Goal: Contribute content: Contribute content

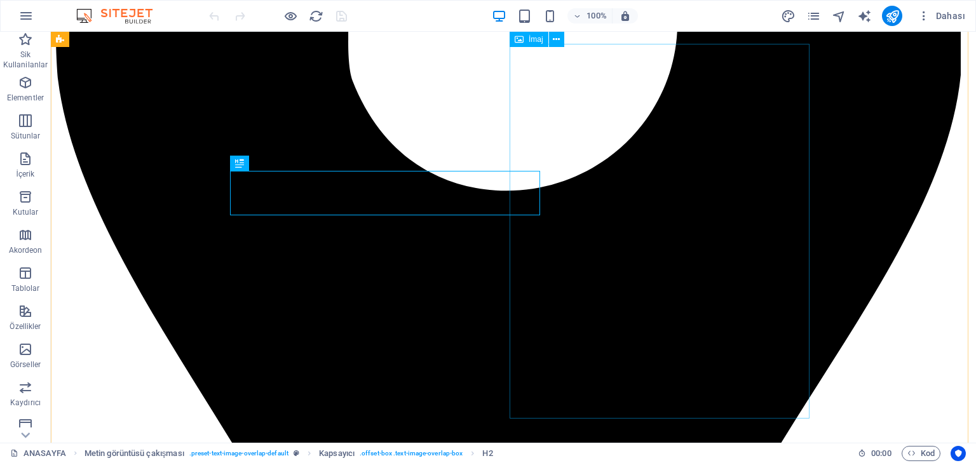
scroll to position [1006, 0]
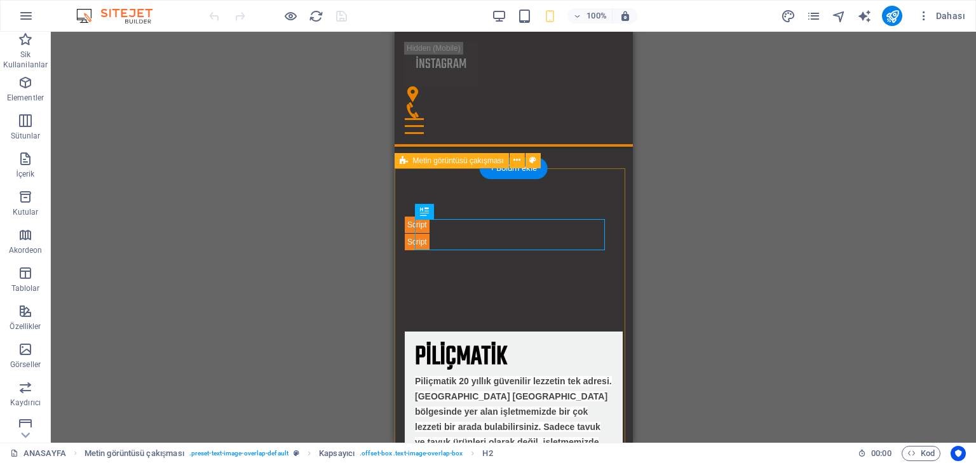
scroll to position [874, 0]
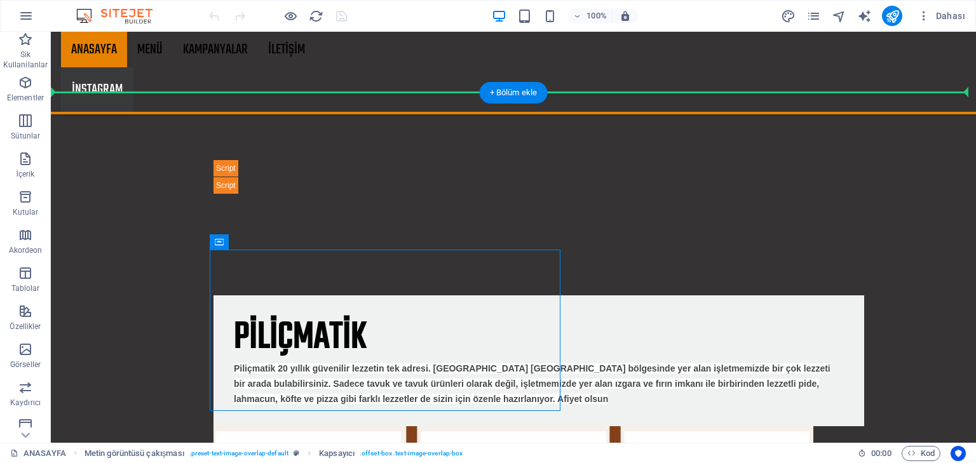
scroll to position [980, 0]
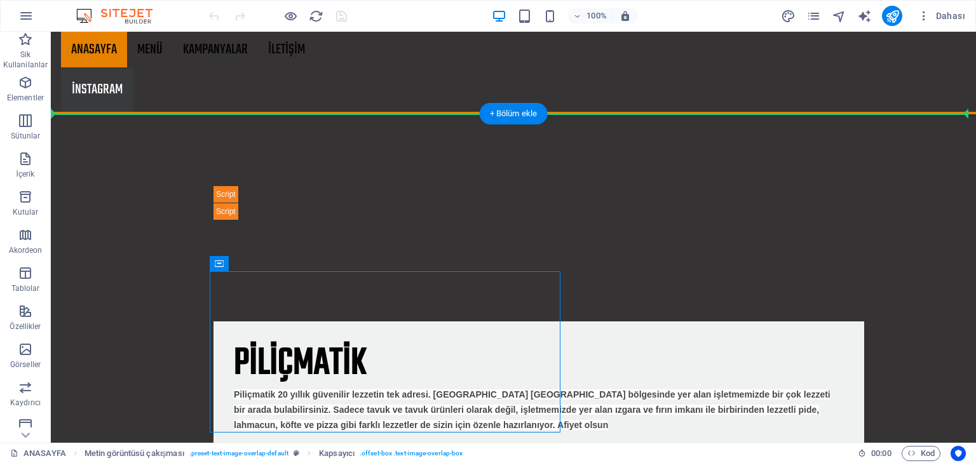
drag, startPoint x: 276, startPoint y: 201, endPoint x: 304, endPoint y: 125, distance: 81.2
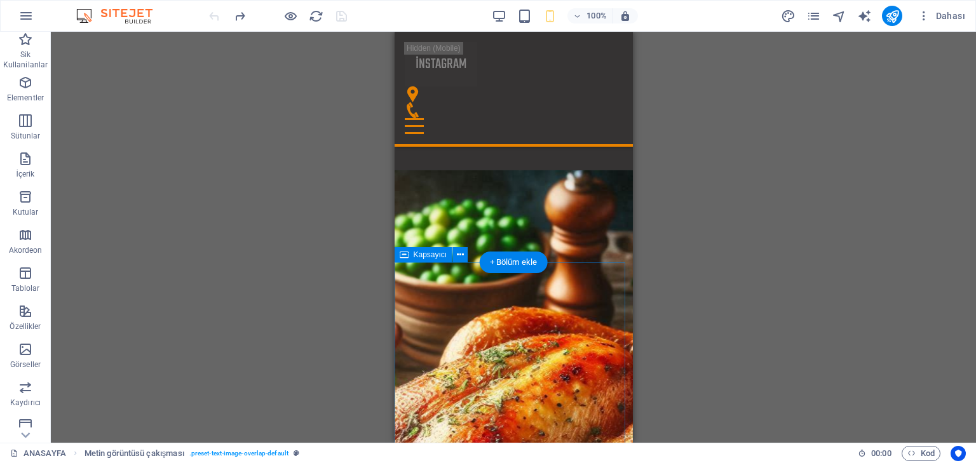
scroll to position [2576, 0]
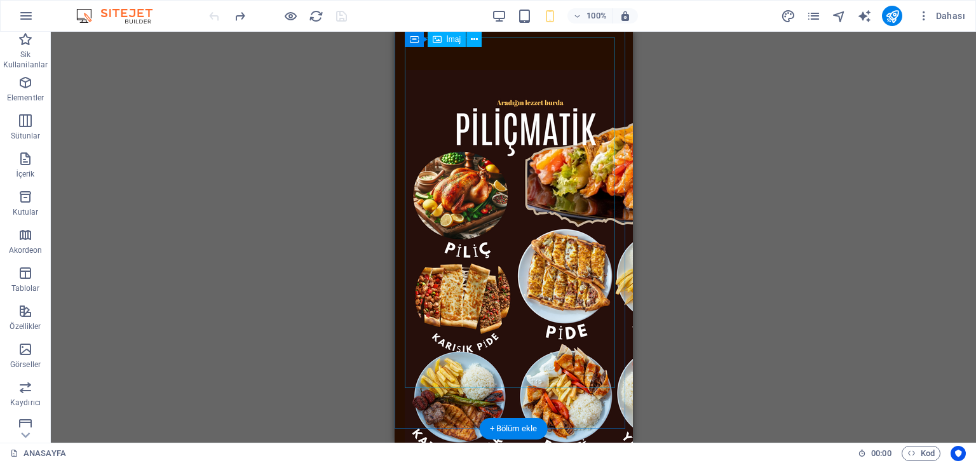
scroll to position [0, 0]
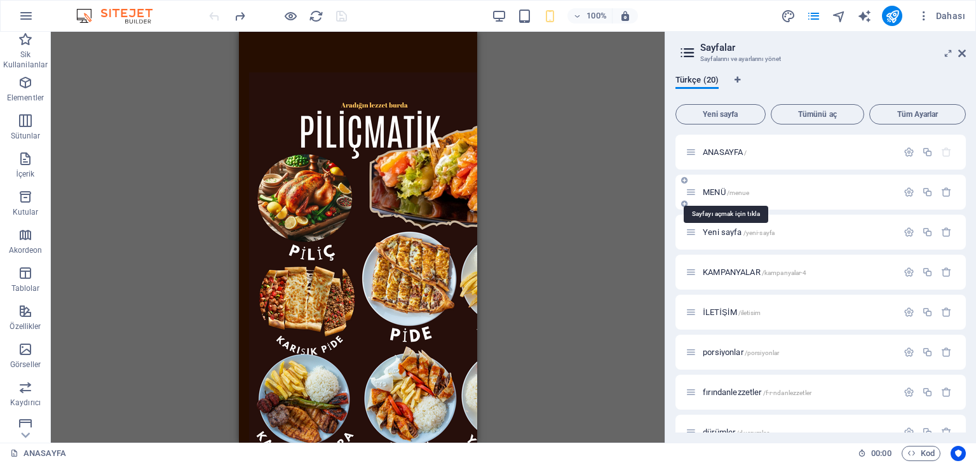
click at [730, 195] on span "/menue" at bounding box center [738, 192] width 23 height 7
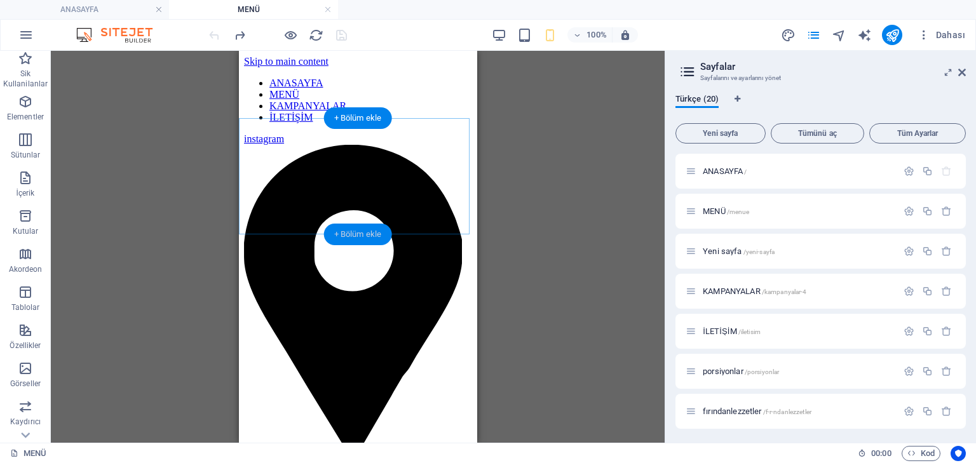
click at [370, 239] on div "+ Bölüm ekle" at bounding box center [358, 235] width 68 height 22
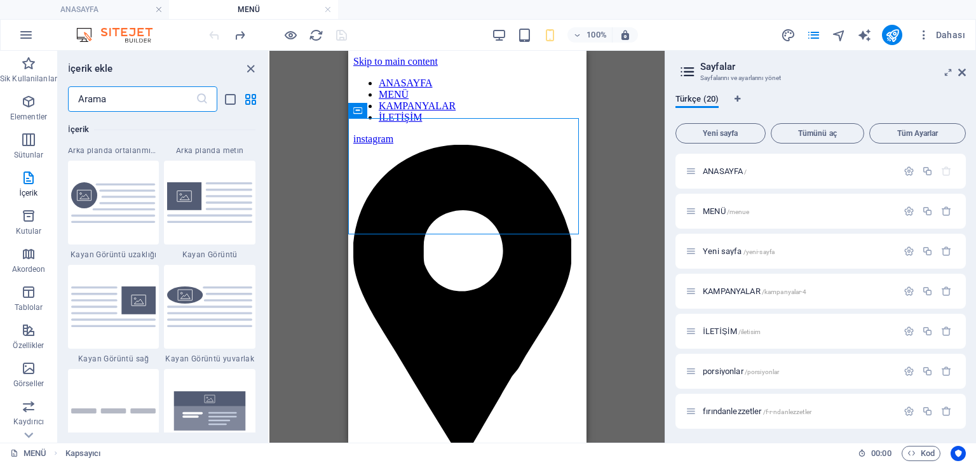
scroll to position [2683, 0]
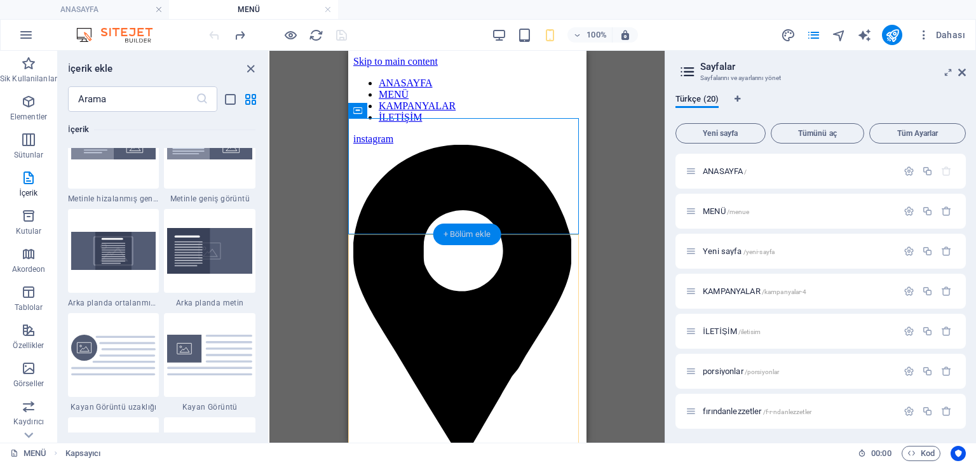
drag, startPoint x: 481, startPoint y: 239, endPoint x: 453, endPoint y: 233, distance: 28.7
click at [453, 233] on div "+ Bölüm ekle" at bounding box center [467, 235] width 68 height 22
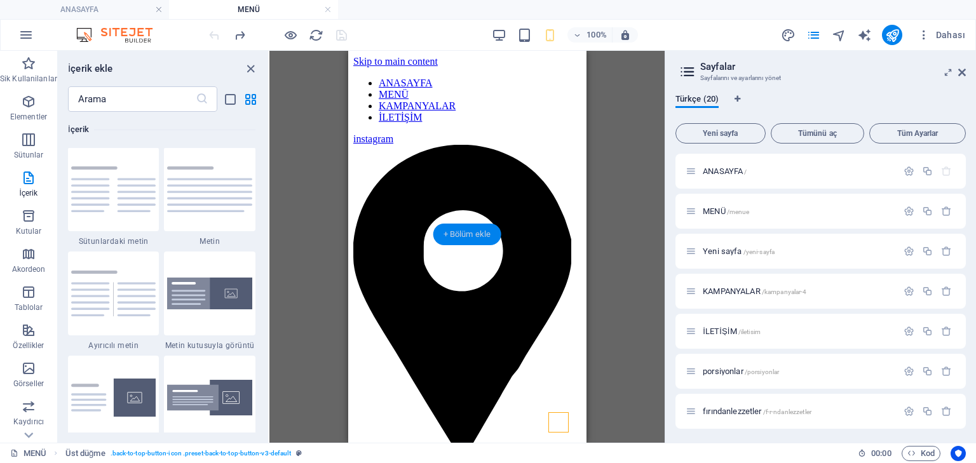
scroll to position [2327, 0]
click at [453, 233] on div "+ Bölüm ekle" at bounding box center [467, 235] width 68 height 22
click at [26, 380] on p "Görseller" at bounding box center [28, 384] width 30 height 10
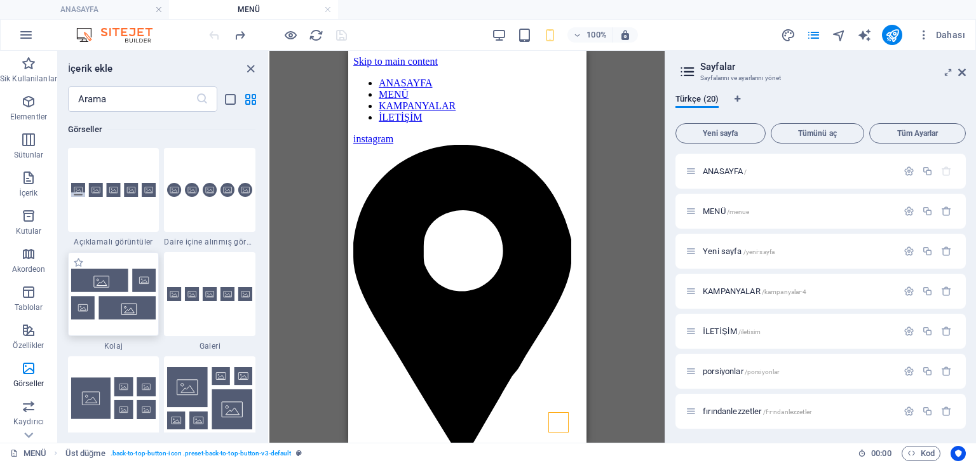
scroll to position [6597, 0]
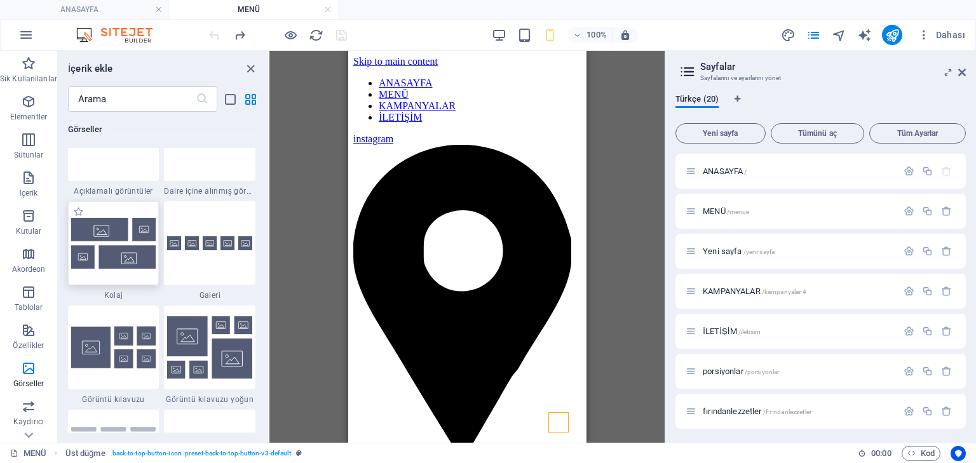
click at [123, 332] on img at bounding box center [113, 348] width 85 height 42
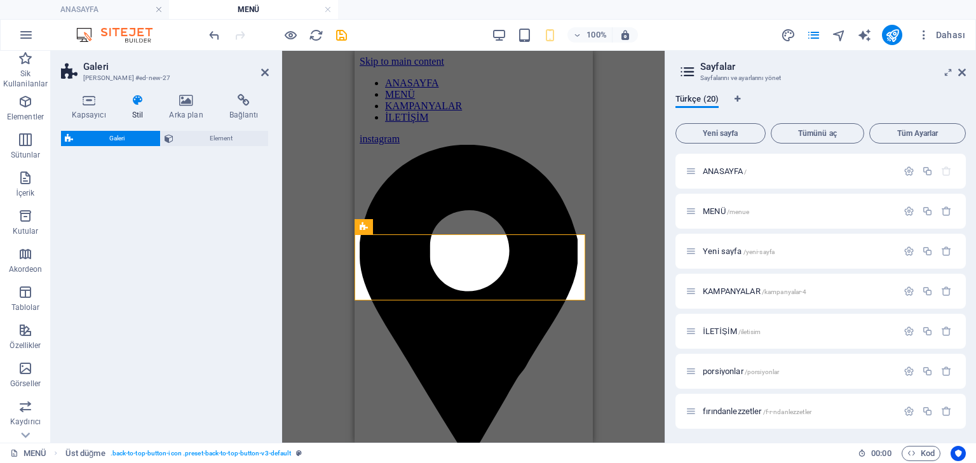
select select "rem"
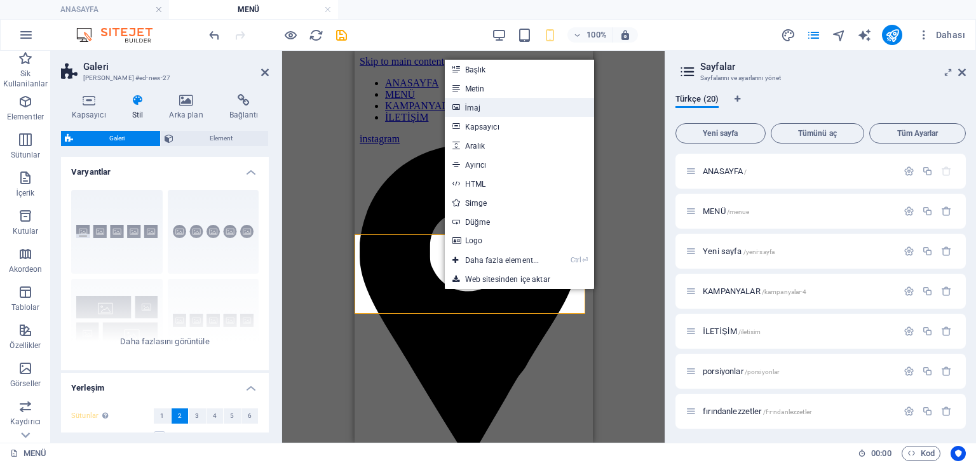
click at [504, 112] on link "İmaj" at bounding box center [520, 107] width 150 height 19
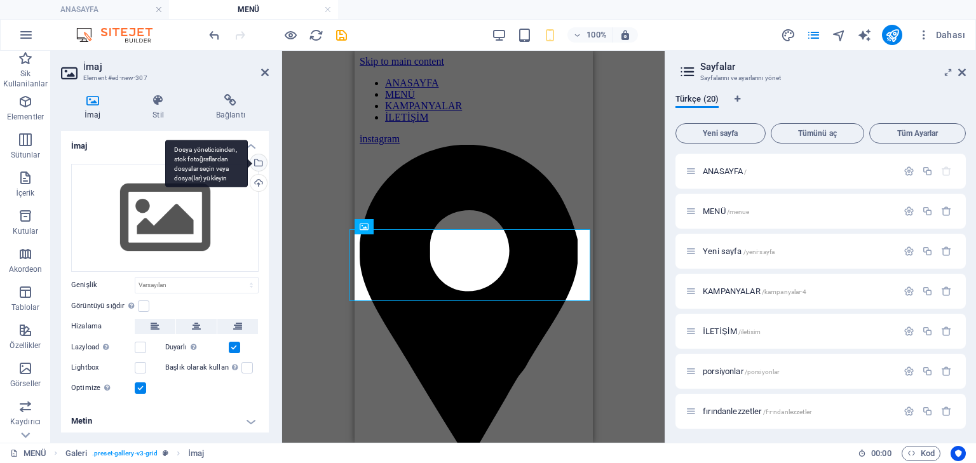
click at [261, 156] on div "Dosya yöneticisinden, stok fotoğraflardan dosyalar seçin veya dosya(lar) yükley…" at bounding box center [257, 163] width 19 height 19
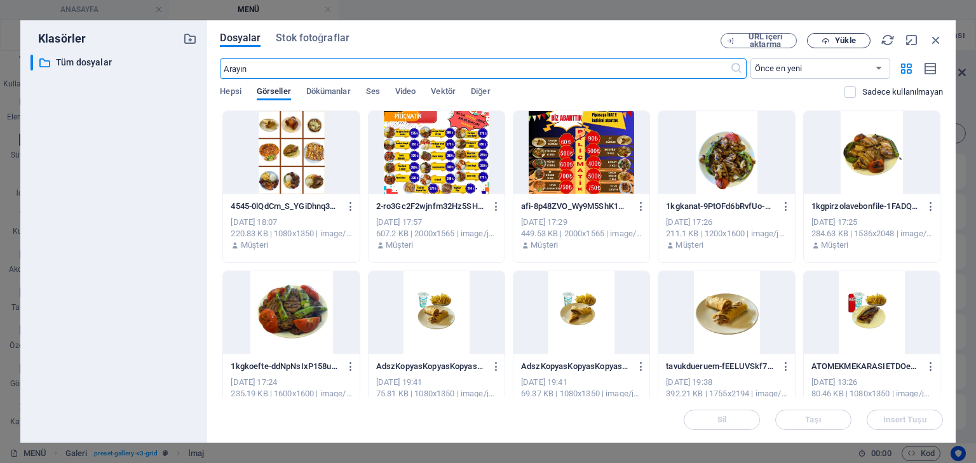
click at [826, 43] on icon "button" at bounding box center [825, 41] width 8 height 8
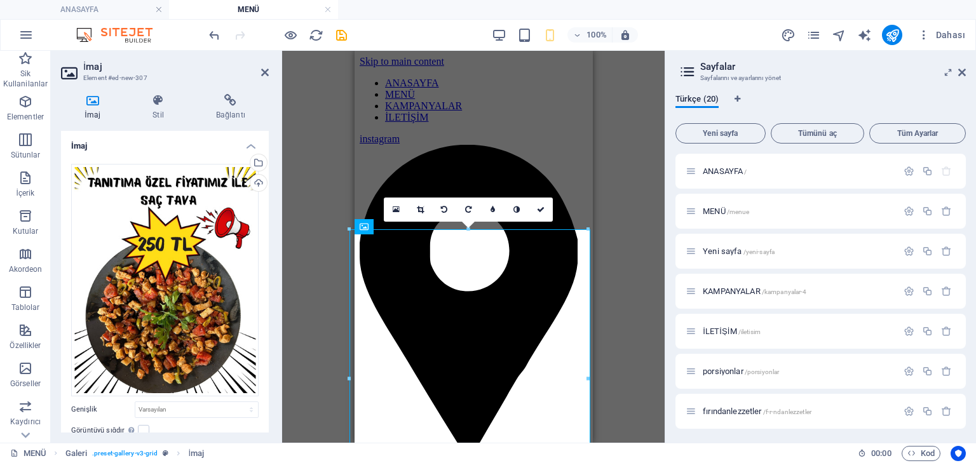
click at [624, 201] on div "Mevcut içeriği değiştirmek için buraya sürükleyin. Yeni bir element oluşturmak …" at bounding box center [473, 247] width 382 height 392
click at [323, 176] on div "Mevcut içeriği değiştirmek için buraya sürükleyin. Yeni bir element oluşturmak …" at bounding box center [473, 247] width 382 height 392
click at [536, 203] on link at bounding box center [541, 210] width 24 height 24
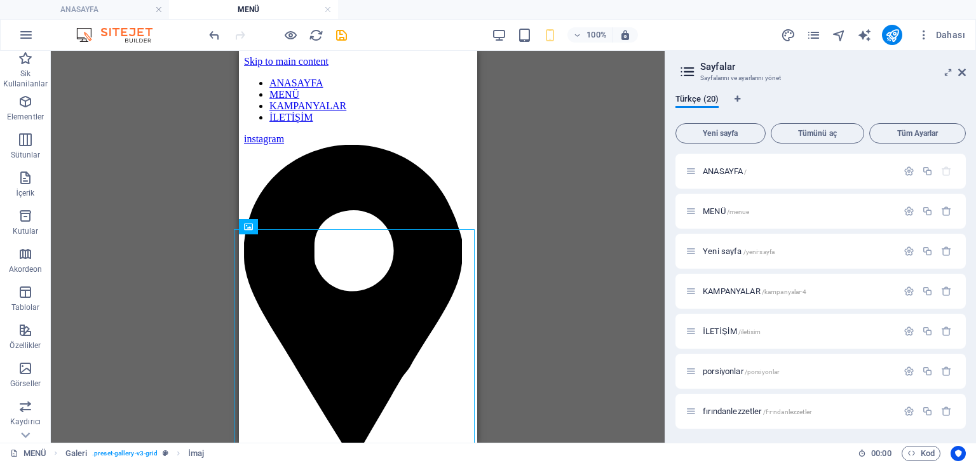
click at [570, 247] on div "Mevcut içeriği değiştirmek için buraya sürükleyin. Yeni bir element oluşturmak …" at bounding box center [358, 247] width 614 height 392
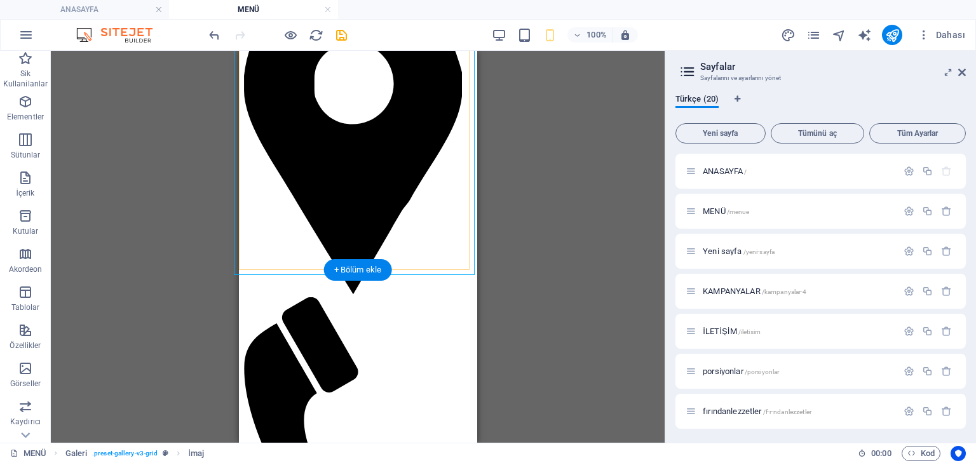
scroll to position [254, 0]
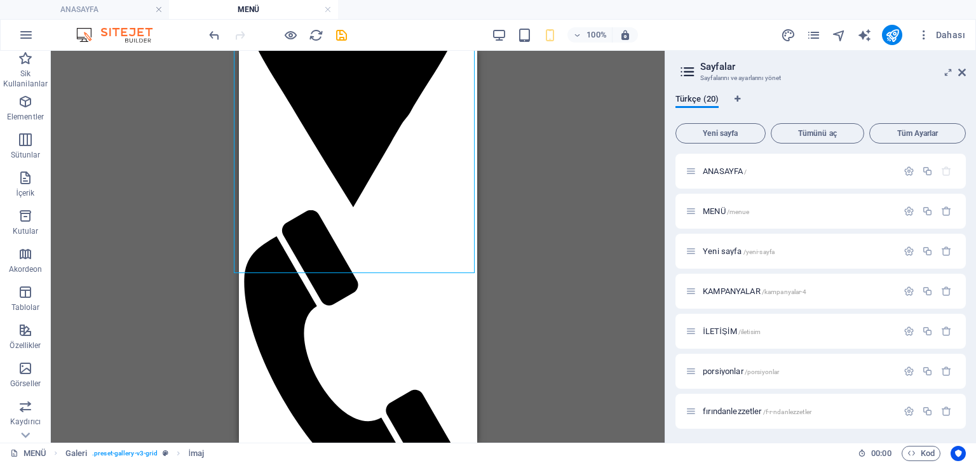
click at [517, 252] on div "Mevcut içeriği değiştirmek için buraya sürükleyin. Yeni bir element oluşturmak …" at bounding box center [358, 247] width 614 height 392
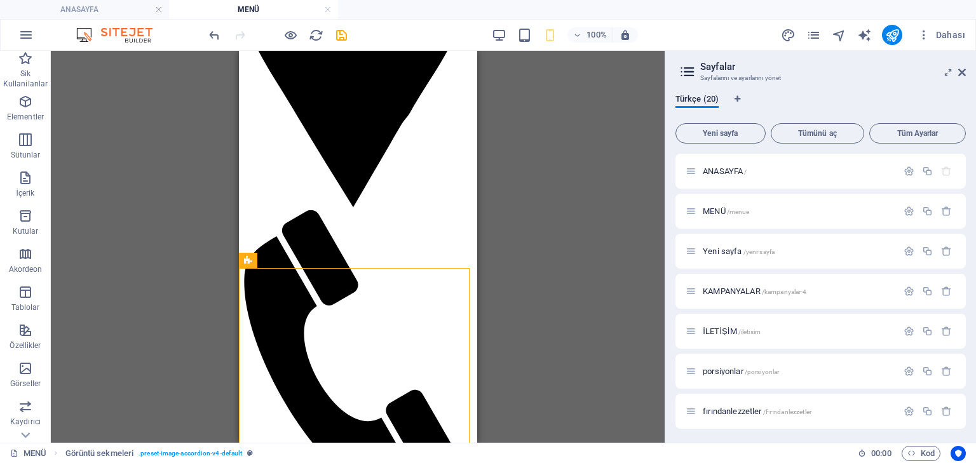
click at [518, 283] on div "Mevcut içeriği değiştirmek için buraya sürükleyin. Yeni bir element oluşturmak …" at bounding box center [358, 247] width 614 height 392
click at [337, 35] on icon "save" at bounding box center [341, 35] width 15 height 15
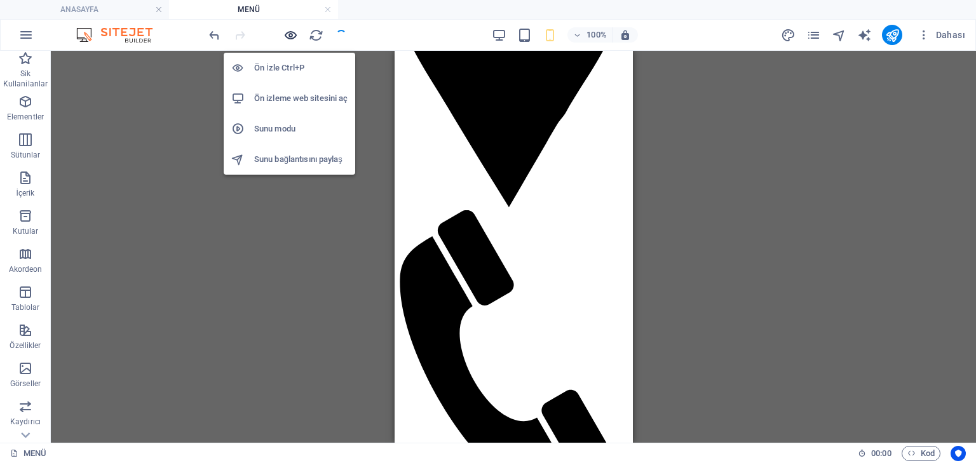
click at [288, 39] on icon "button" at bounding box center [290, 35] width 15 height 15
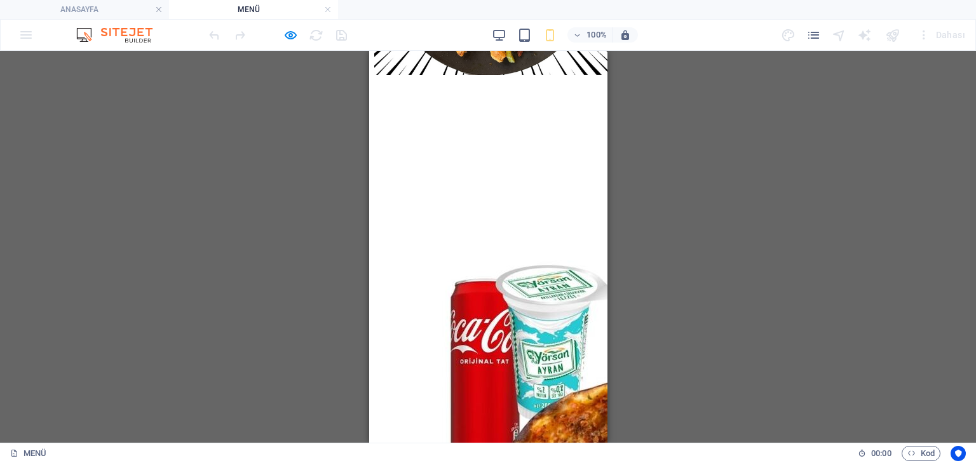
scroll to position [1039, 0]
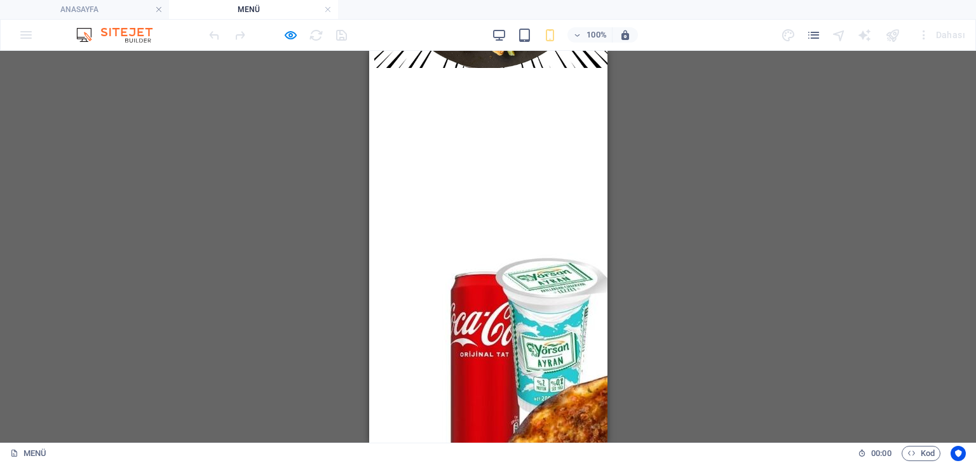
click at [738, 112] on div "Mevcut içeriği değiştirmek için buraya sürükleyin. Yeni bir element oluşturmak …" at bounding box center [488, 247] width 976 height 392
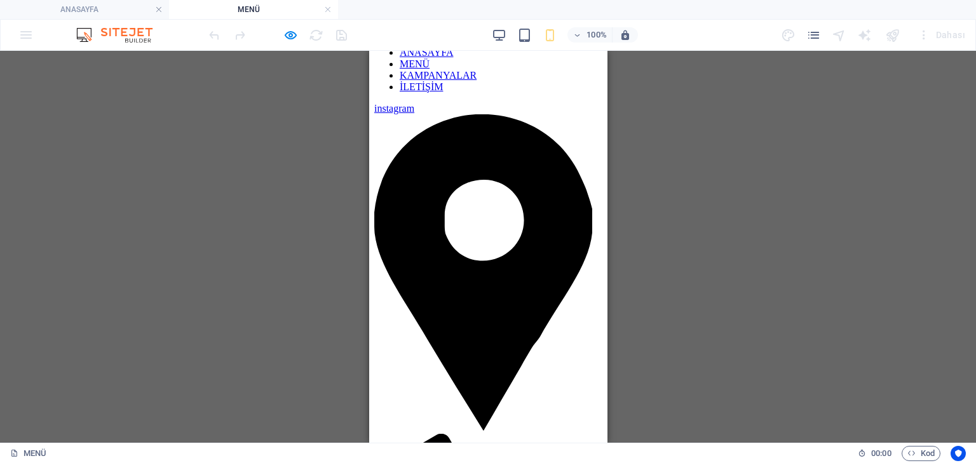
scroll to position [0, 0]
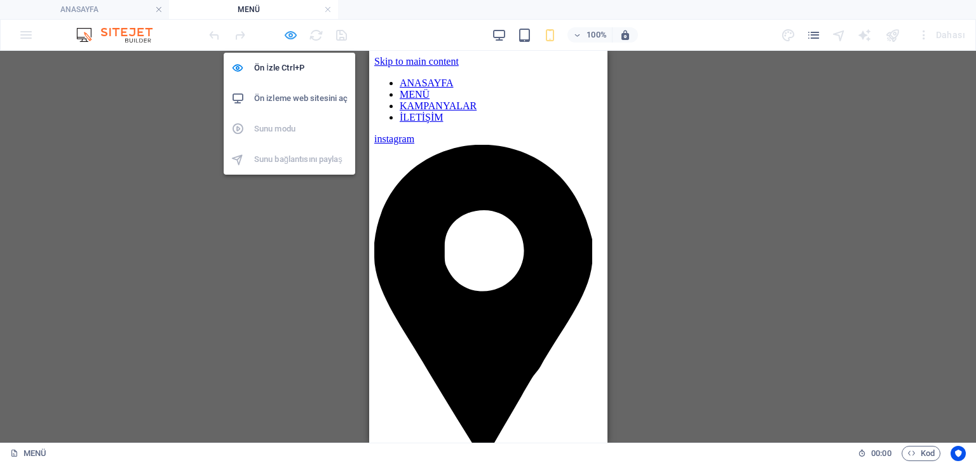
click at [284, 36] on icon "button" at bounding box center [290, 35] width 15 height 15
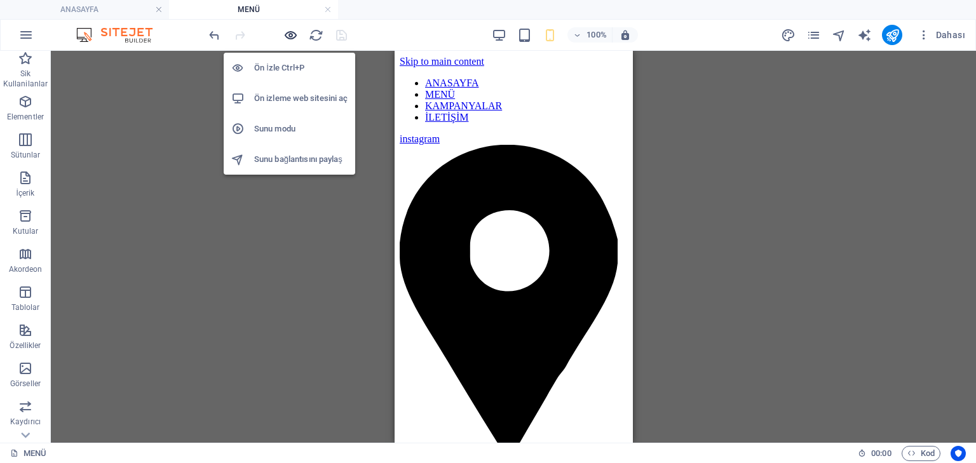
click at [290, 36] on icon "button" at bounding box center [290, 35] width 15 height 15
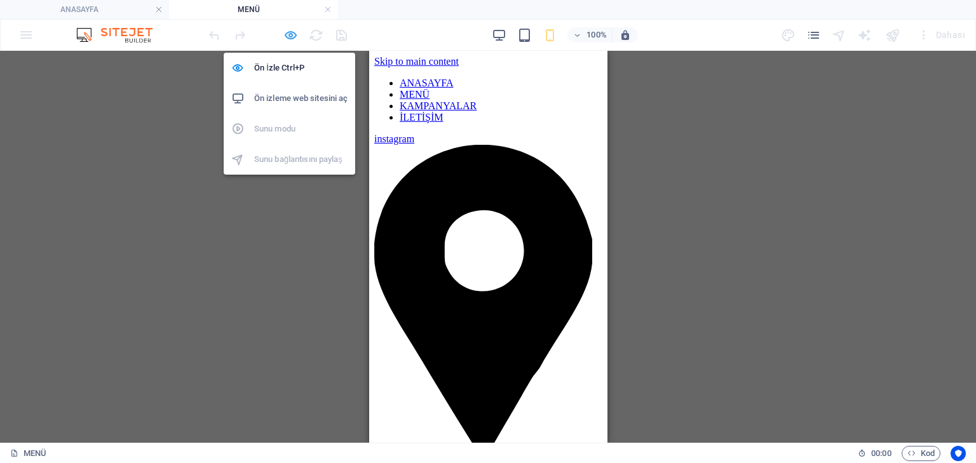
click at [290, 36] on icon "button" at bounding box center [290, 35] width 15 height 15
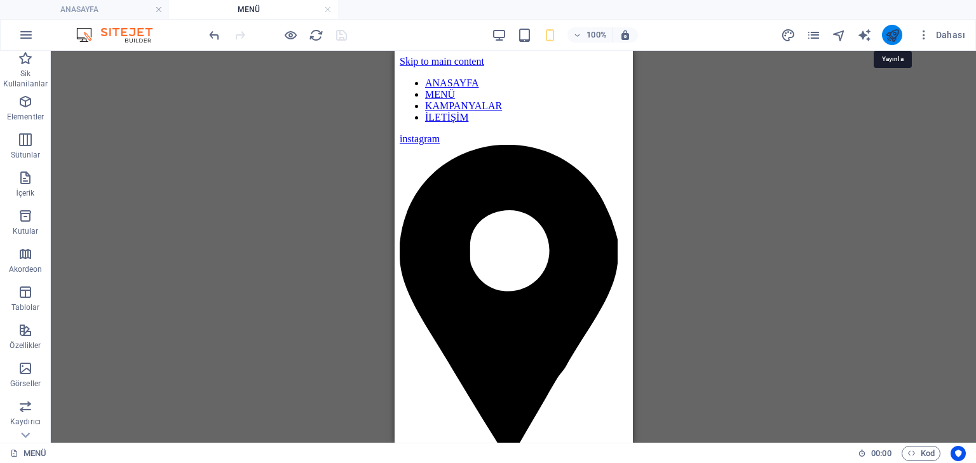
click at [896, 33] on icon "publish" at bounding box center [892, 35] width 15 height 15
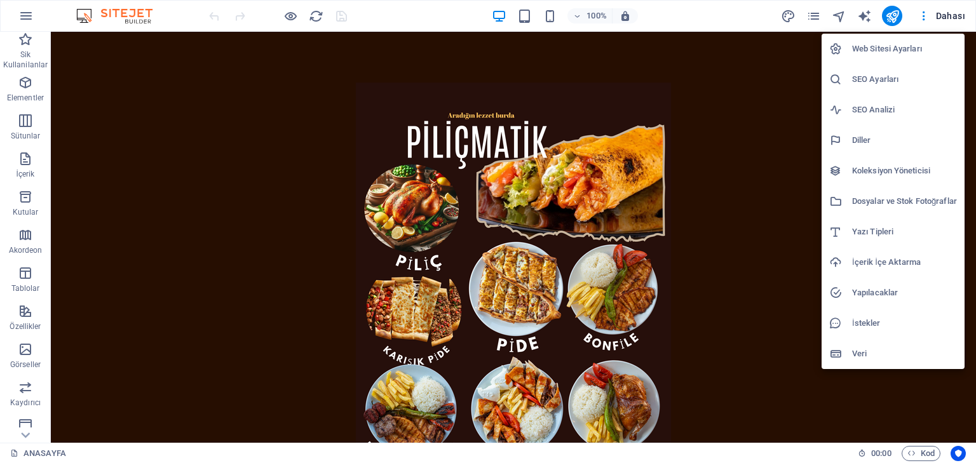
click at [812, 13] on div at bounding box center [488, 231] width 976 height 463
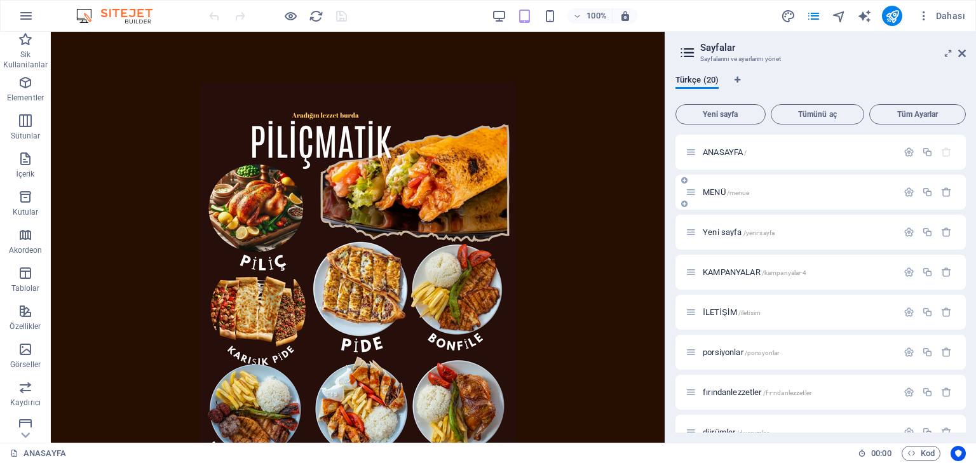
click at [721, 191] on span "MENÜ /menue" at bounding box center [726, 192] width 46 height 10
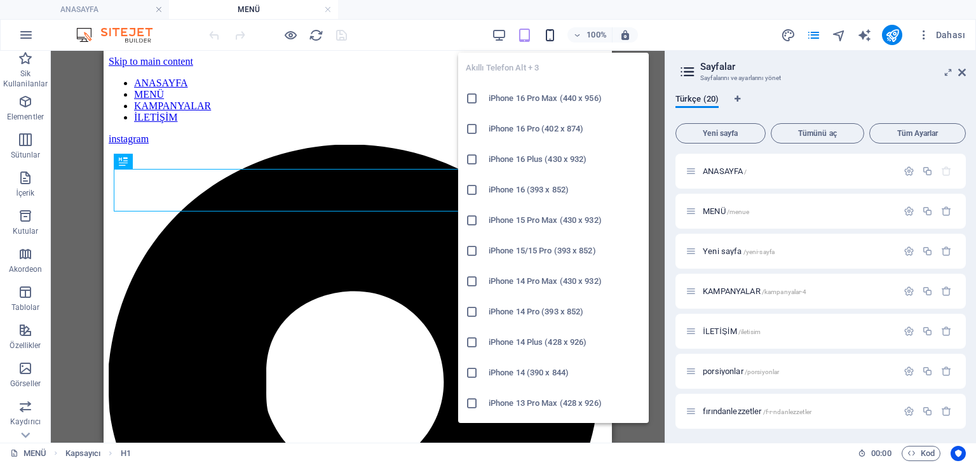
click at [554, 33] on icon "button" at bounding box center [550, 35] width 15 height 15
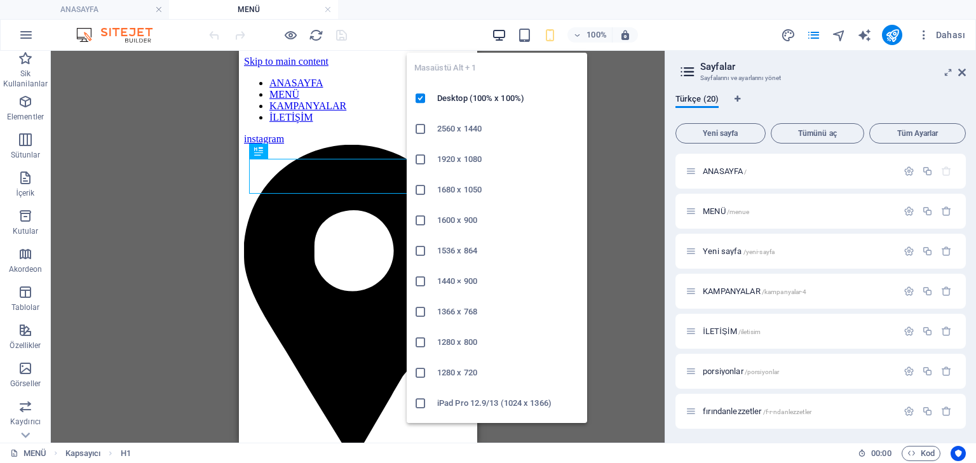
click at [503, 36] on icon "button" at bounding box center [499, 35] width 15 height 15
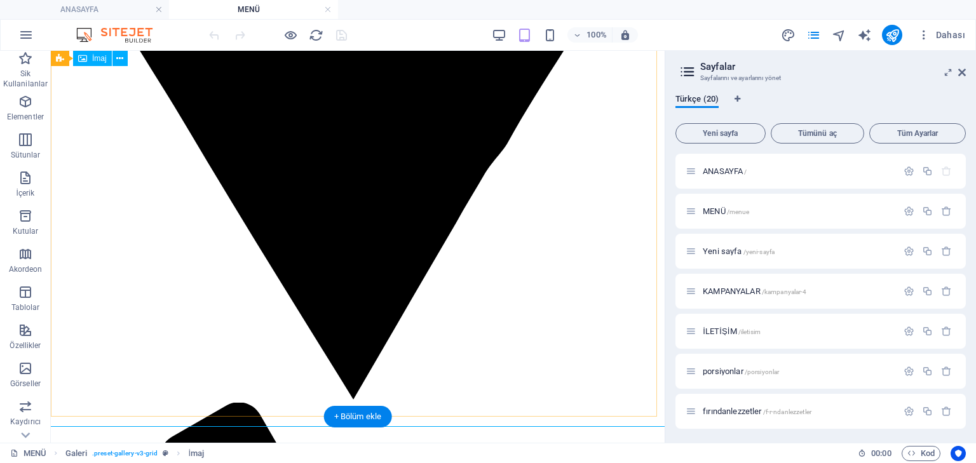
scroll to position [610, 0]
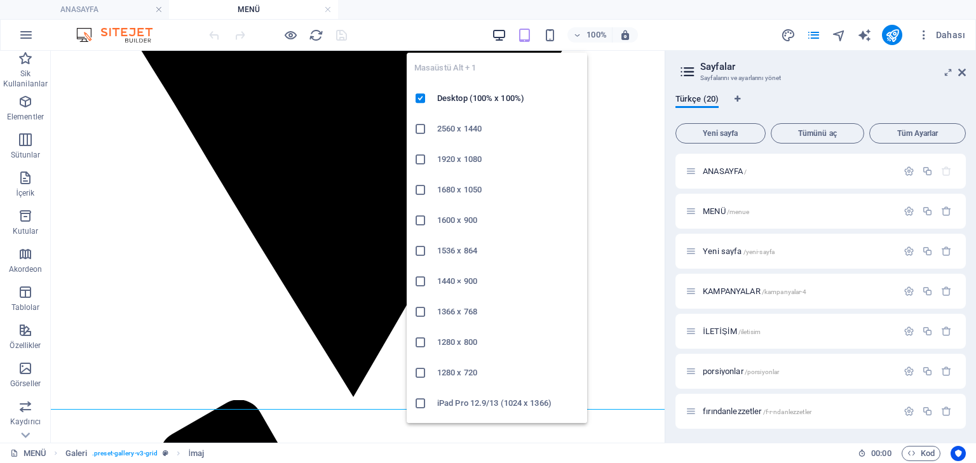
click at [500, 34] on icon "button" at bounding box center [499, 35] width 15 height 15
click at [473, 152] on h6 "1920 x 1080" at bounding box center [508, 159] width 142 height 15
click at [501, 35] on icon "button" at bounding box center [499, 35] width 15 height 15
click at [463, 343] on h6 "1280 x 800" at bounding box center [508, 342] width 142 height 15
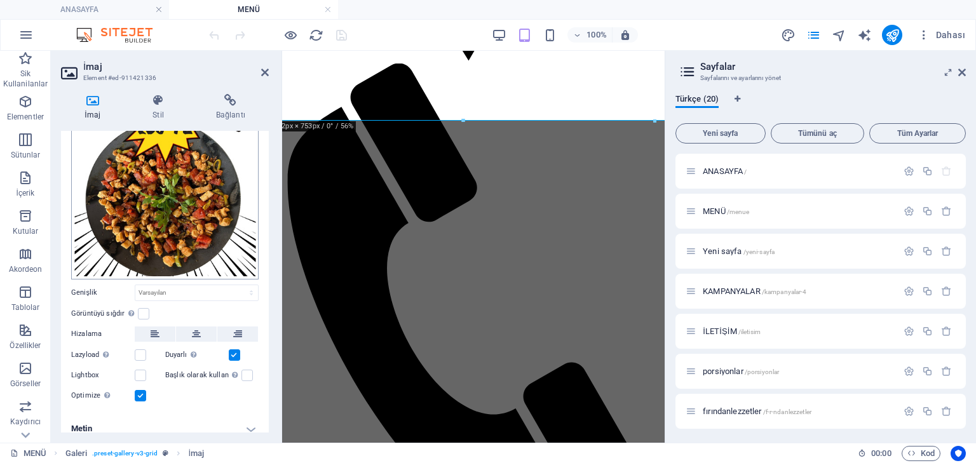
scroll to position [125, 0]
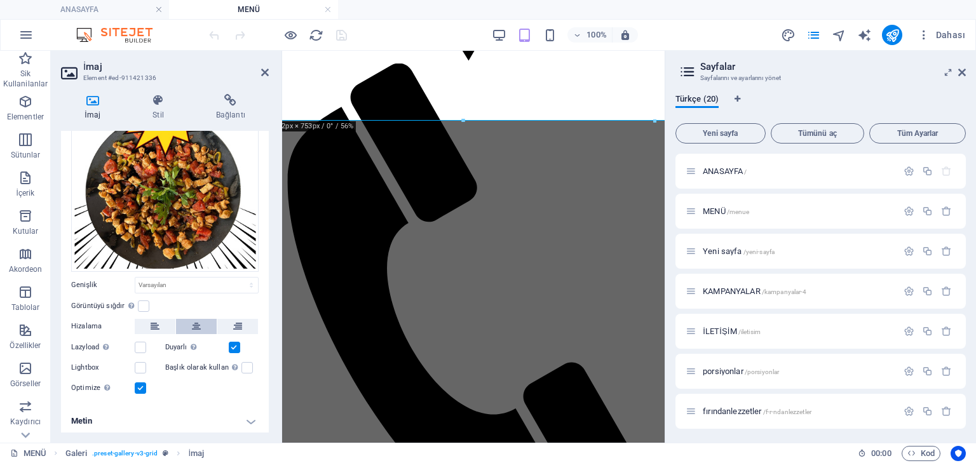
click at [199, 328] on icon at bounding box center [196, 326] width 9 height 15
click at [151, 104] on icon at bounding box center [158, 100] width 58 height 13
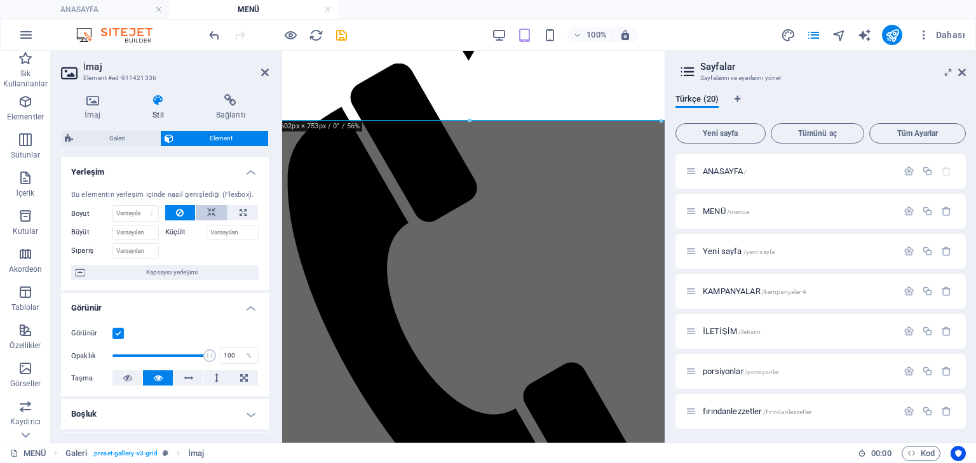
click at [213, 212] on icon at bounding box center [211, 212] width 9 height 15
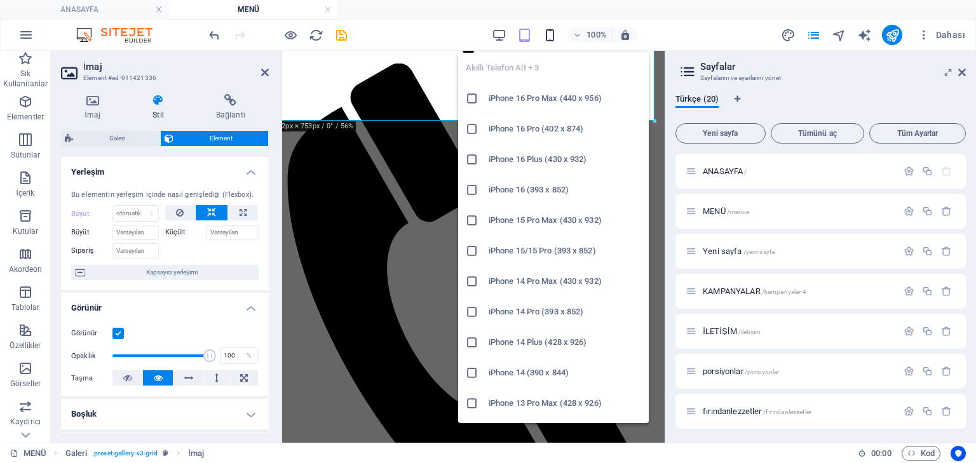
click at [549, 34] on icon "button" at bounding box center [550, 35] width 15 height 15
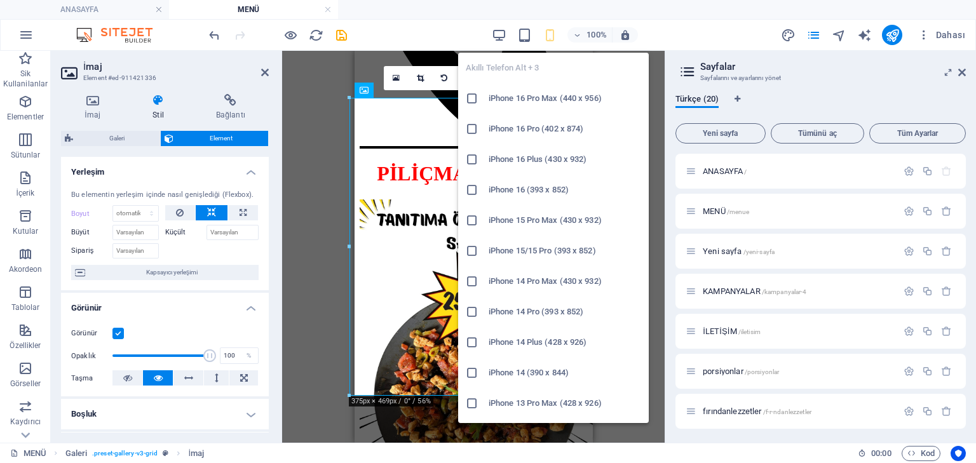
scroll to position [132, 0]
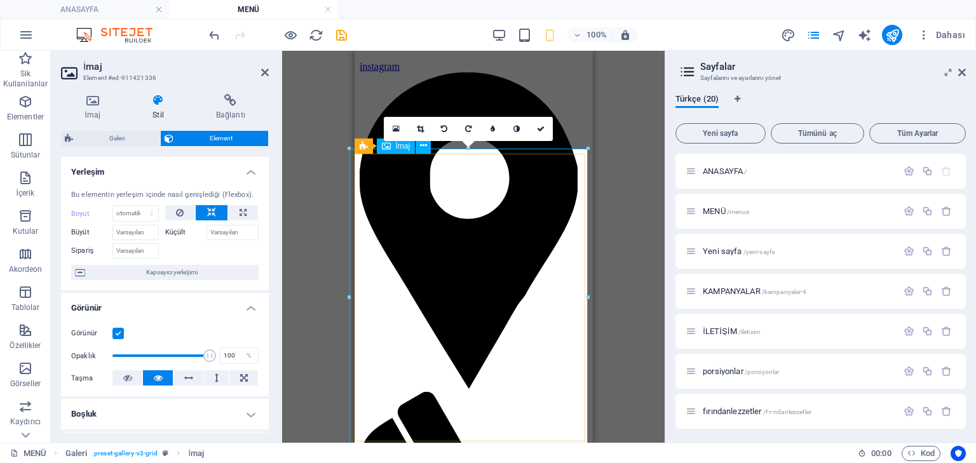
scroll to position [0, 0]
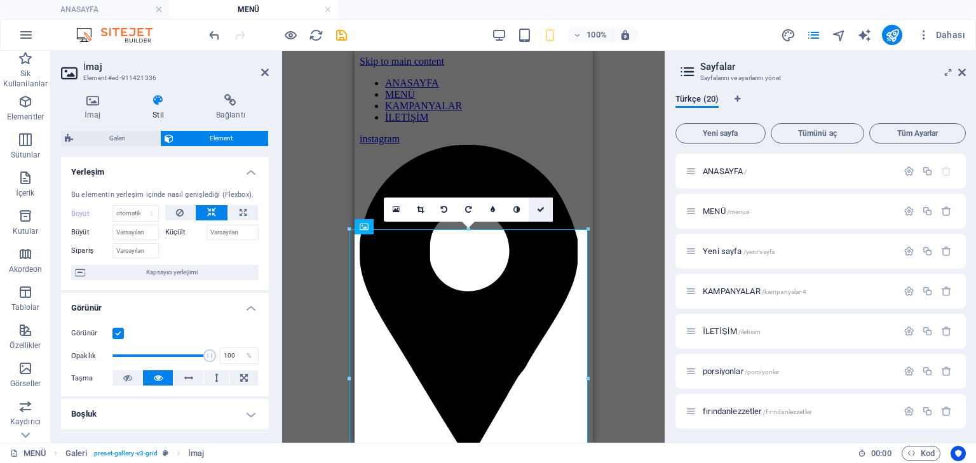
click at [539, 208] on icon at bounding box center [541, 210] width 8 height 8
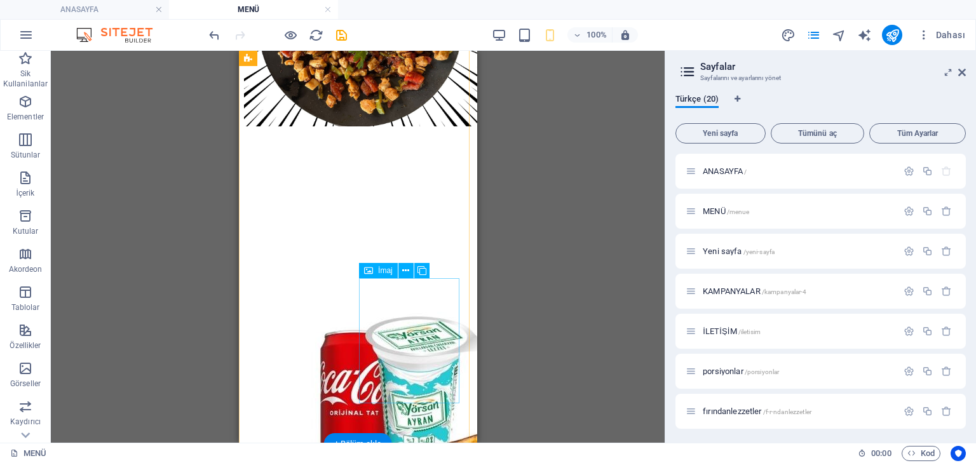
scroll to position [966, 0]
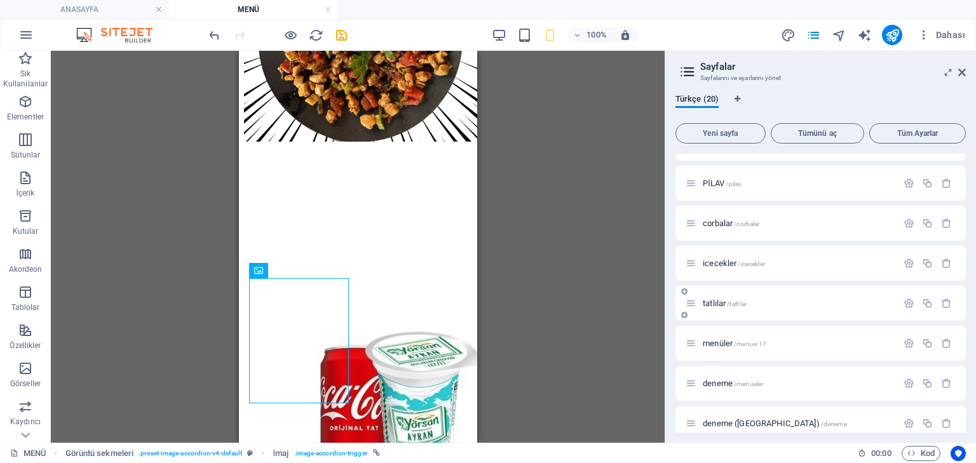
click at [707, 301] on span "tatlılar /tatl-lar" at bounding box center [725, 304] width 44 height 10
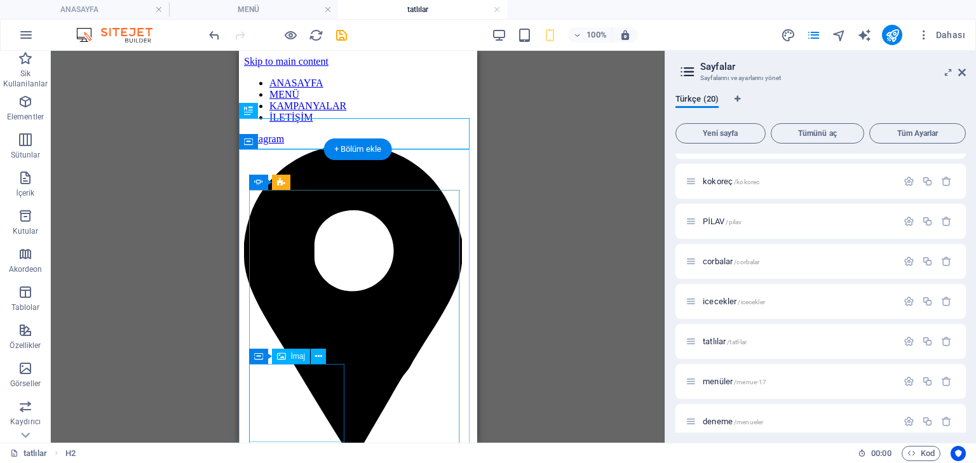
scroll to position [51, 0]
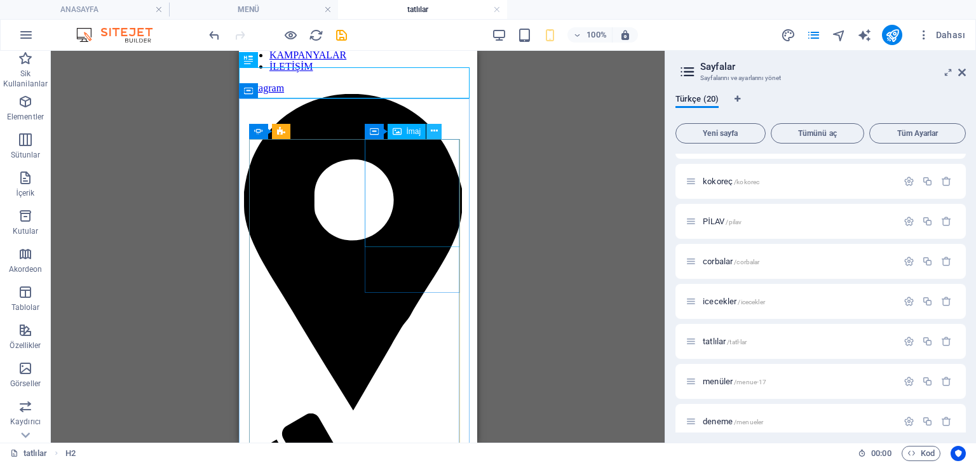
click at [435, 133] on icon at bounding box center [434, 131] width 7 height 13
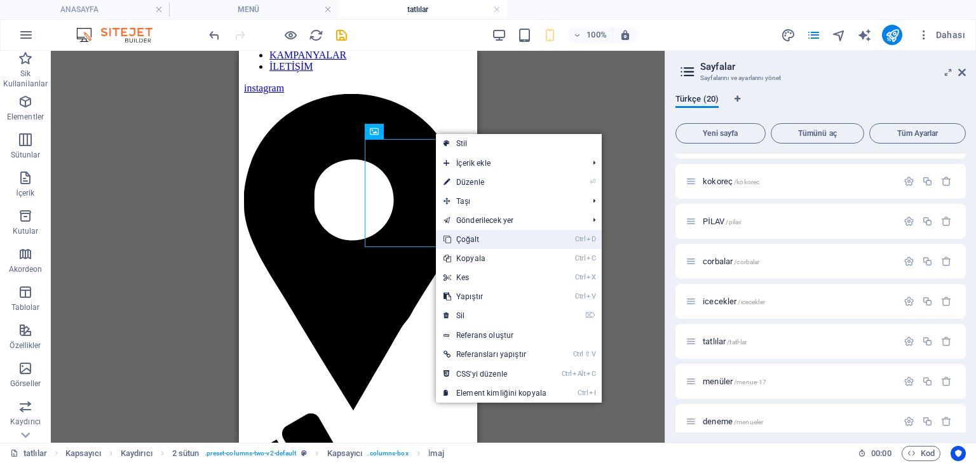
click at [478, 238] on link "Ctrl D Çoğalt" at bounding box center [495, 239] width 118 height 19
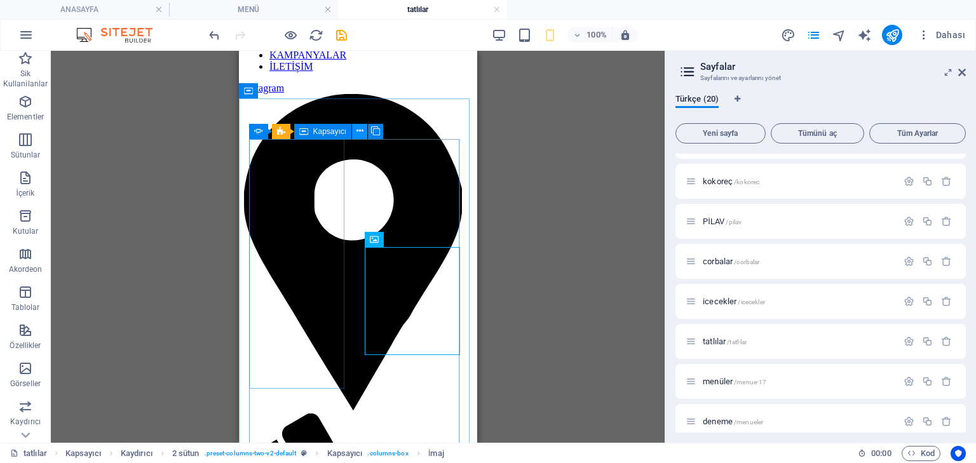
click at [362, 133] on icon at bounding box center [359, 131] width 7 height 13
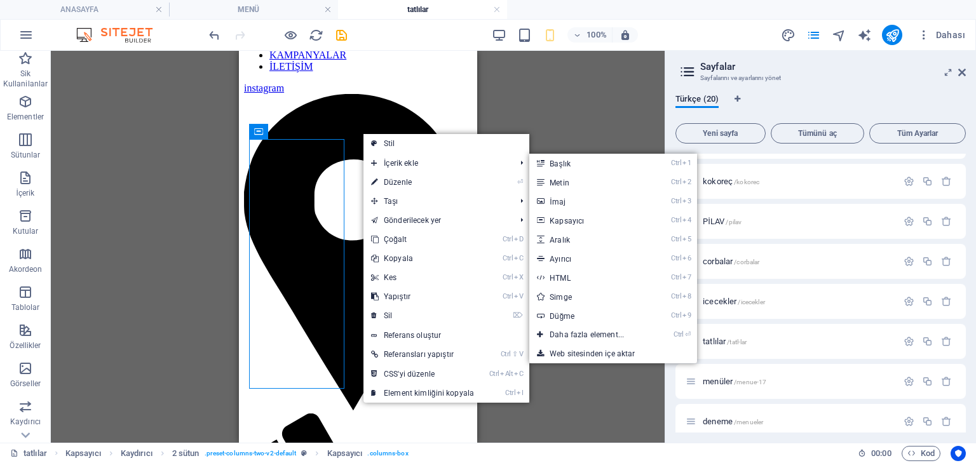
click at [589, 119] on div "Mevcut içeriği değiştirmek için buraya sürükleyin. Yeni bir element oluşturmak …" at bounding box center [358, 247] width 614 height 392
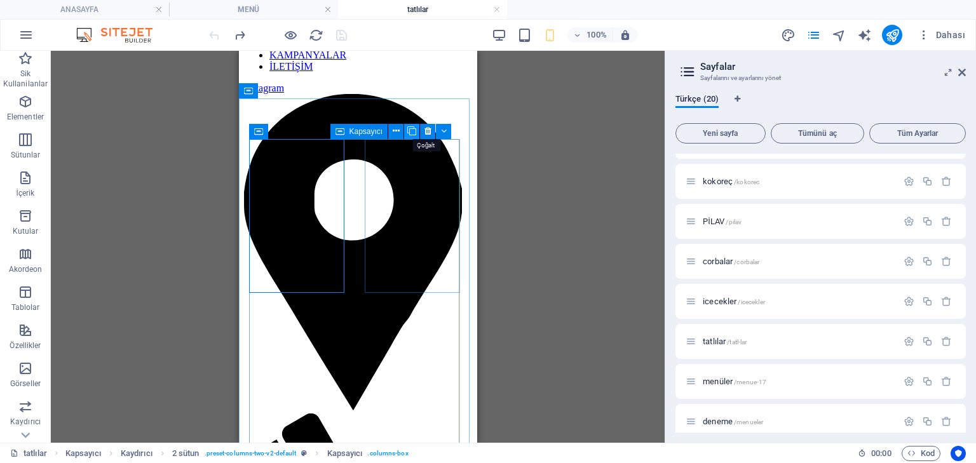
click at [406, 130] on button at bounding box center [411, 131] width 15 height 15
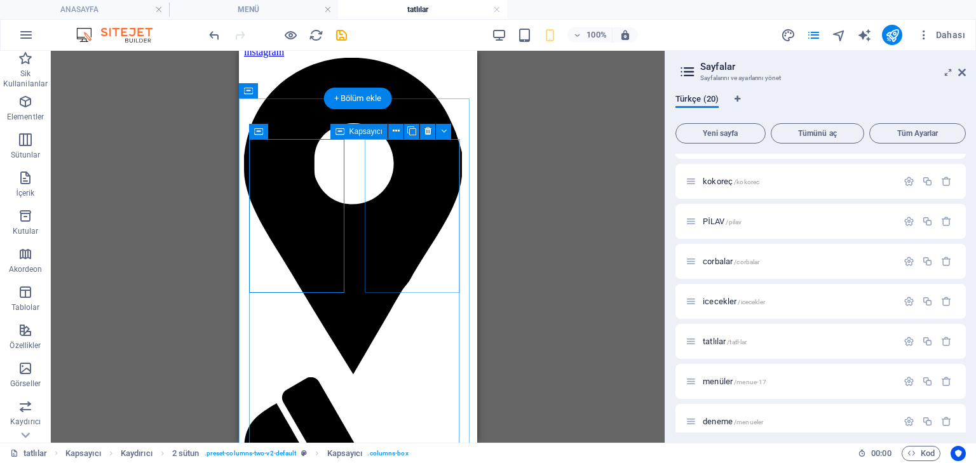
scroll to position [152, 0]
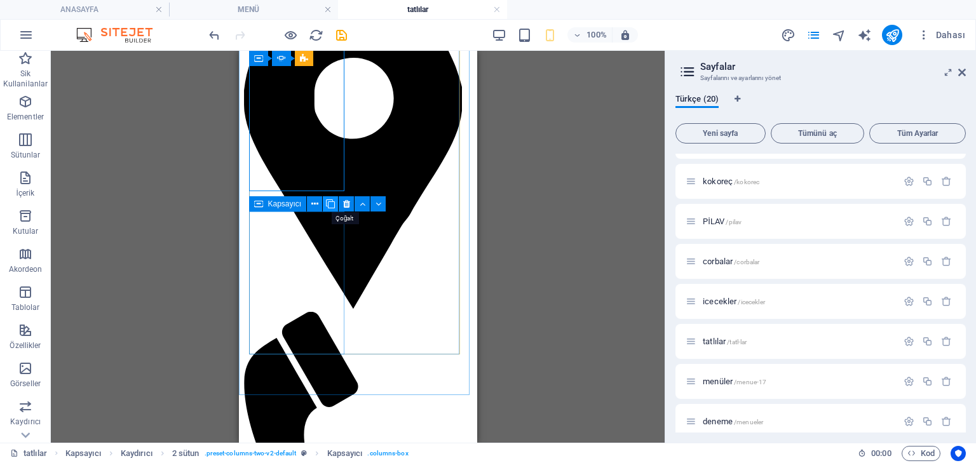
click at [327, 203] on icon at bounding box center [330, 204] width 9 height 13
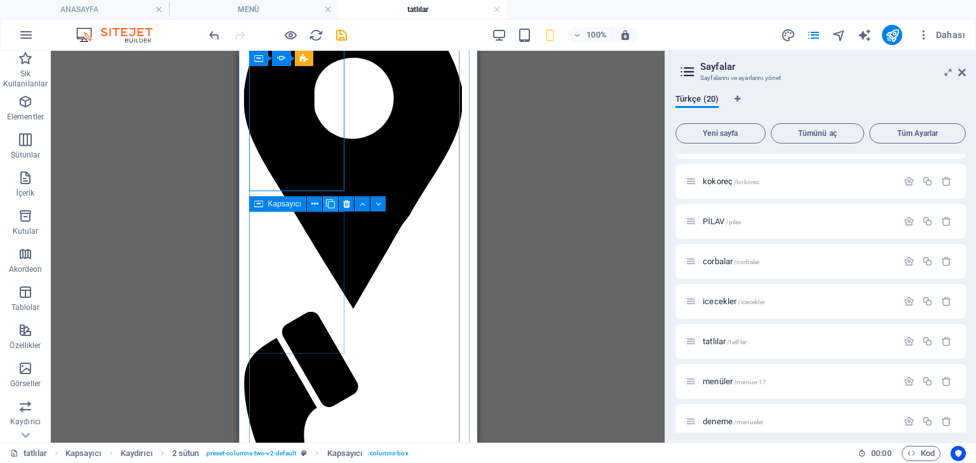
click at [327, 203] on icon at bounding box center [330, 204] width 9 height 13
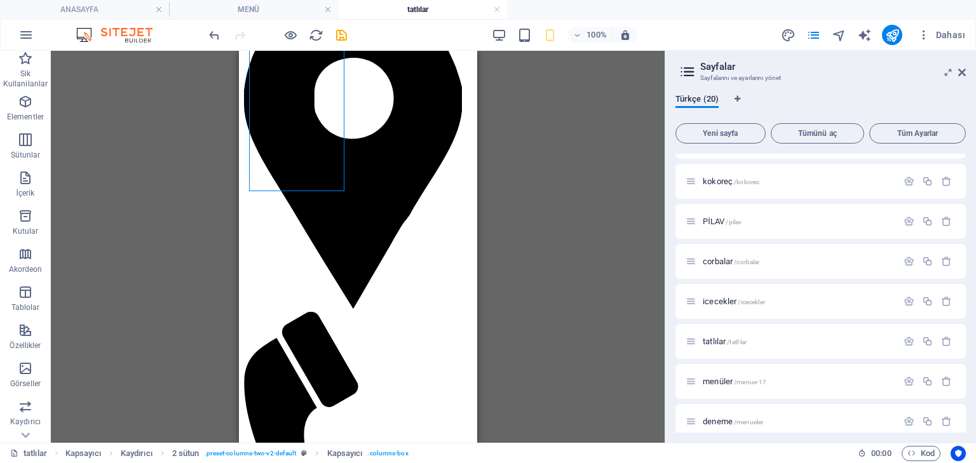
click at [535, 219] on div "Mevcut içeriği değiştirmek için buraya sürükleyin. Yeni bir element oluşturmak …" at bounding box center [358, 247] width 614 height 392
select select "px"
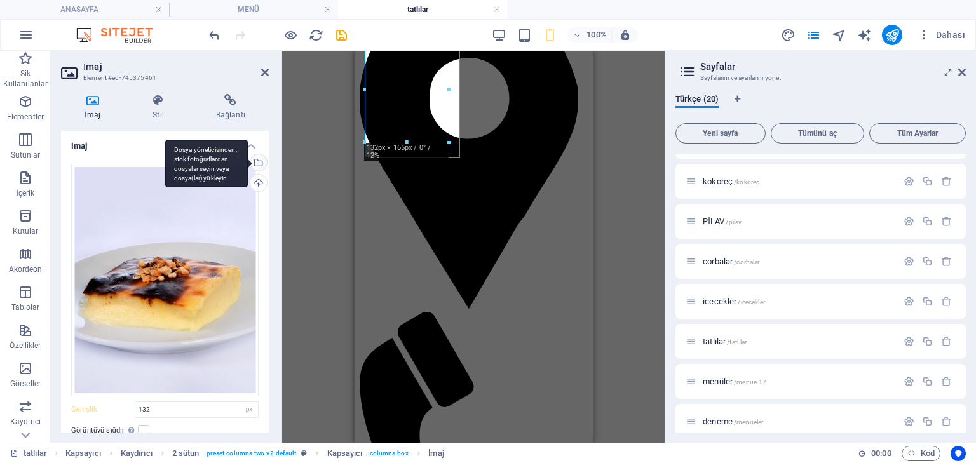
click at [248, 166] on div "Dosya yöneticisinden, stok fotoğraflardan dosyalar seçin veya dosya(lar) yükley…" at bounding box center [206, 164] width 83 height 48
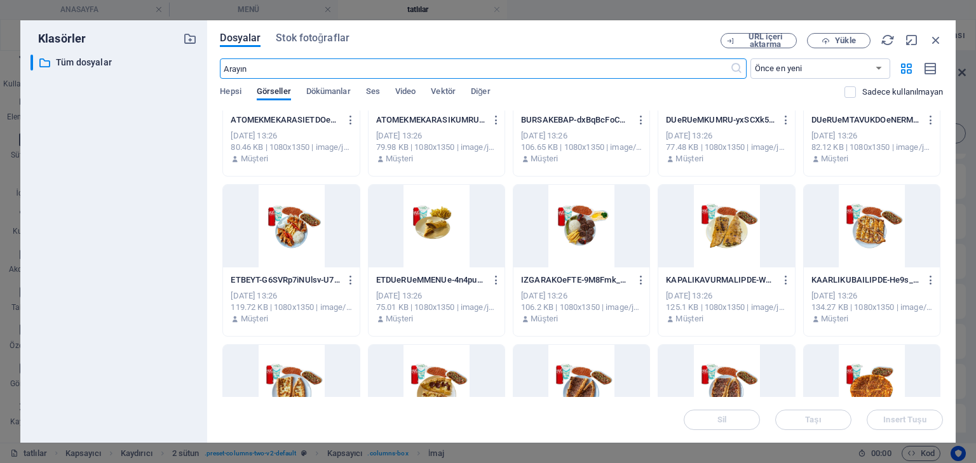
scroll to position [610, 0]
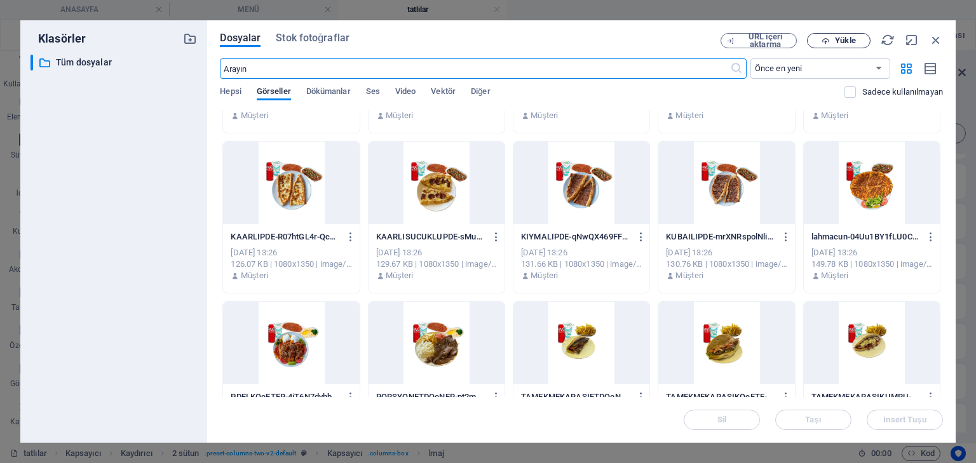
click at [823, 41] on icon "button" at bounding box center [825, 41] width 8 height 8
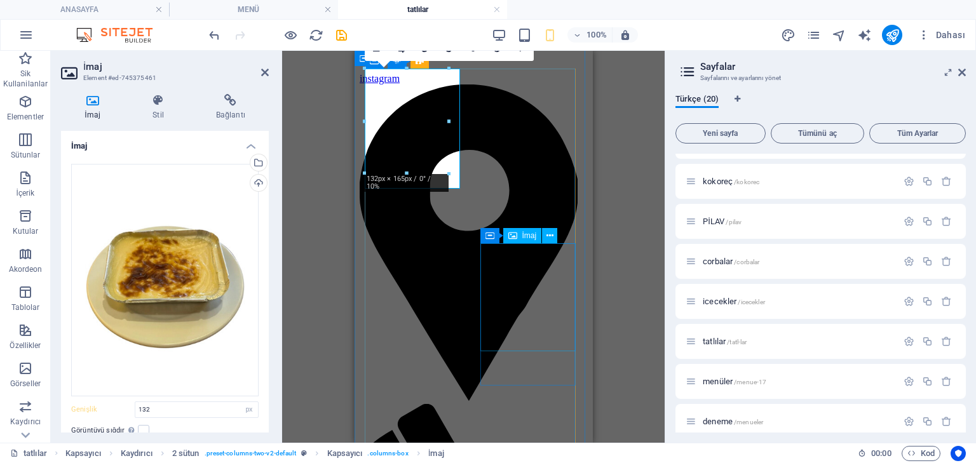
scroll to position [51, 0]
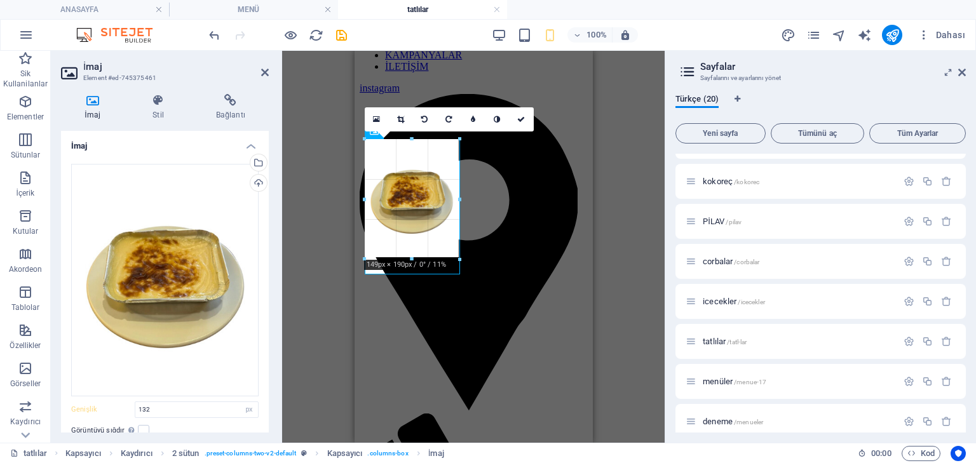
drag, startPoint x: 447, startPoint y: 186, endPoint x: 456, endPoint y: 186, distance: 8.9
type input "148"
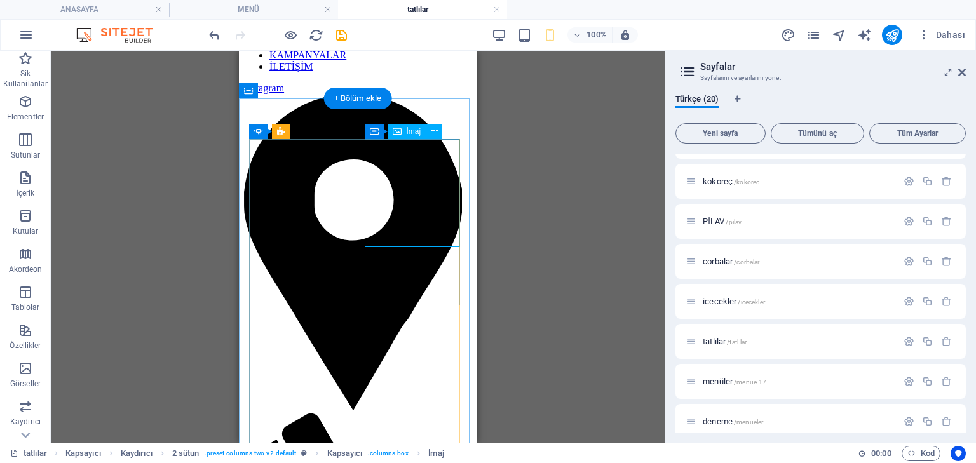
select select "px"
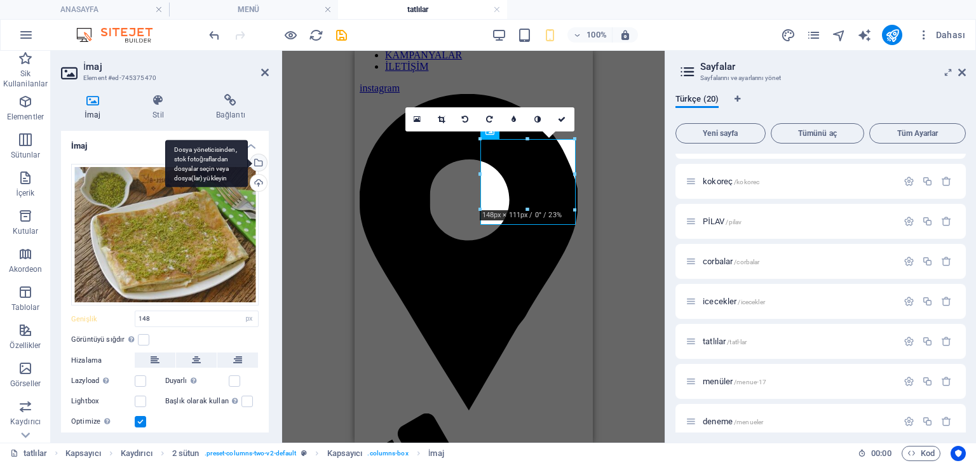
click at [258, 160] on div "Dosya yöneticisinden, stok fotoğraflardan dosyalar seçin veya dosya(lar) yükley…" at bounding box center [257, 163] width 19 height 19
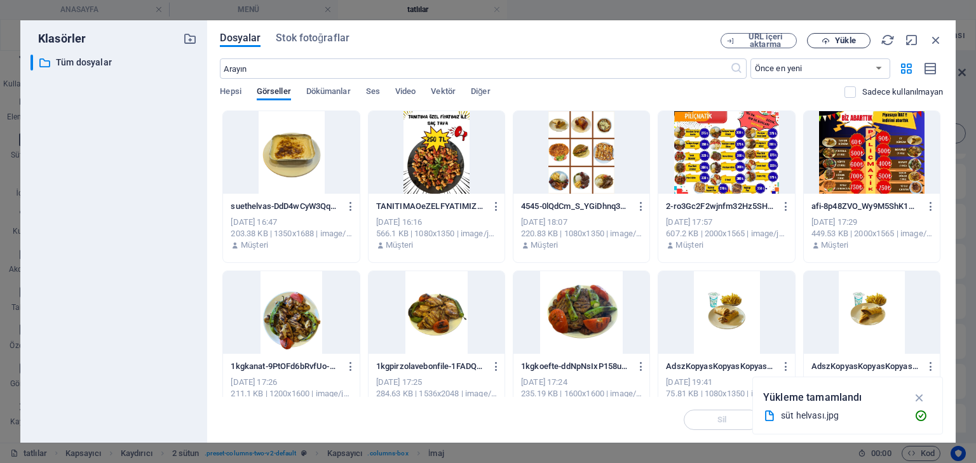
click at [833, 44] on span "Yükle" at bounding box center [839, 41] width 52 height 8
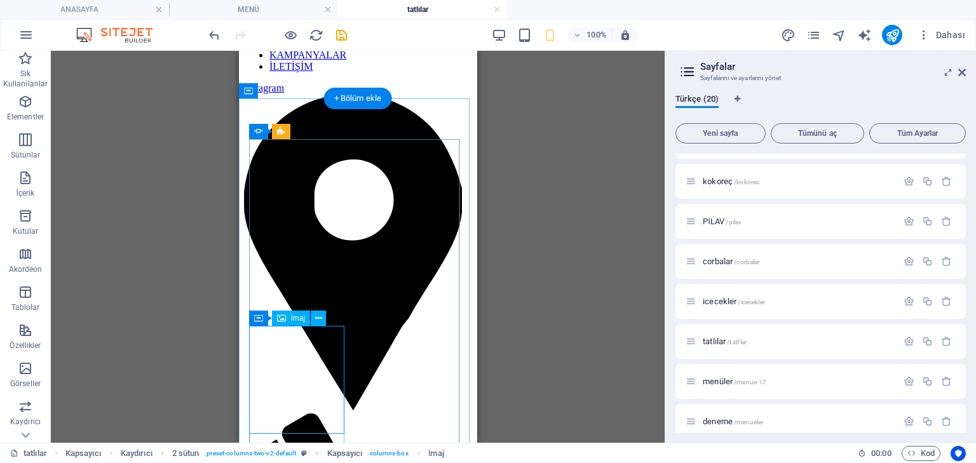
select select "px"
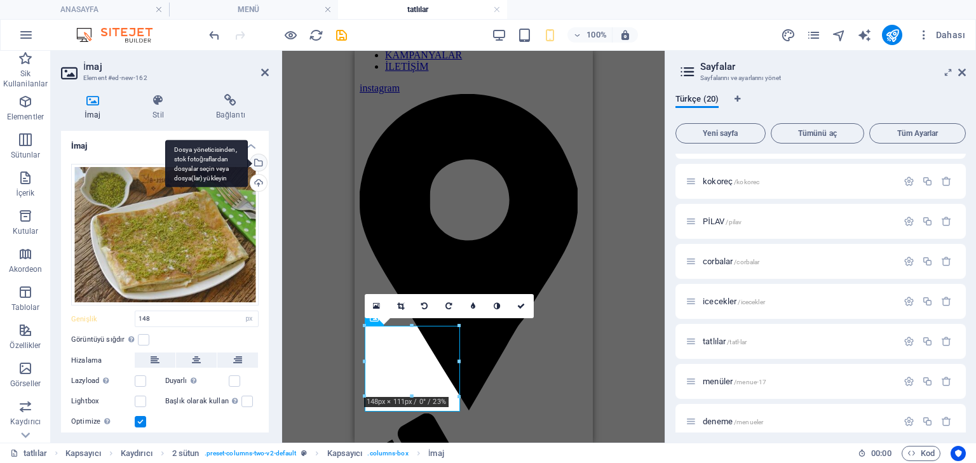
click at [248, 161] on div "Dosya yöneticisinden, stok fotoğraflardan dosyalar seçin veya dosya(lar) yükley…" at bounding box center [206, 164] width 83 height 48
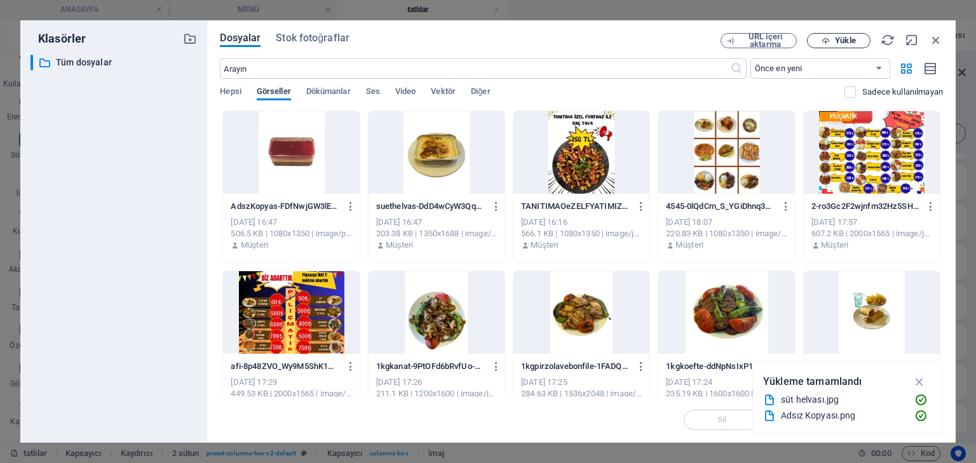
click at [825, 37] on icon "button" at bounding box center [825, 41] width 8 height 8
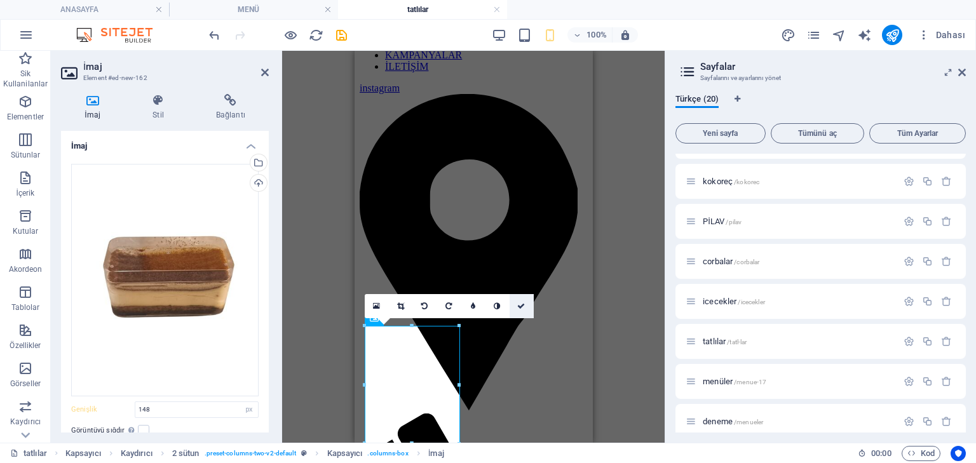
click at [519, 303] on icon at bounding box center [521, 306] width 8 height 8
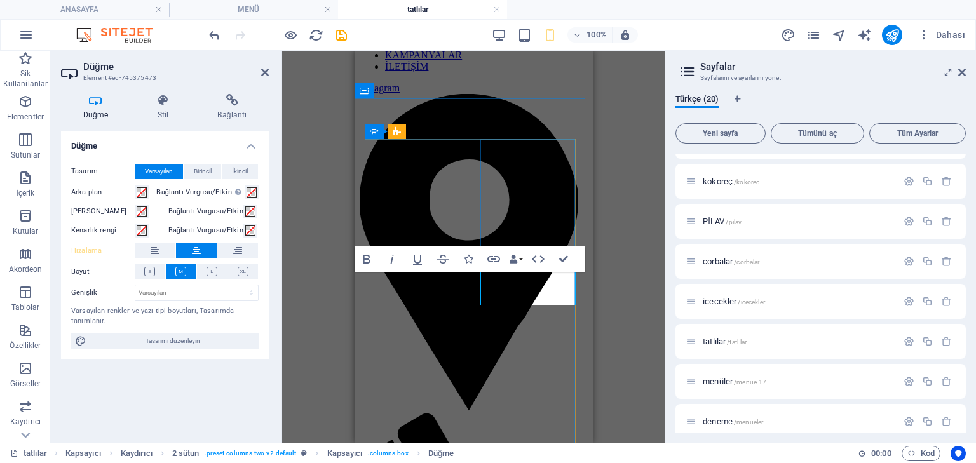
drag, startPoint x: 524, startPoint y: 286, endPoint x: 515, endPoint y: 288, distance: 9.2
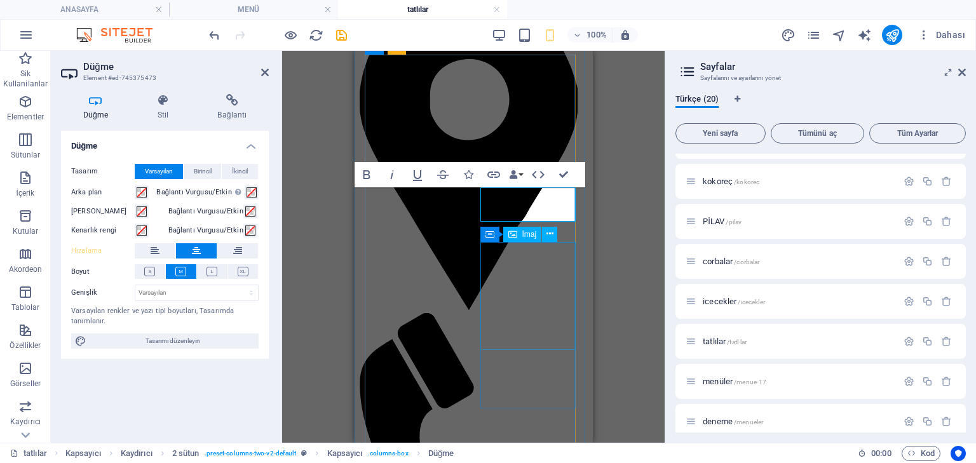
scroll to position [152, 0]
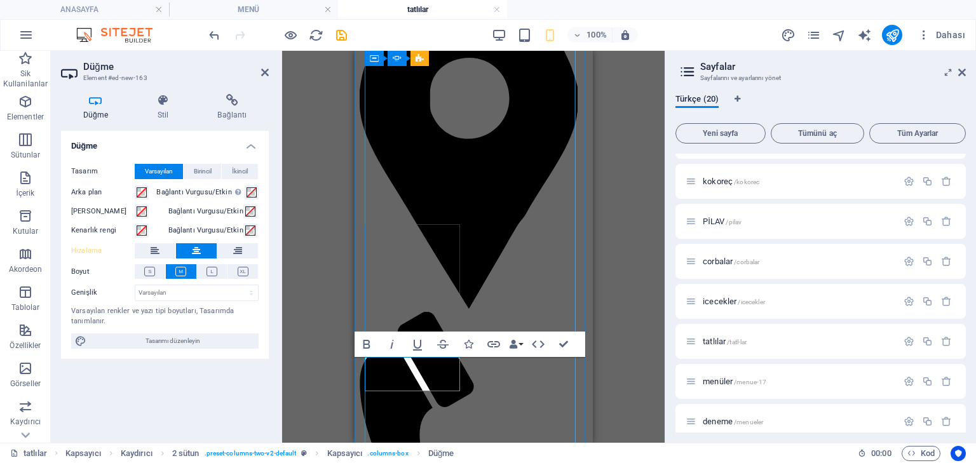
drag, startPoint x: 407, startPoint y: 372, endPoint x: 400, endPoint y: 373, distance: 7.6
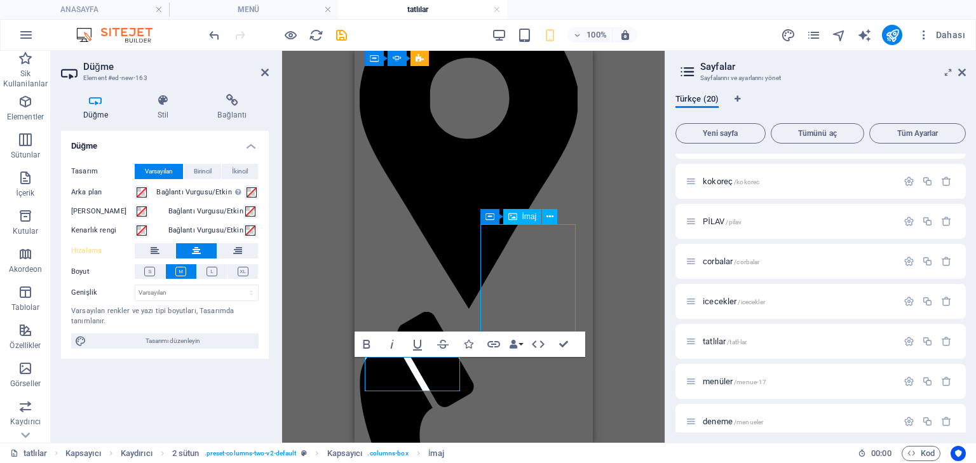
select select "px"
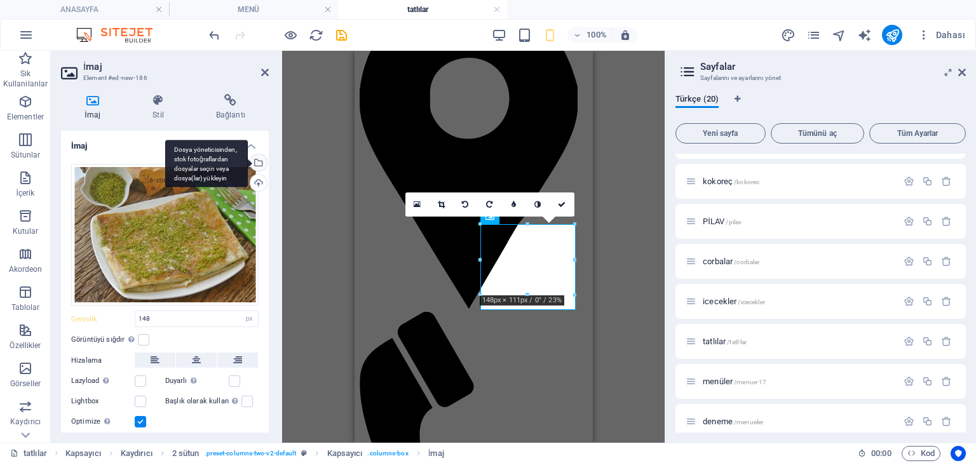
click at [251, 158] on div "Dosya yöneticisinden, stok fotoğraflardan dosyalar seçin veya dosya(lar) yükley…" at bounding box center [257, 163] width 19 height 19
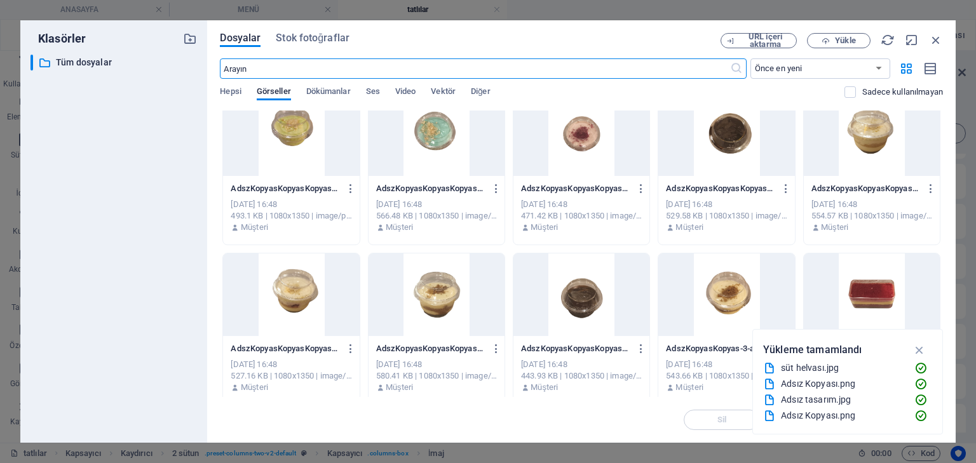
scroll to position [0, 0]
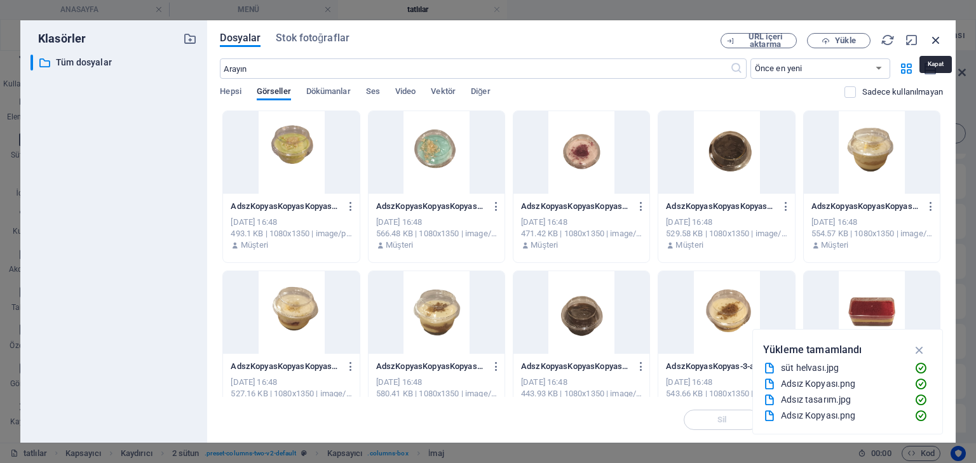
click at [936, 45] on icon "button" at bounding box center [936, 40] width 14 height 14
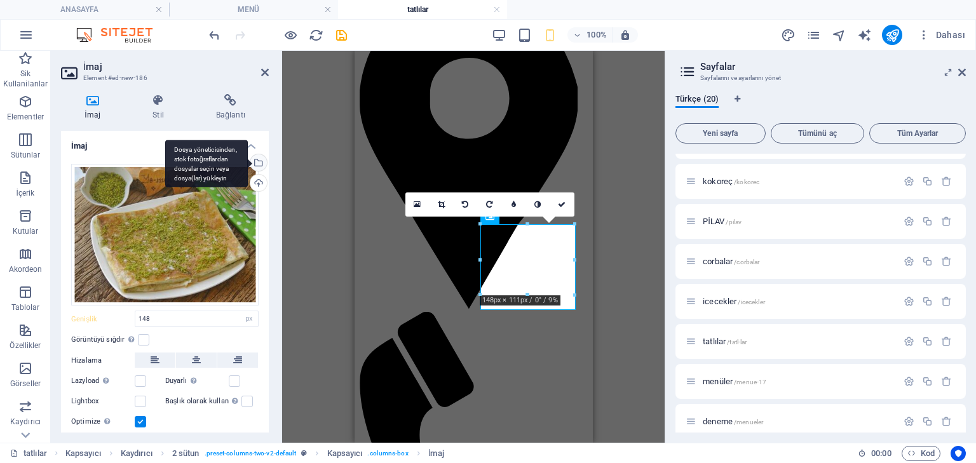
click at [258, 163] on div "Dosya yöneticisinden, stok fotoğraflardan dosyalar seçin veya dosya(lar) yükley…" at bounding box center [257, 163] width 19 height 19
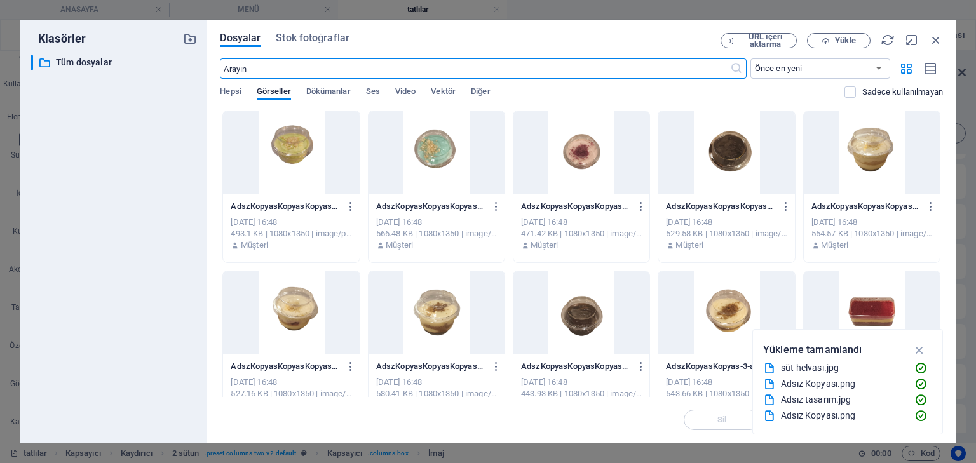
scroll to position [199, 0]
click at [320, 143] on div at bounding box center [291, 152] width 136 height 83
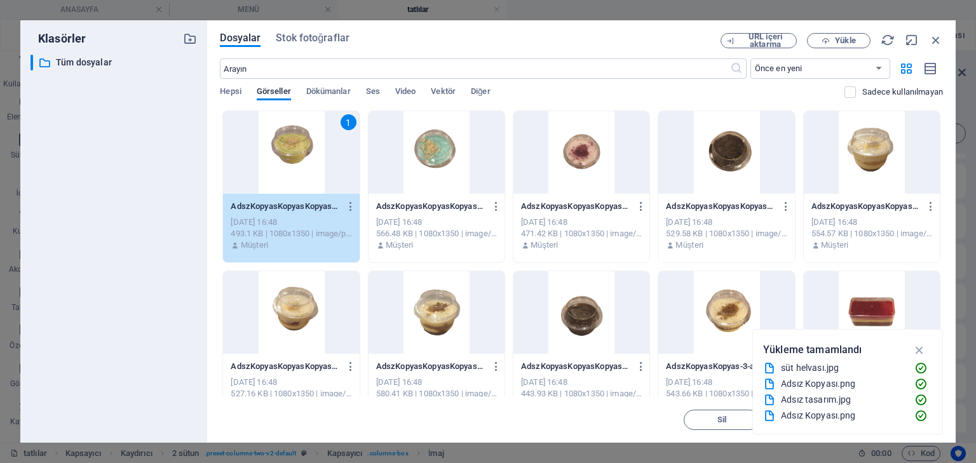
click at [320, 143] on div "1" at bounding box center [291, 152] width 136 height 83
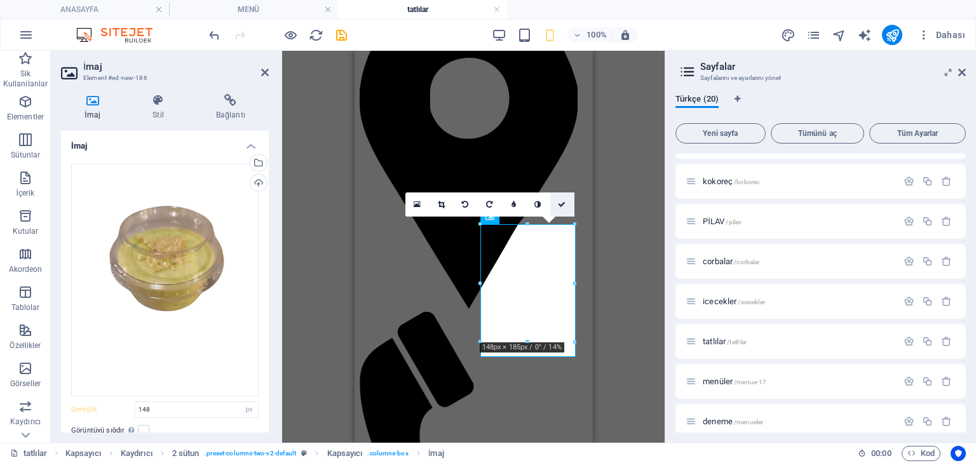
click at [566, 208] on link at bounding box center [562, 204] width 24 height 24
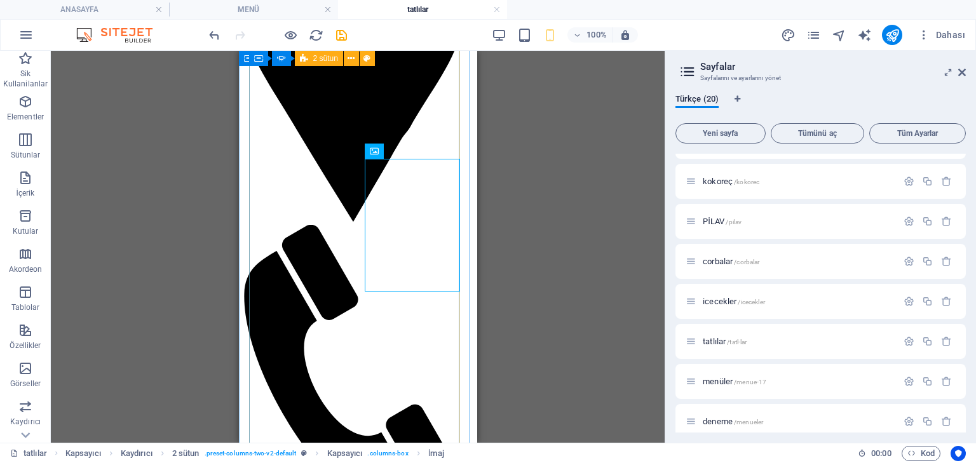
scroll to position [254, 0]
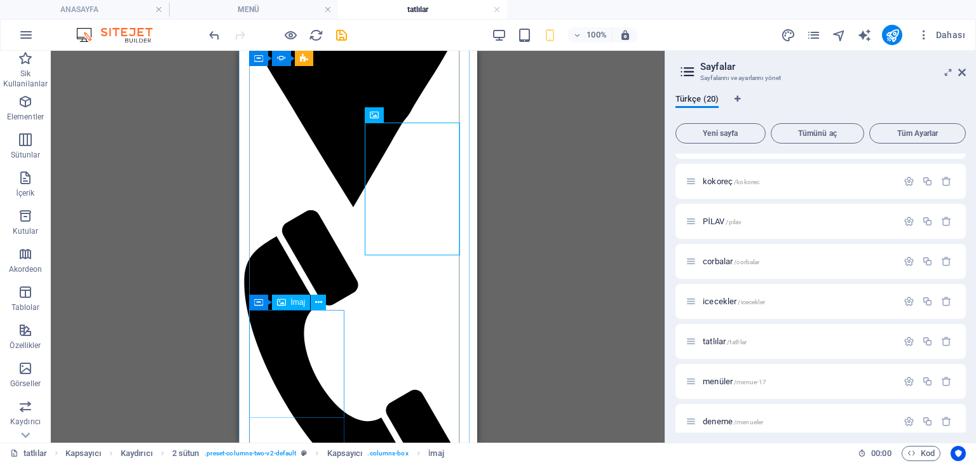
select select "px"
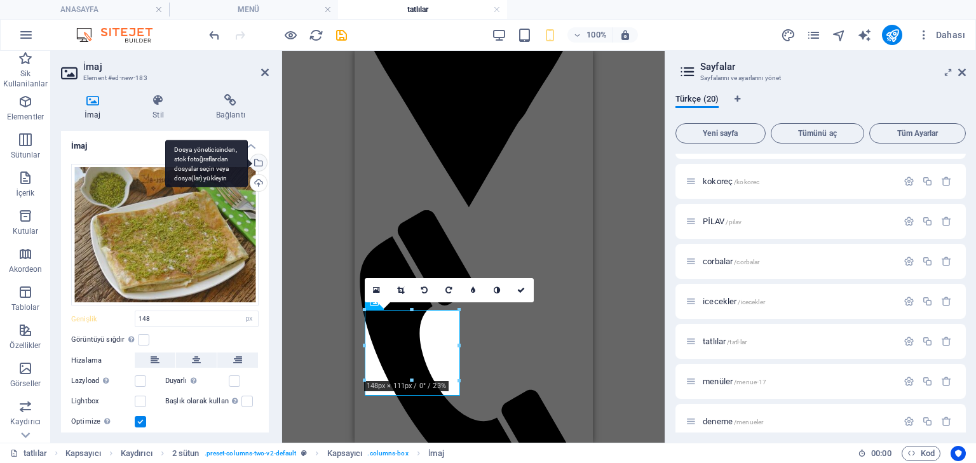
click at [261, 166] on div "Dosya yöneticisinden, stok fotoğraflardan dosyalar seçin veya dosya(lar) yükley…" at bounding box center [257, 163] width 19 height 19
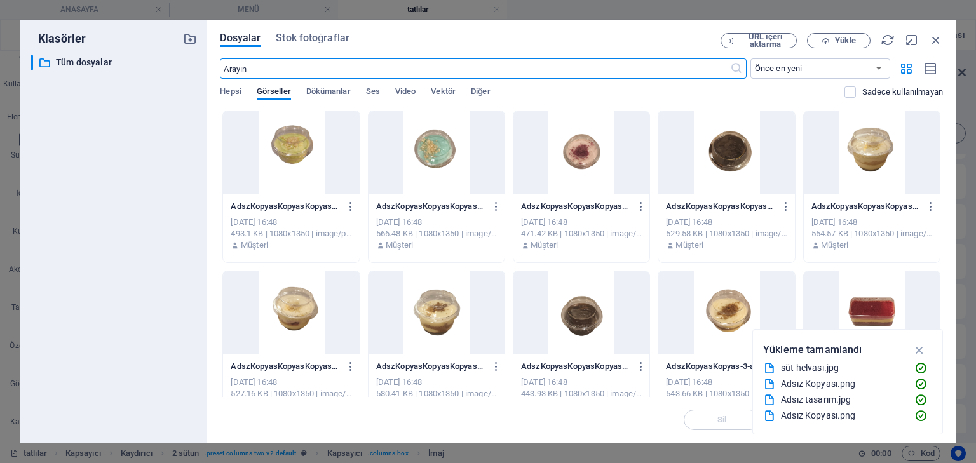
scroll to position [301, 0]
click at [463, 158] on div at bounding box center [436, 152] width 136 height 83
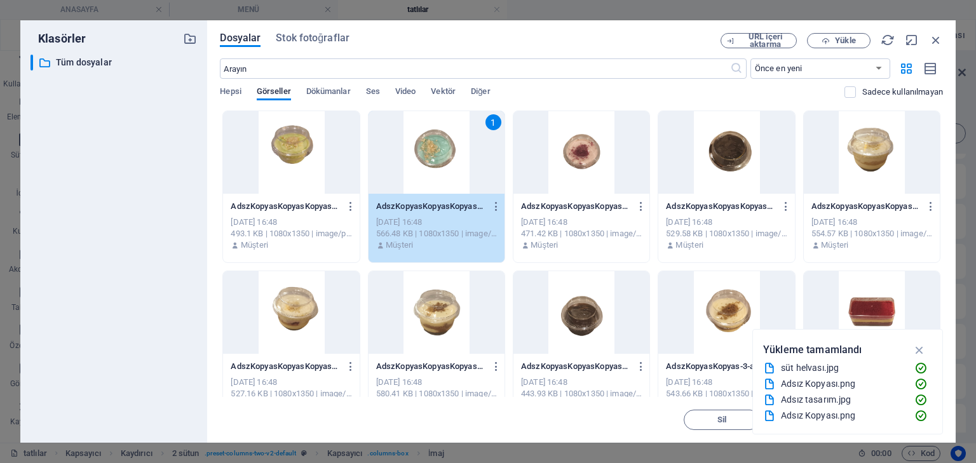
click at [463, 158] on div "1" at bounding box center [436, 152] width 136 height 83
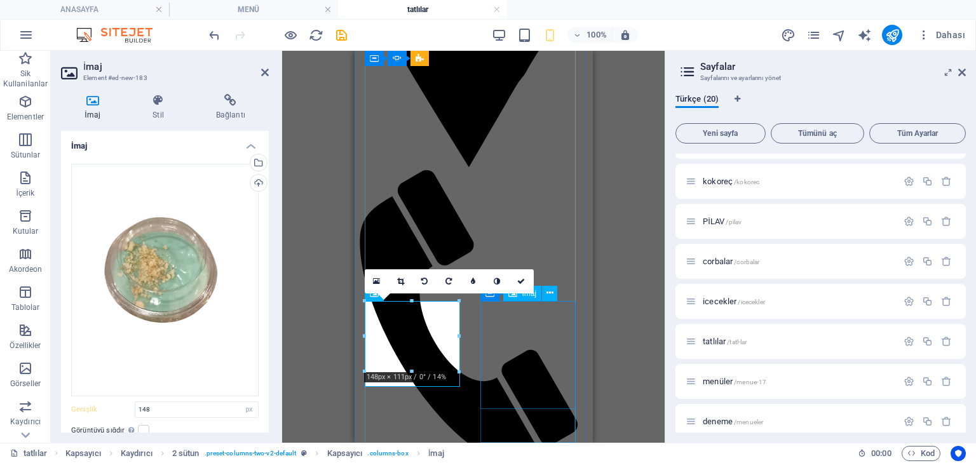
scroll to position [305, 0]
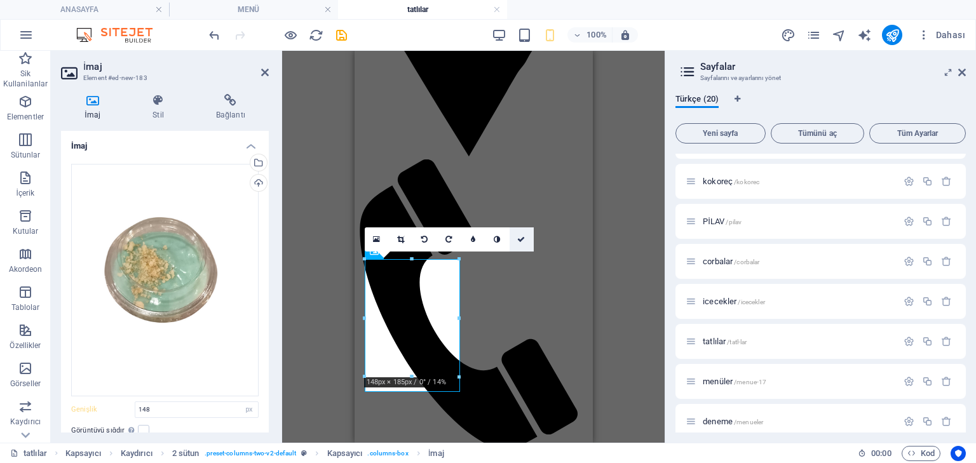
click at [522, 241] on icon at bounding box center [521, 240] width 8 height 8
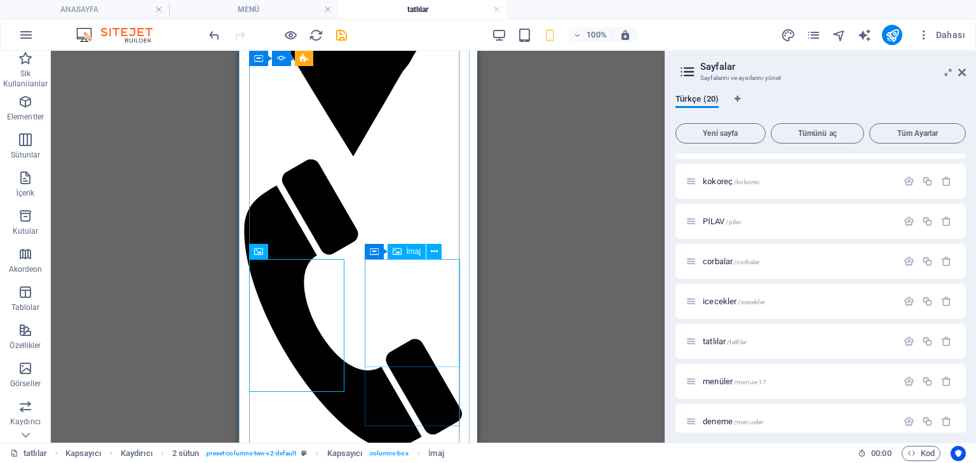
select select "px"
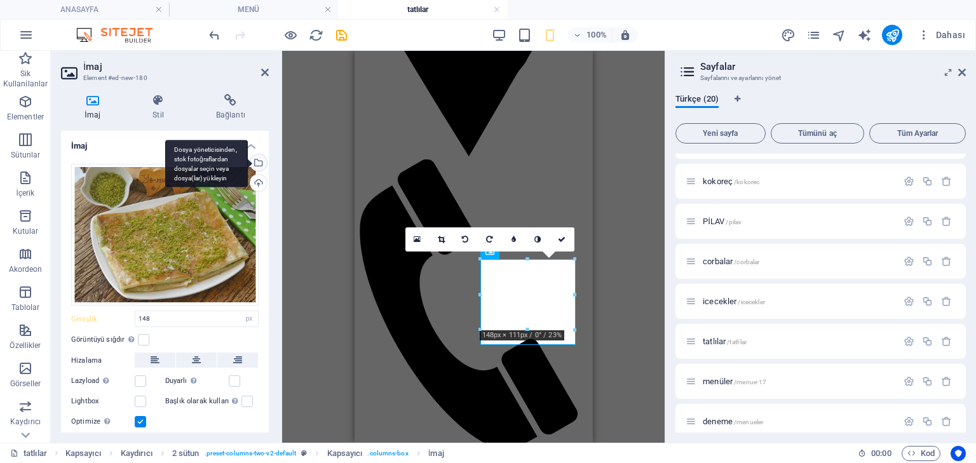
click at [262, 165] on div "Dosya yöneticisinden, stok fotoğraflardan dosyalar seçin veya dosya(lar) yükley…" at bounding box center [257, 163] width 19 height 19
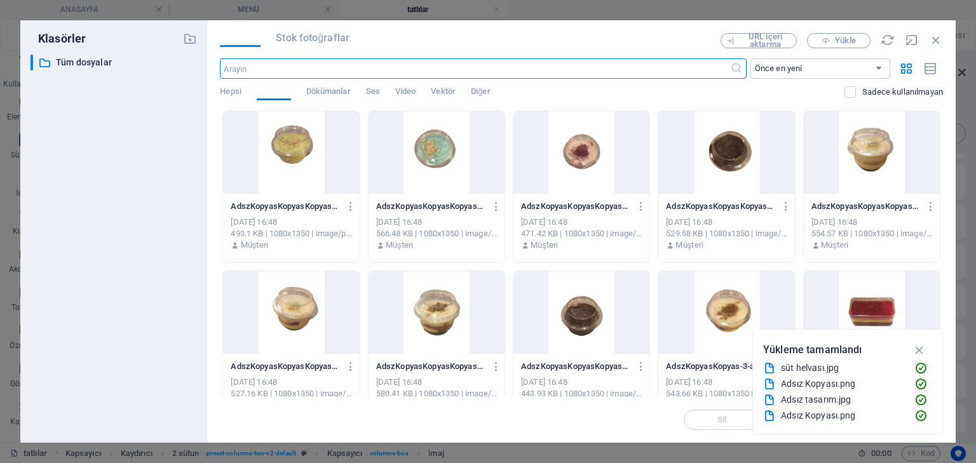
scroll to position [353, 0]
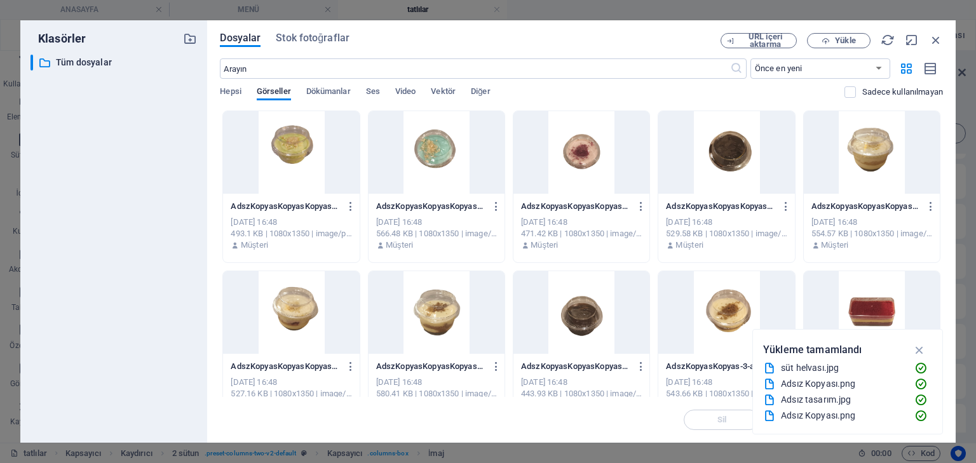
click at [594, 185] on div at bounding box center [581, 152] width 136 height 83
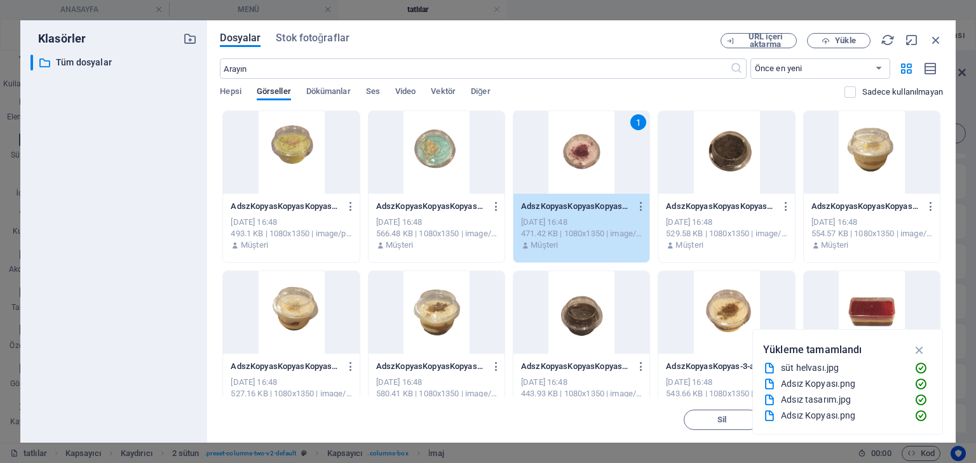
click at [594, 185] on div "1" at bounding box center [581, 152] width 136 height 83
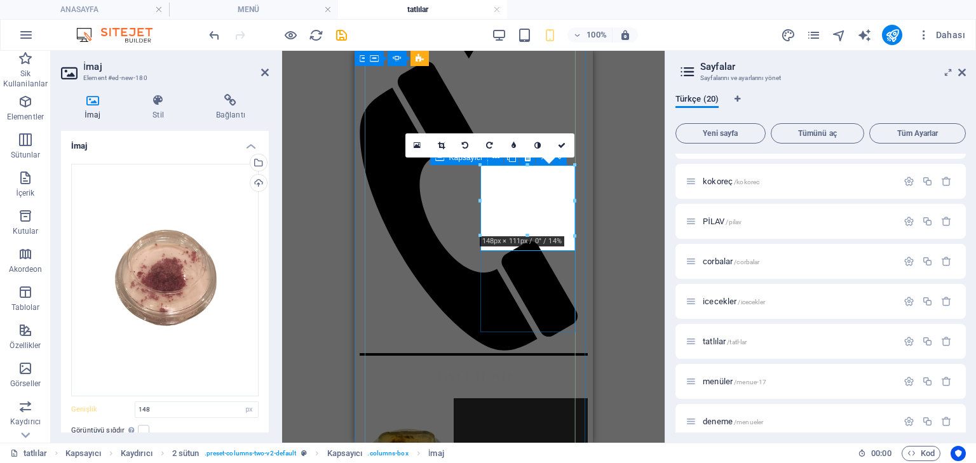
scroll to position [407, 0]
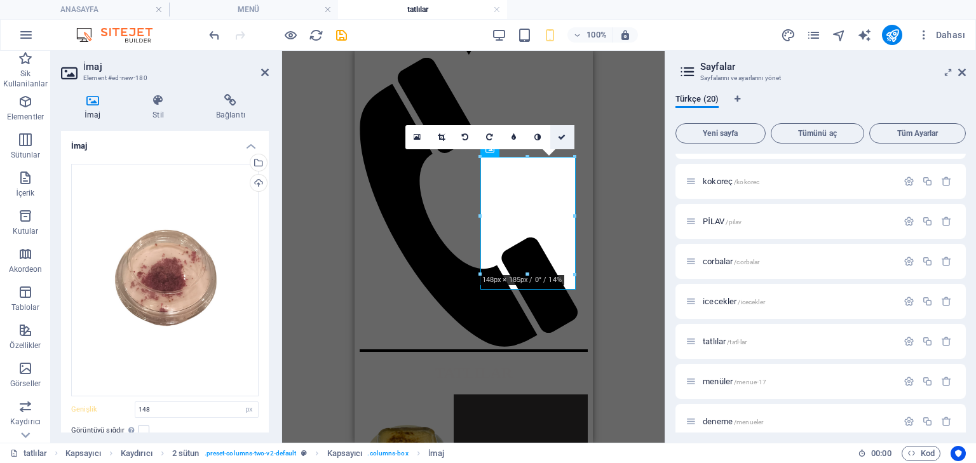
click at [564, 140] on link at bounding box center [562, 137] width 24 height 24
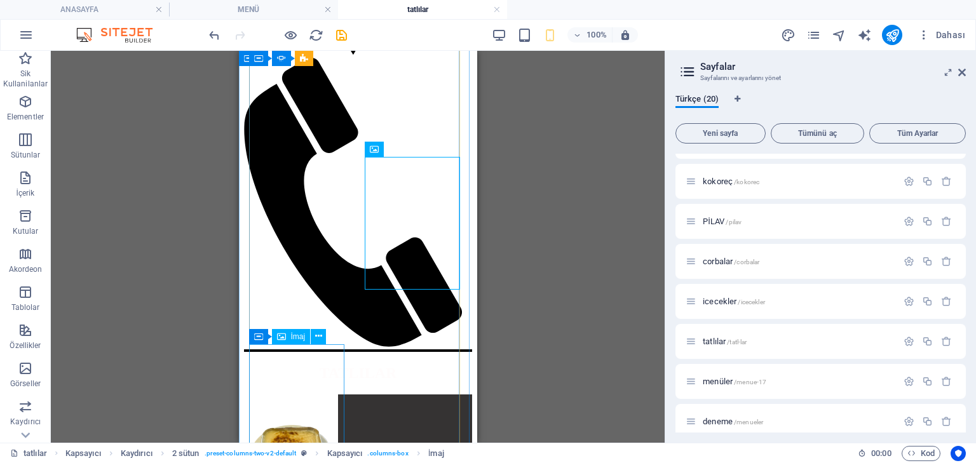
select select "px"
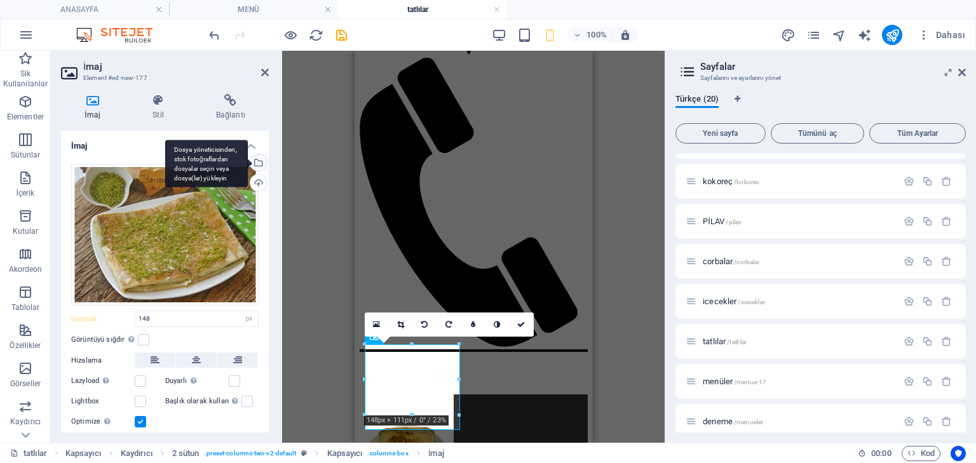
click at [262, 162] on div "Dosya yöneticisinden, stok fotoğraflardan dosyalar seçin veya dosya(lar) yükley…" at bounding box center [257, 163] width 19 height 19
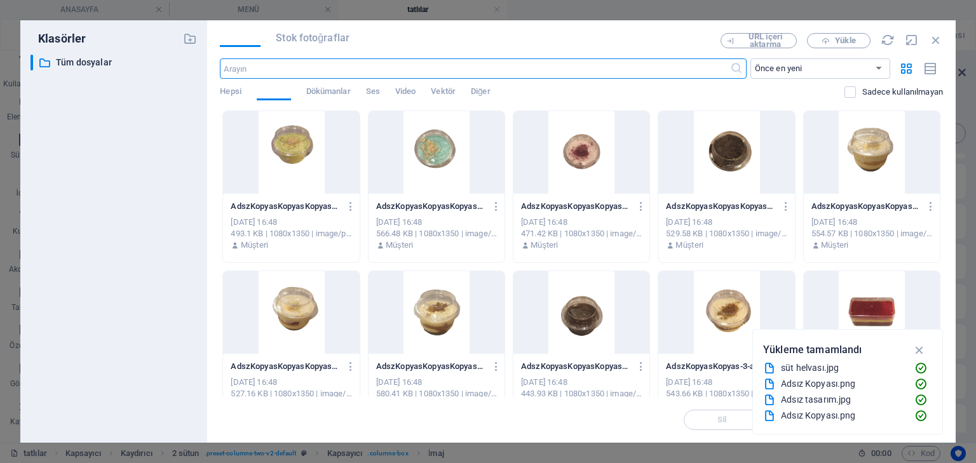
scroll to position [455, 0]
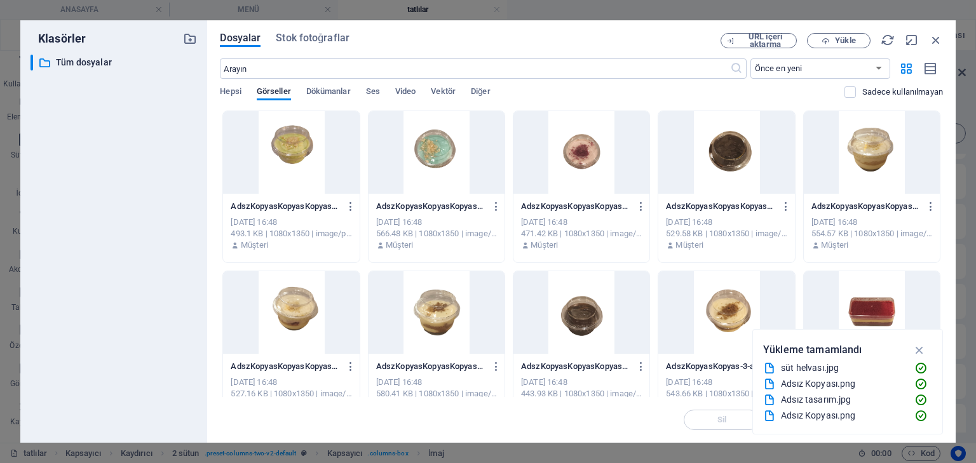
click at [757, 156] on div at bounding box center [726, 152] width 136 height 83
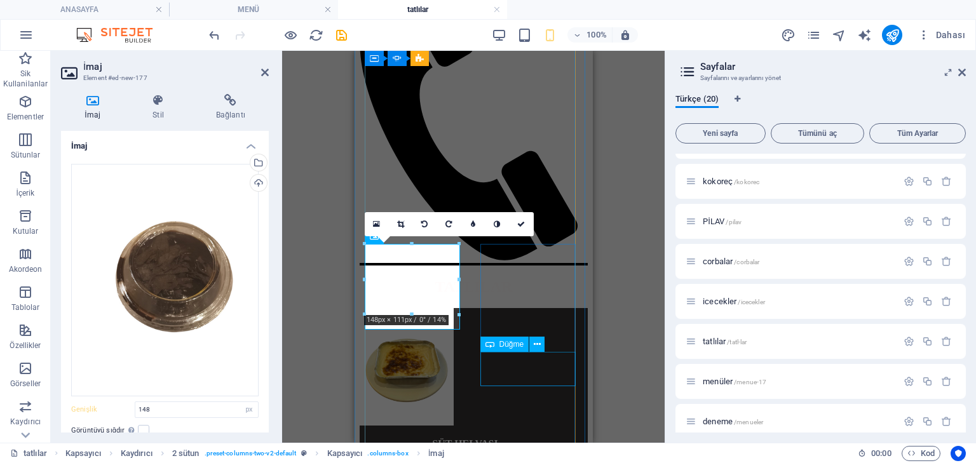
scroll to position [508, 0]
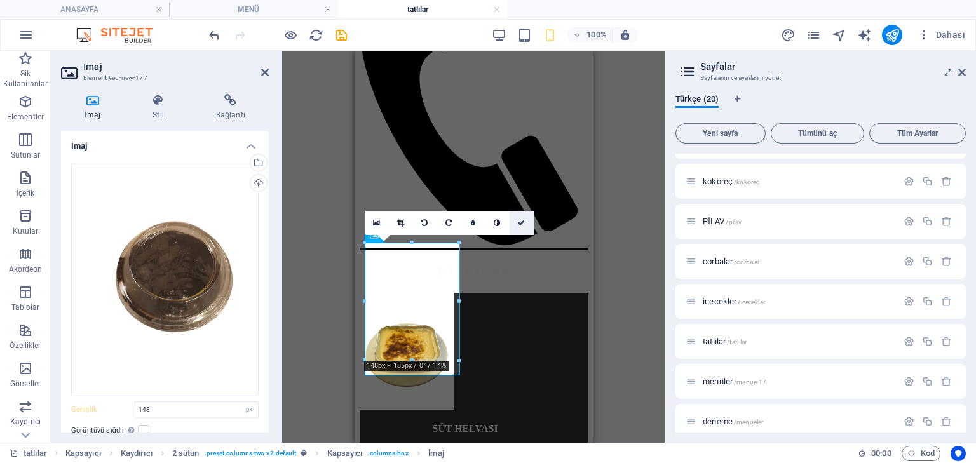
click at [515, 224] on link at bounding box center [521, 223] width 24 height 24
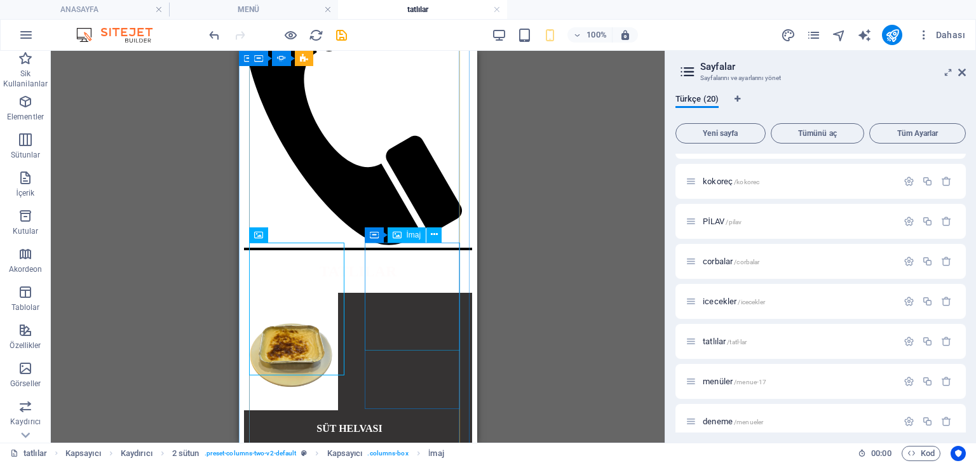
select select "px"
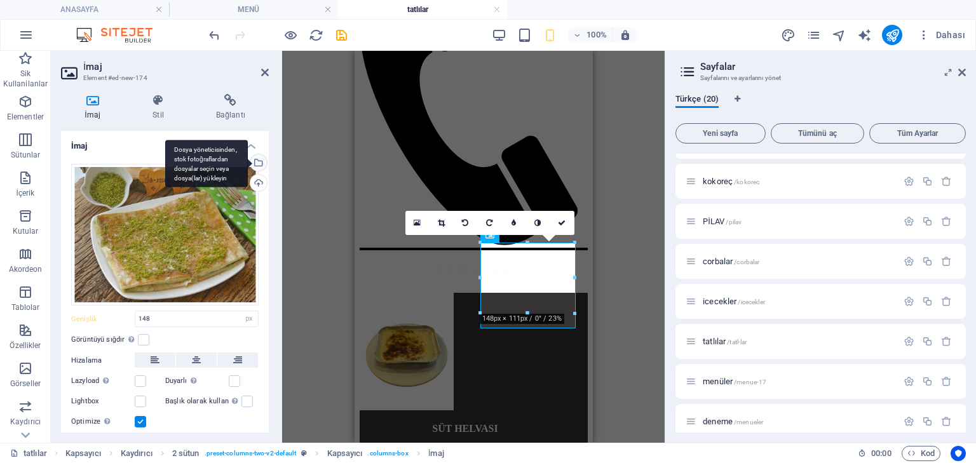
click at [264, 165] on div "Dosya yöneticisinden, stok fotoğraflardan dosyalar seçin veya dosya(lar) yükley…" at bounding box center [257, 163] width 19 height 19
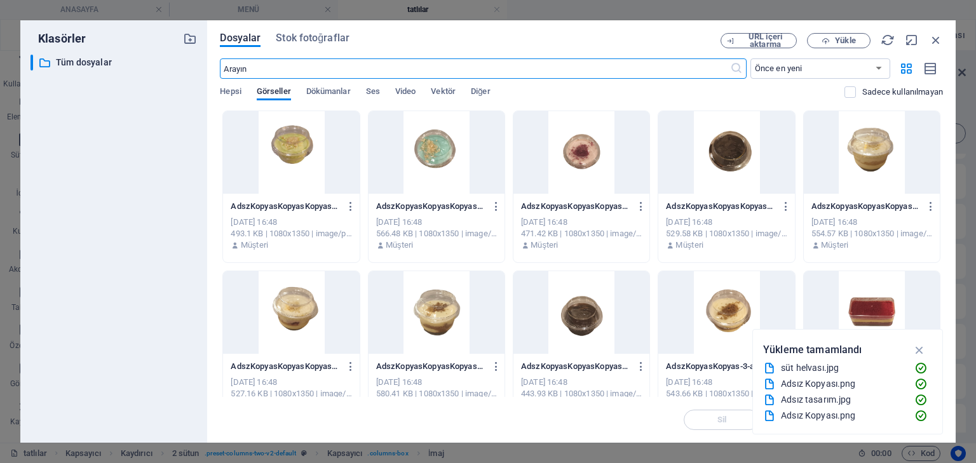
scroll to position [557, 0]
click at [734, 165] on div at bounding box center [726, 152] width 136 height 83
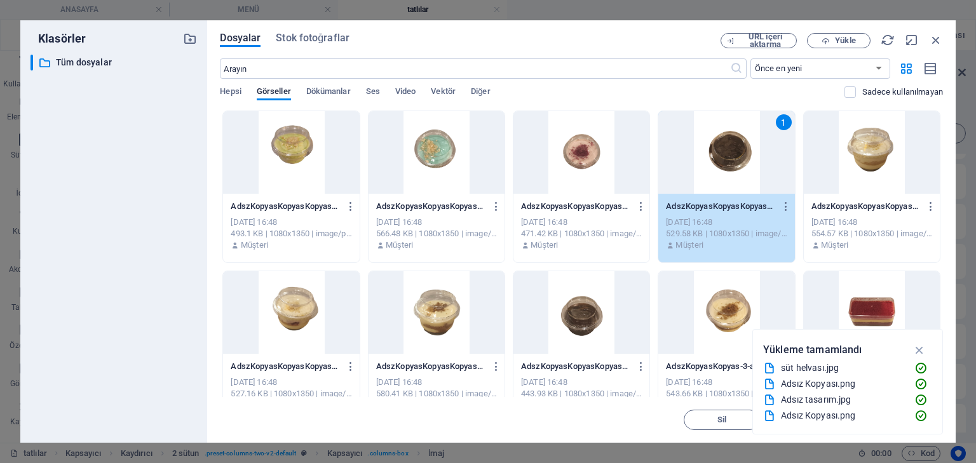
click at [734, 165] on div "1" at bounding box center [726, 152] width 136 height 83
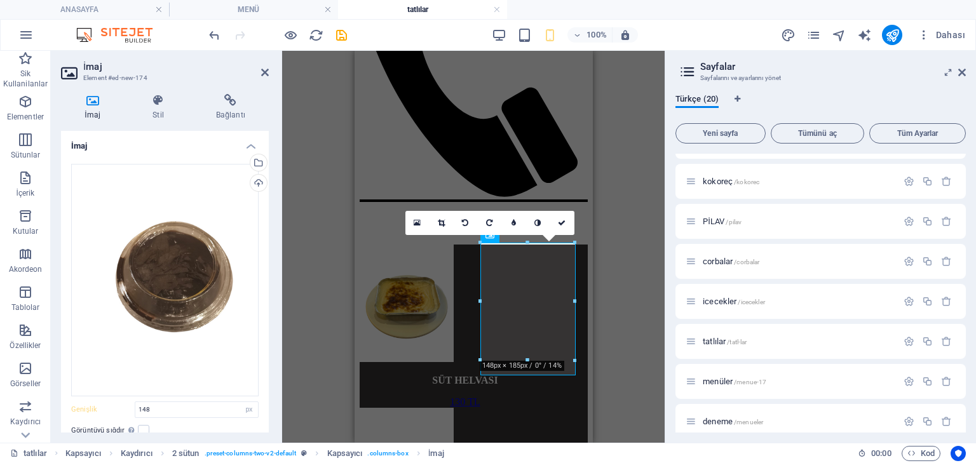
scroll to position [508, 0]
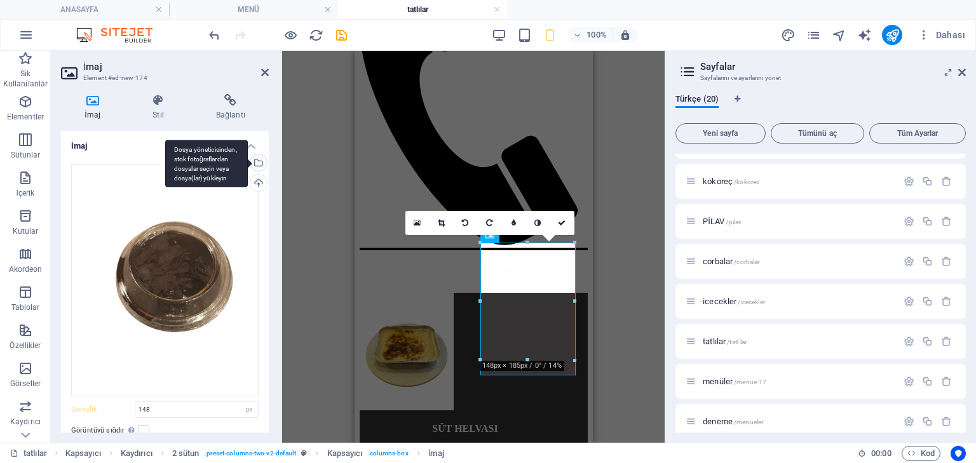
click at [257, 160] on div "Dosya yöneticisinden, stok fotoğraflardan dosyalar seçin veya dosya(lar) yükley…" at bounding box center [257, 163] width 19 height 19
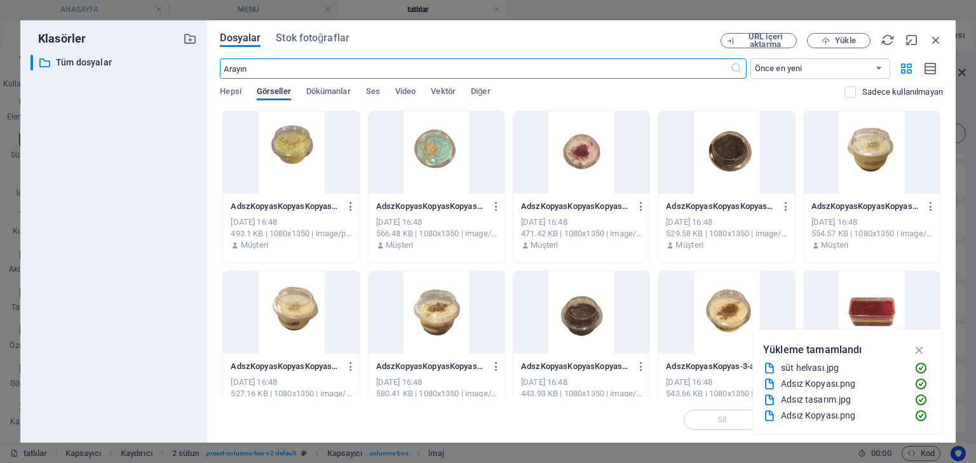
click at [901, 152] on div at bounding box center [872, 152] width 136 height 83
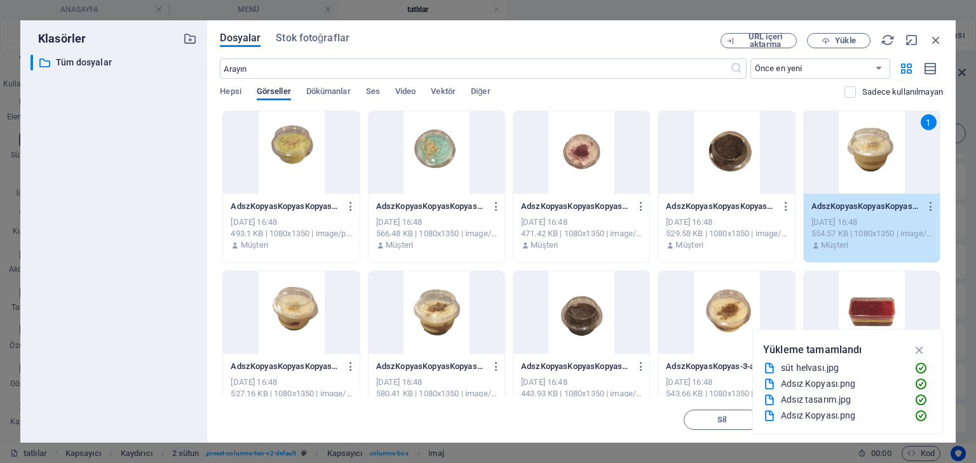
click at [901, 152] on div "1" at bounding box center [872, 152] width 136 height 83
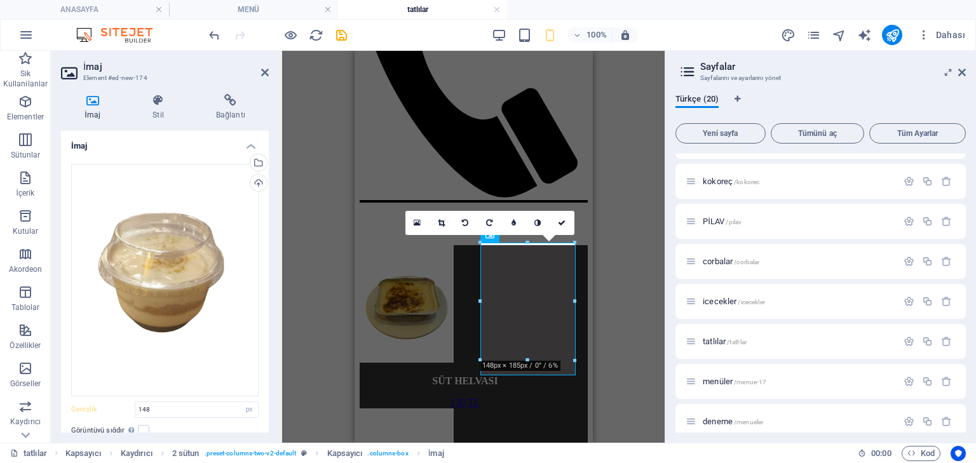
scroll to position [508, 0]
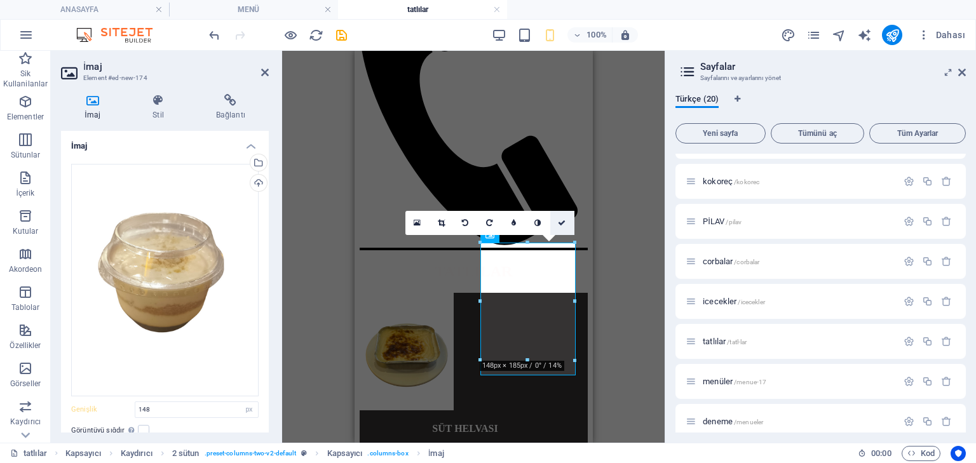
click at [565, 224] on icon at bounding box center [562, 223] width 8 height 8
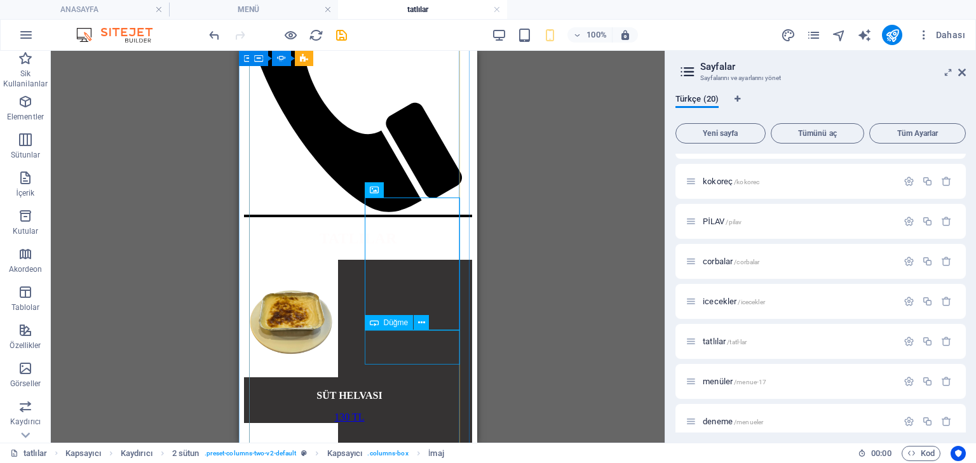
scroll to position [559, 0]
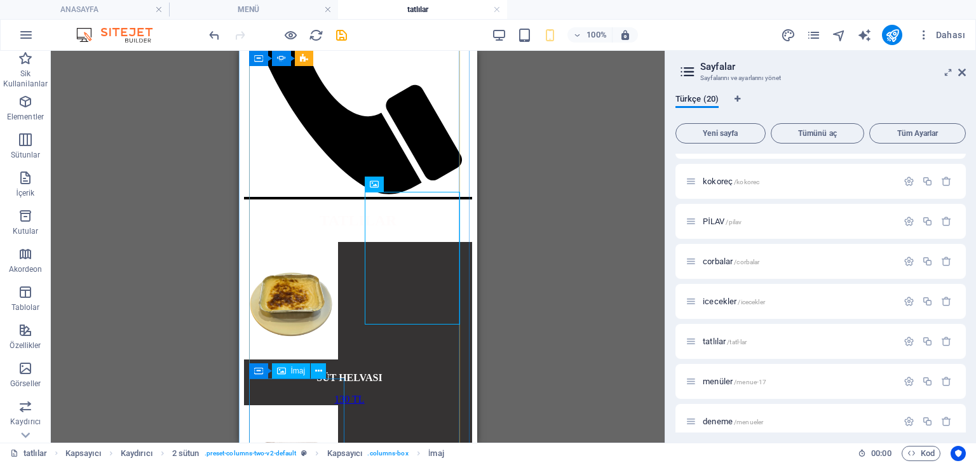
drag, startPoint x: 303, startPoint y: 412, endPoint x: 560, endPoint y: 438, distance: 258.7
select select "px"
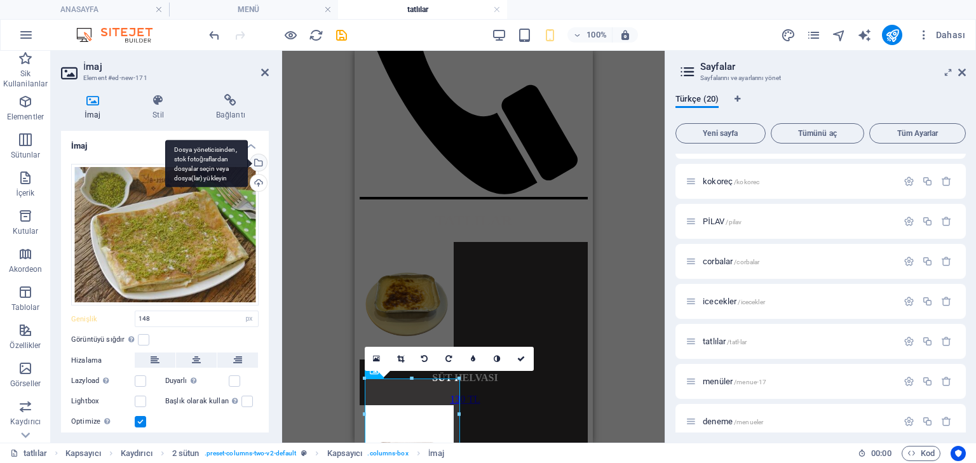
click at [260, 163] on div "Dosya yöneticisinden, stok fotoğraflardan dosyalar seçin veya dosya(lar) yükley…" at bounding box center [257, 163] width 19 height 19
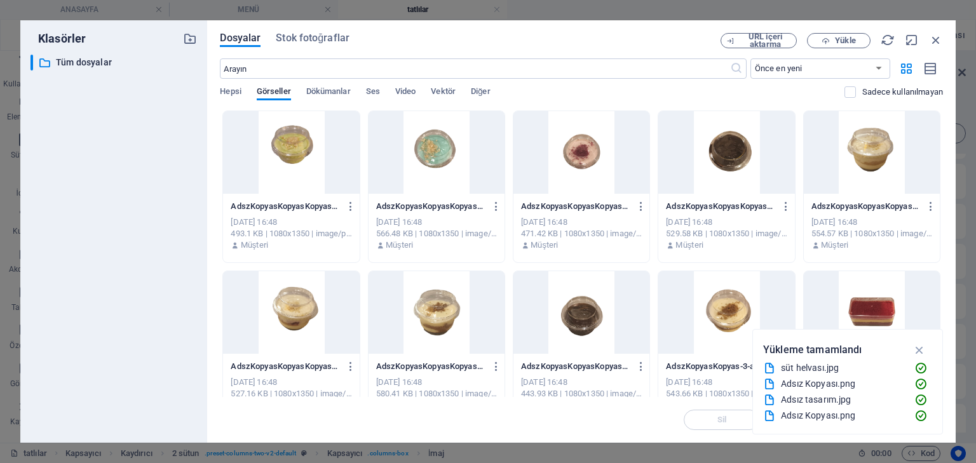
click at [306, 307] on div at bounding box center [291, 312] width 136 height 83
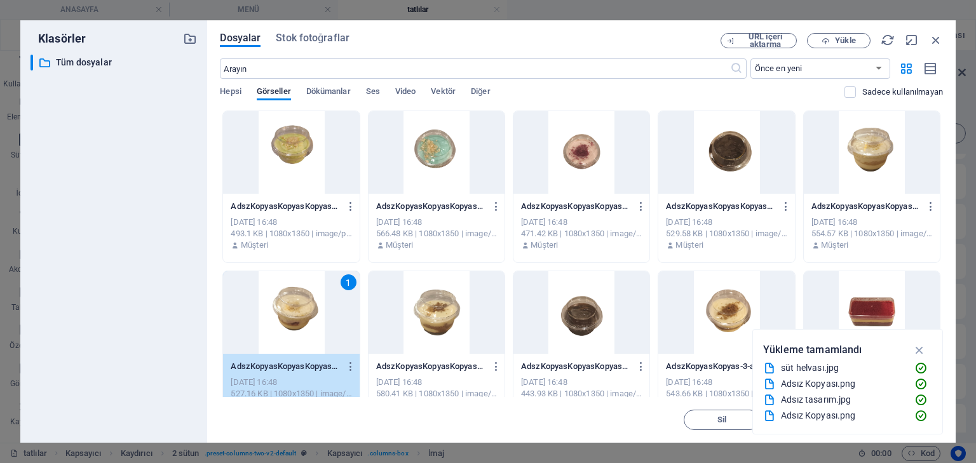
click at [306, 307] on div "1" at bounding box center [291, 312] width 136 height 83
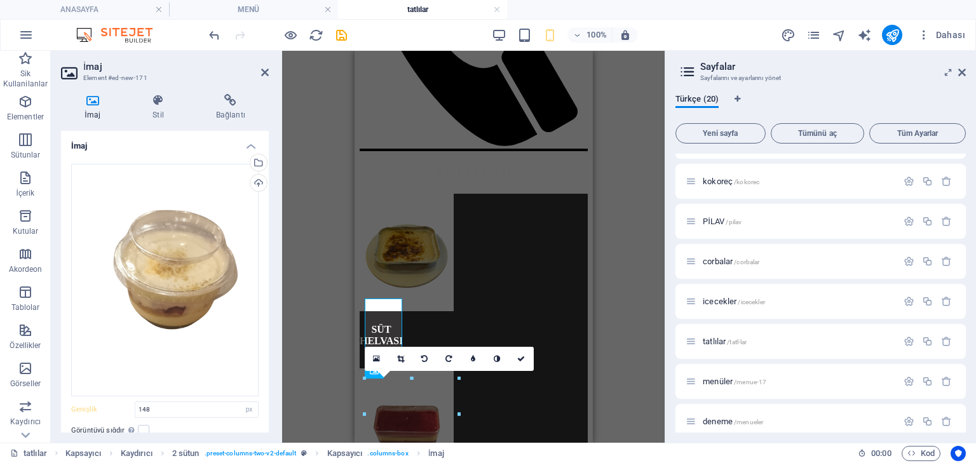
scroll to position [559, 0]
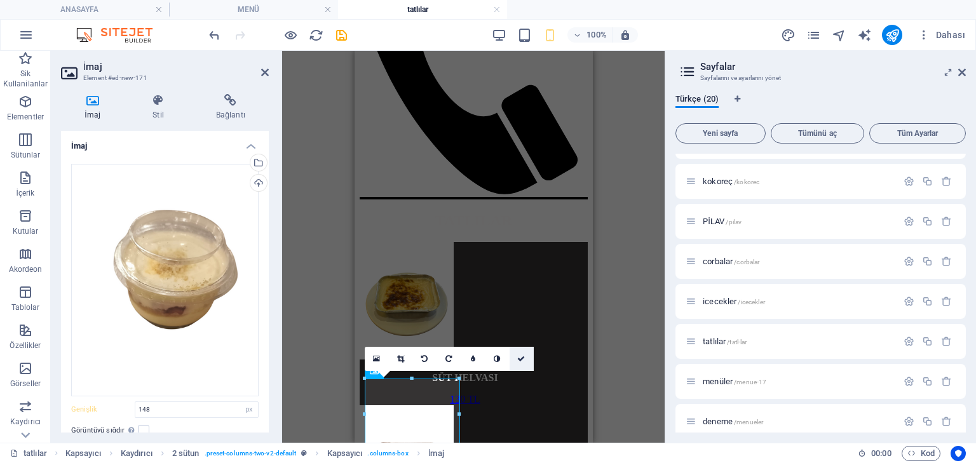
click at [525, 360] on link at bounding box center [521, 359] width 24 height 24
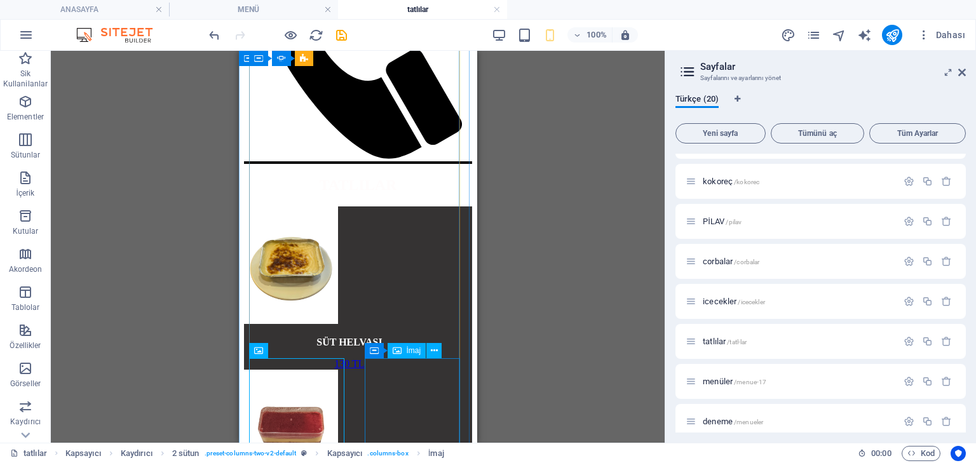
scroll to position [610, 0]
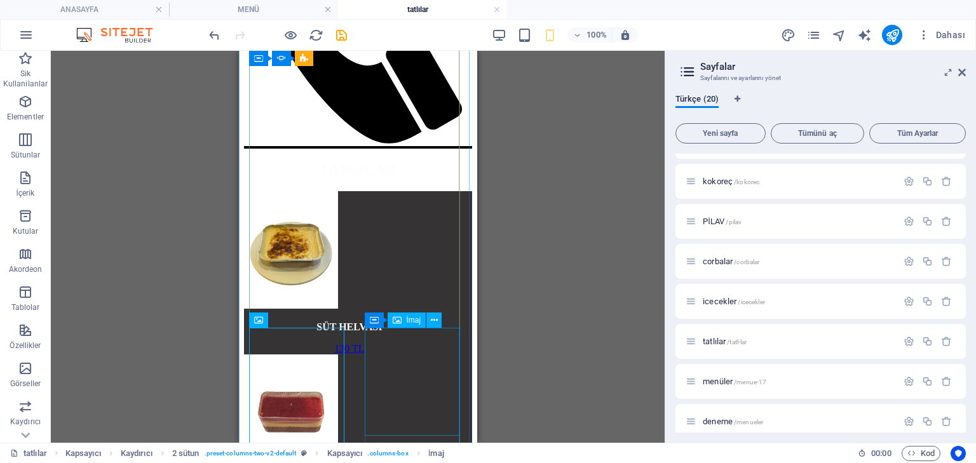
select select "px"
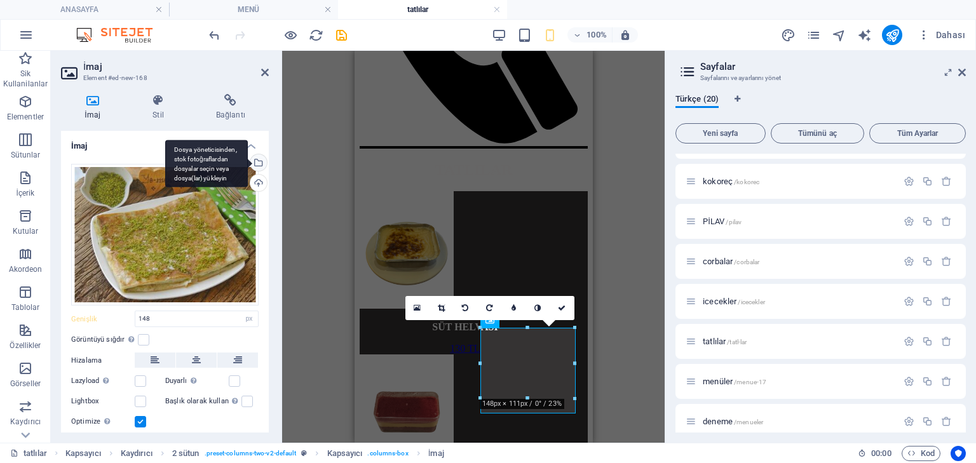
click at [254, 158] on div "Dosya yöneticisinden, stok fotoğraflardan dosyalar seçin veya dosya(lar) yükley…" at bounding box center [257, 163] width 19 height 19
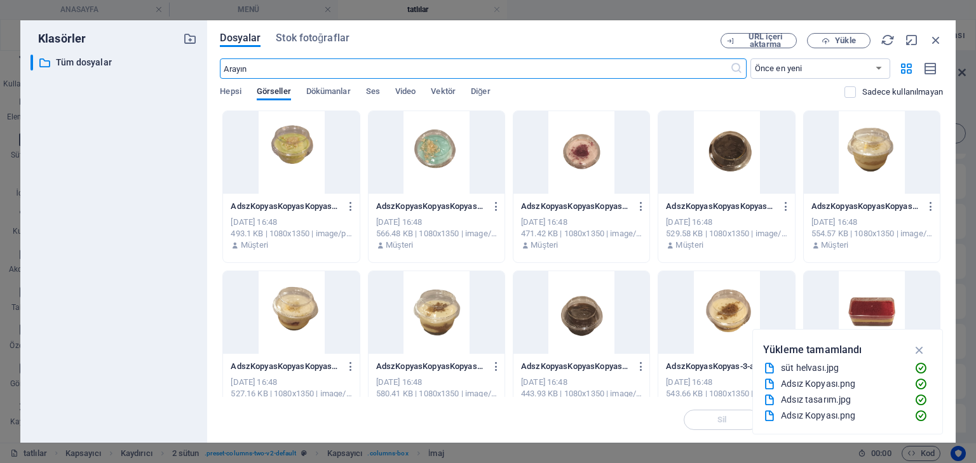
scroll to position [658, 0]
click at [417, 300] on div at bounding box center [436, 312] width 136 height 83
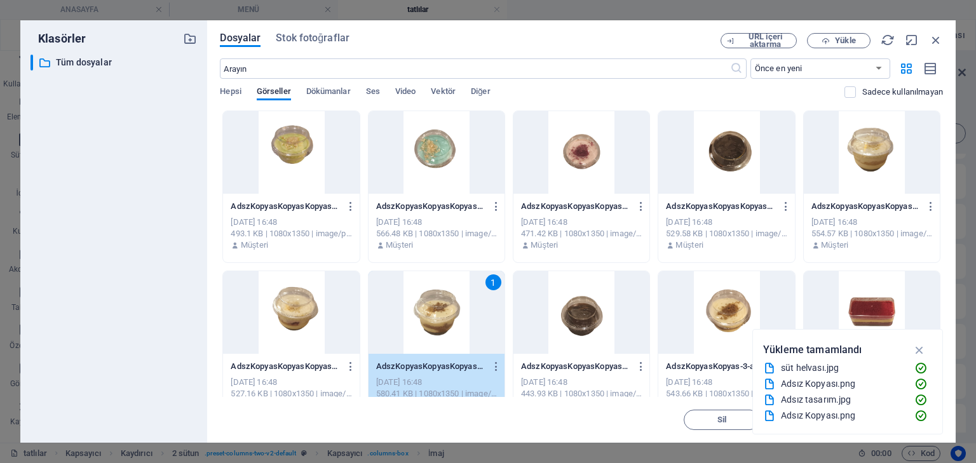
click at [417, 300] on div "1" at bounding box center [436, 312] width 136 height 83
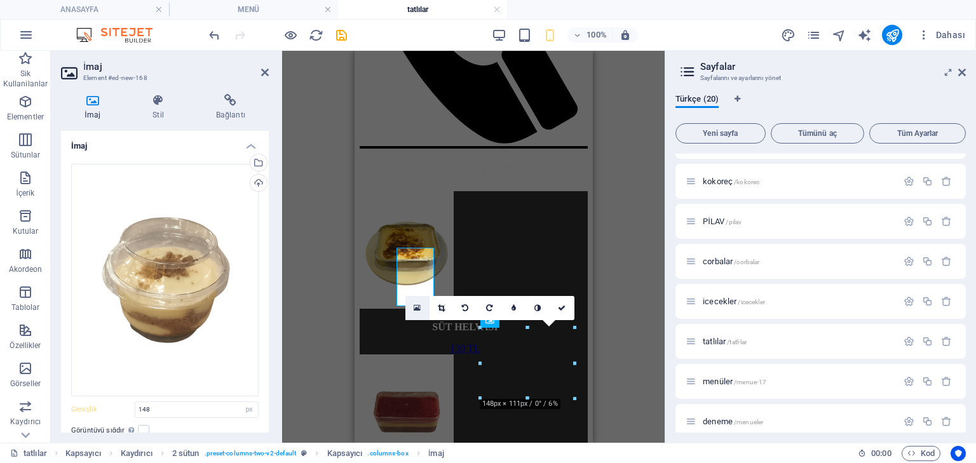
click at [417, 300] on link at bounding box center [417, 308] width 24 height 24
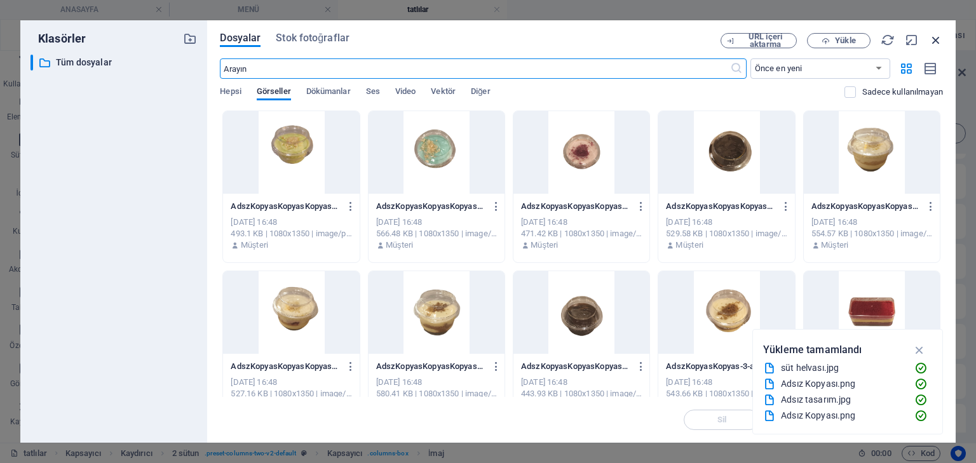
click at [941, 38] on icon "button" at bounding box center [936, 40] width 14 height 14
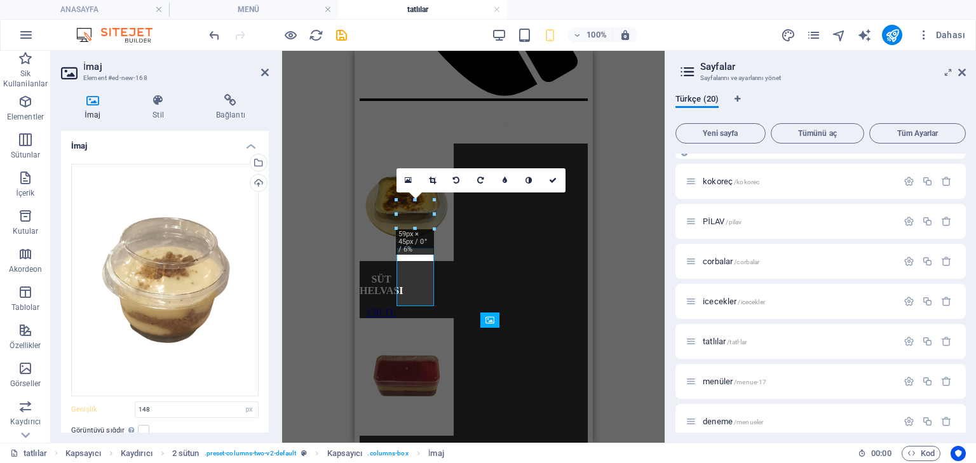
scroll to position [610, 0]
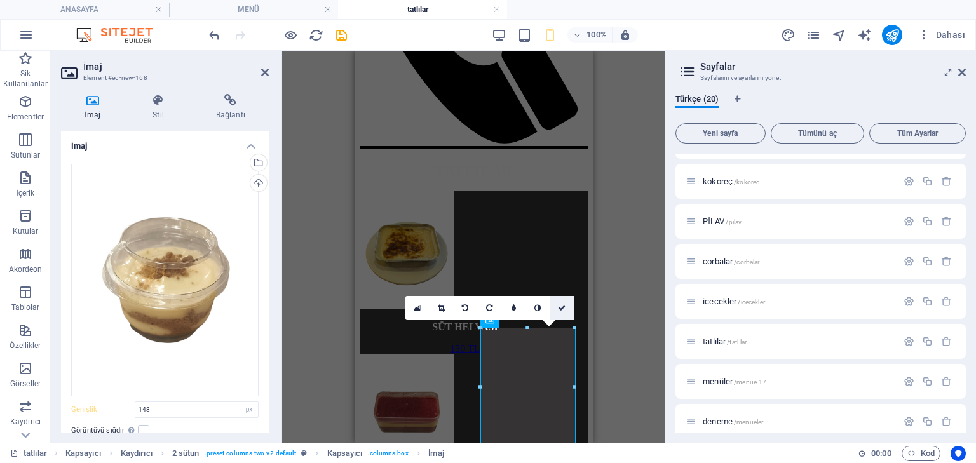
click at [559, 304] on icon at bounding box center [562, 308] width 8 height 8
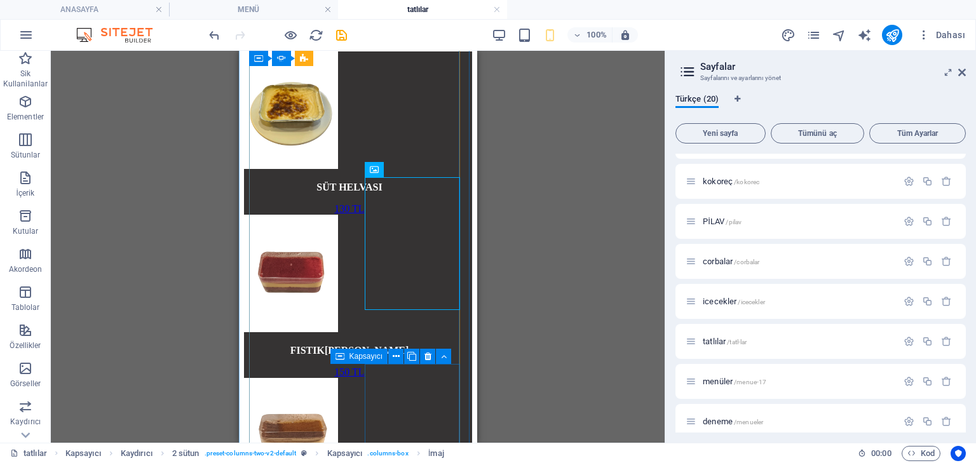
scroll to position [813, 0]
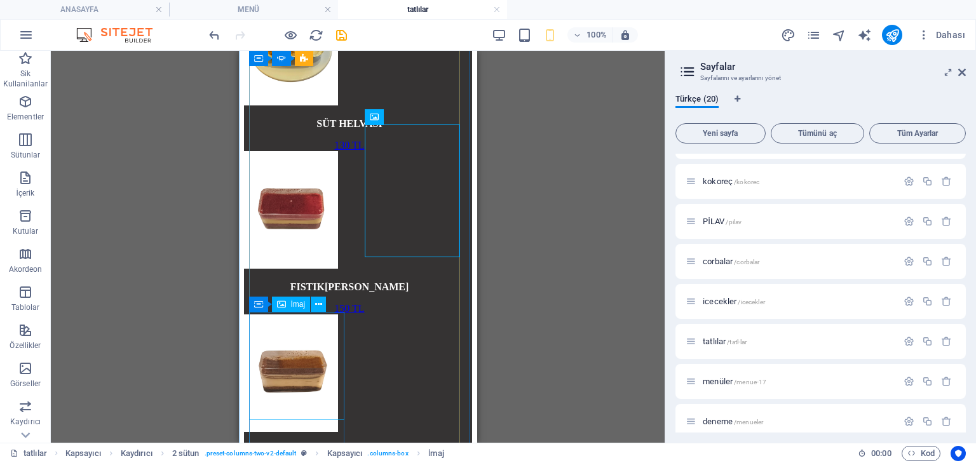
select select "px"
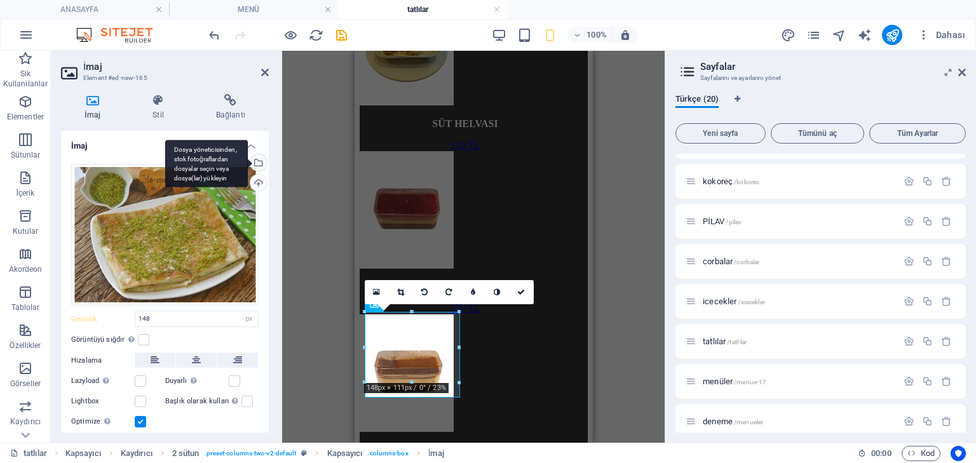
click at [259, 161] on div "Dosya yöneticisinden, stok fotoğraflardan dosyalar seçin veya dosya(lar) yükley…" at bounding box center [257, 163] width 19 height 19
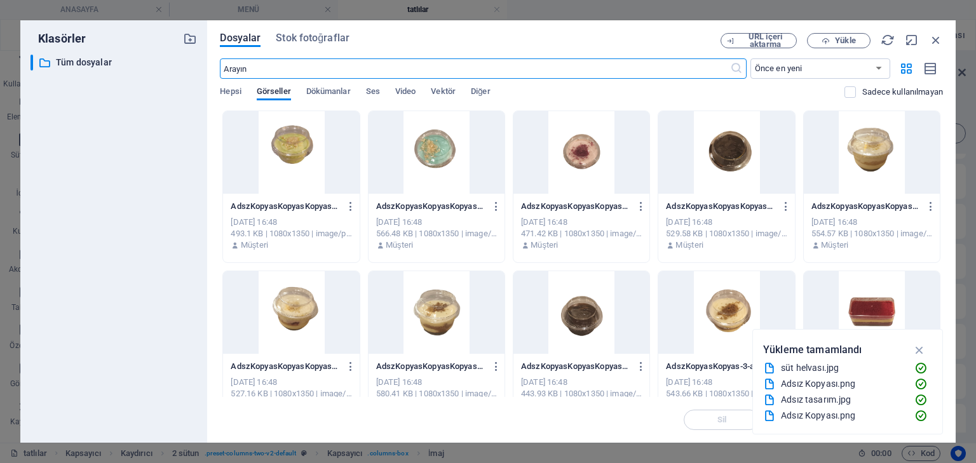
scroll to position [861, 0]
click at [572, 315] on div at bounding box center [581, 312] width 136 height 83
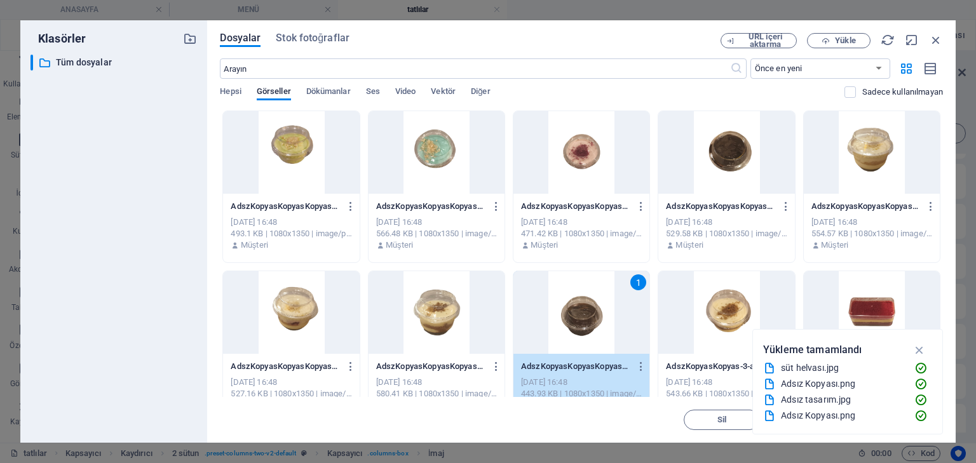
click at [572, 315] on div "1" at bounding box center [581, 312] width 136 height 83
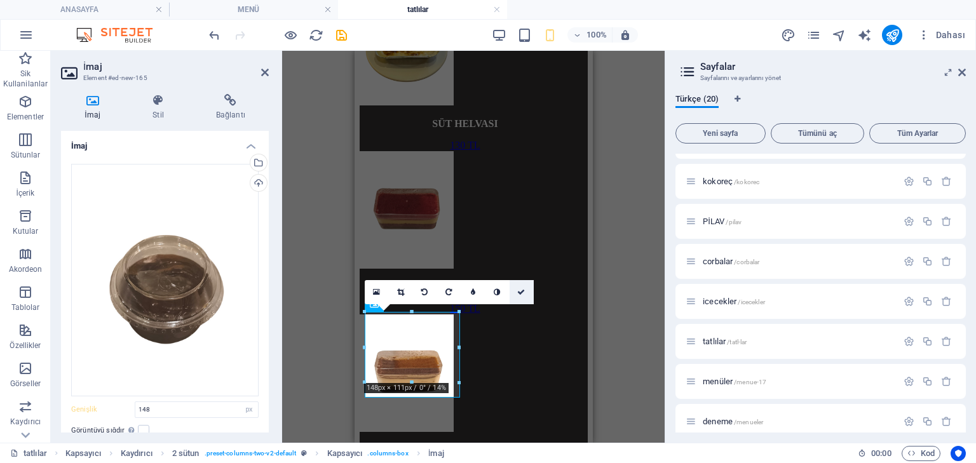
click at [521, 290] on icon at bounding box center [521, 292] width 8 height 8
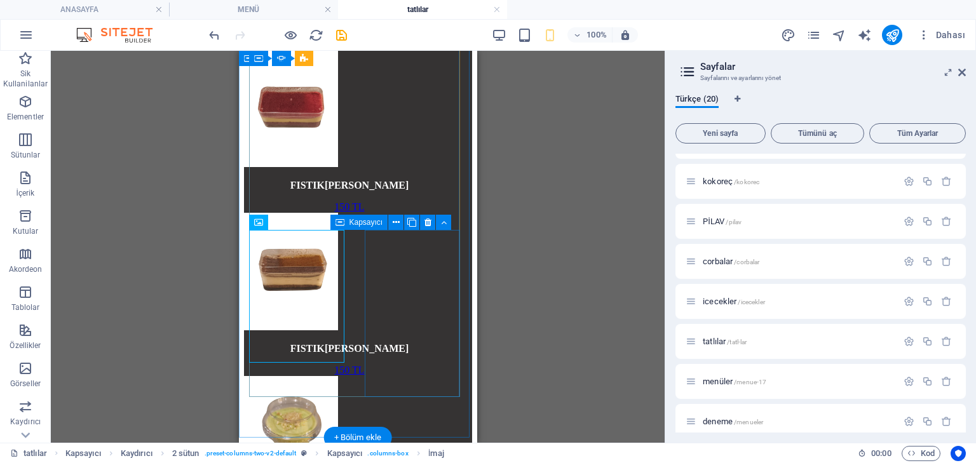
scroll to position [915, 0]
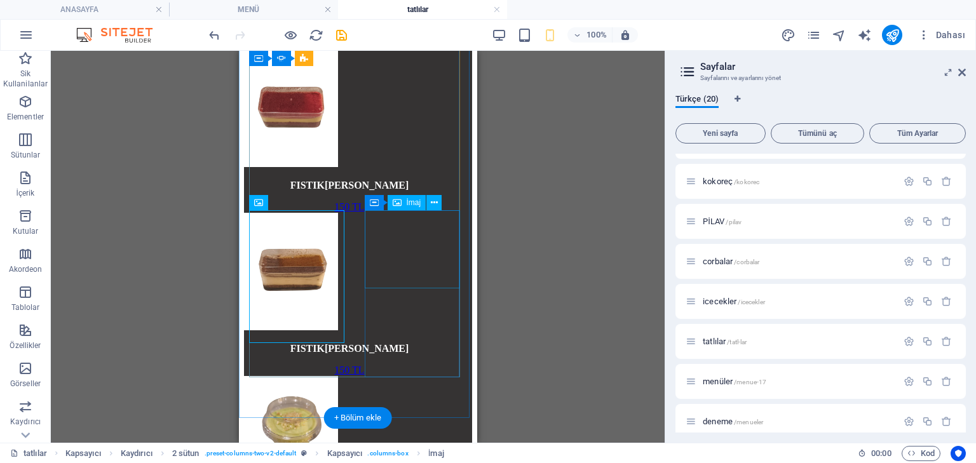
select select "px"
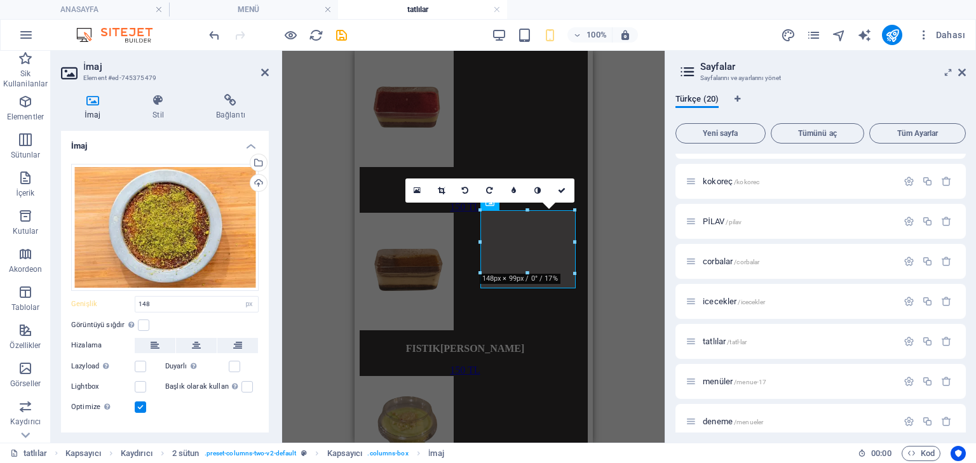
click at [614, 254] on div "H2 Kapsayıcı İmaj Kapsayıcı Kaydırıcı Kapsayıcı Kaydırıcı 2 sütun Kapsayıcı Düğ…" at bounding box center [473, 247] width 382 height 392
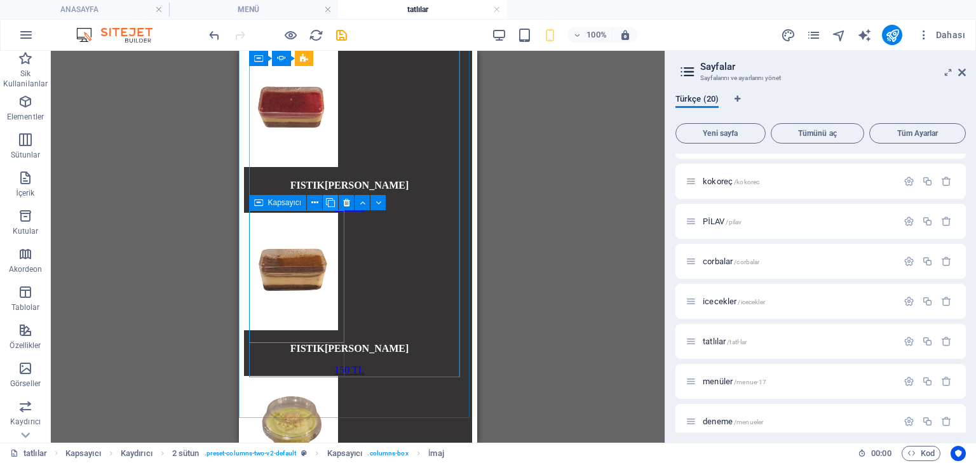
click at [327, 201] on icon at bounding box center [330, 202] width 9 height 13
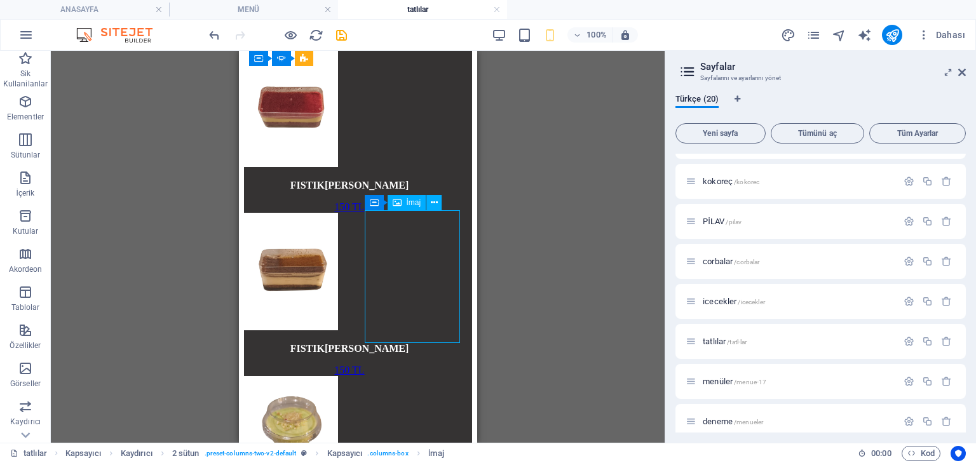
select select "px"
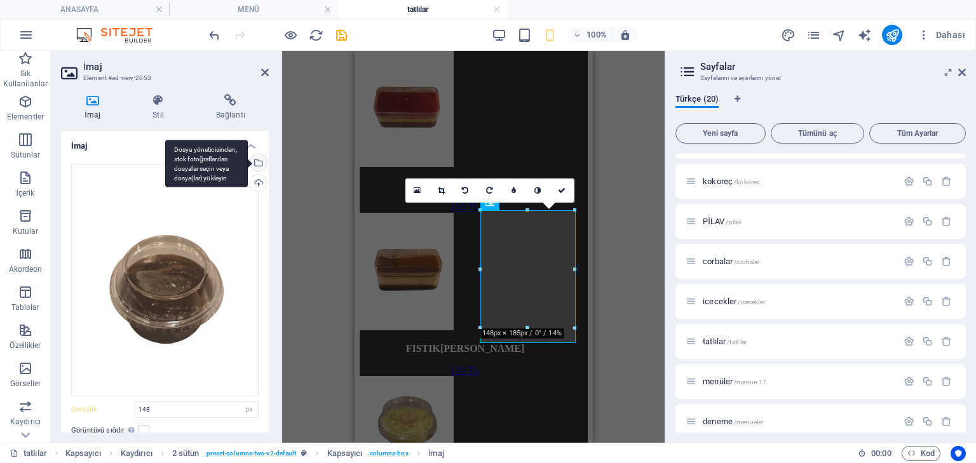
click at [260, 161] on div "Dosya yöneticisinden, stok fotoğraflardan dosyalar seçin veya dosya(lar) yükley…" at bounding box center [257, 163] width 19 height 19
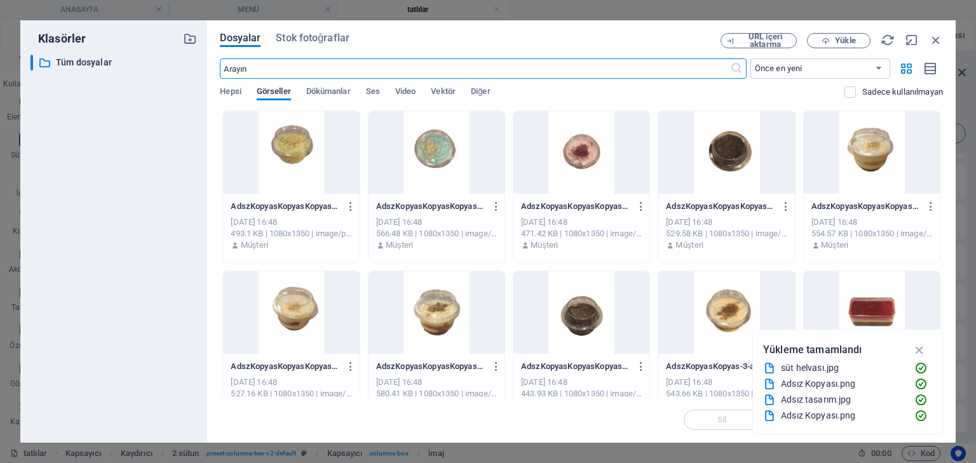
scroll to position [102, 0]
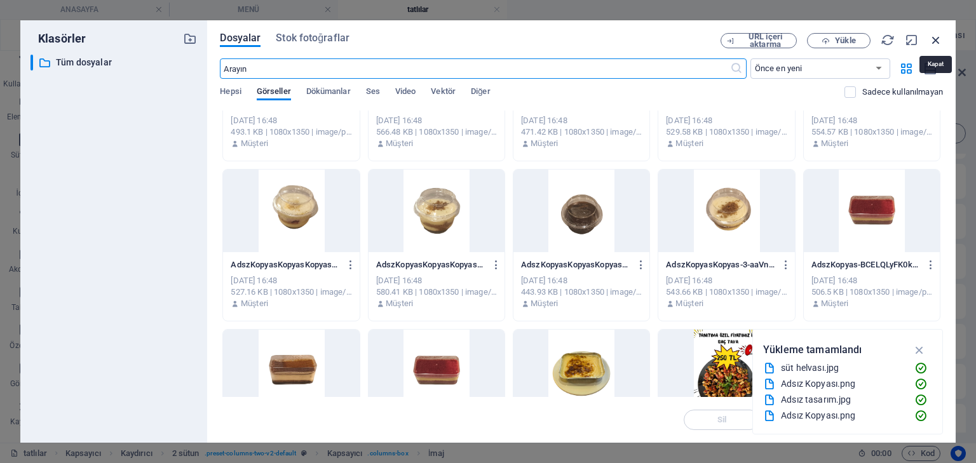
click at [933, 41] on icon "button" at bounding box center [936, 40] width 14 height 14
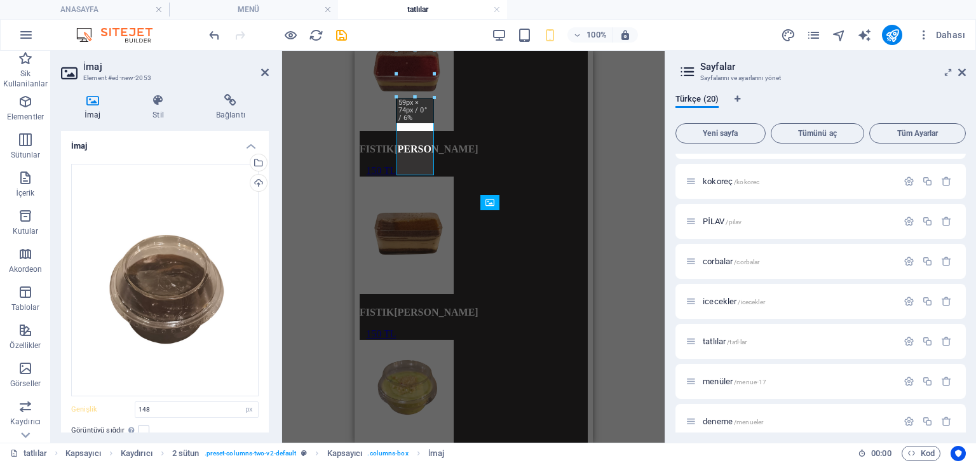
scroll to position [915, 0]
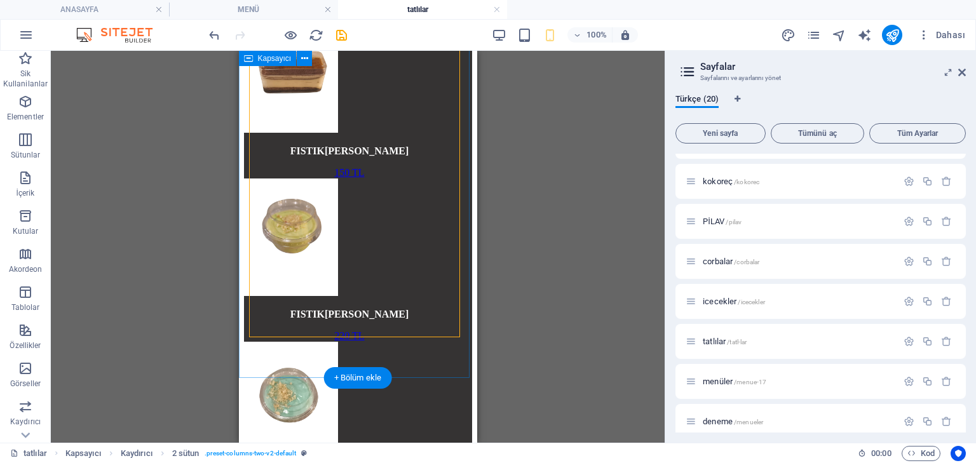
scroll to position [1118, 0]
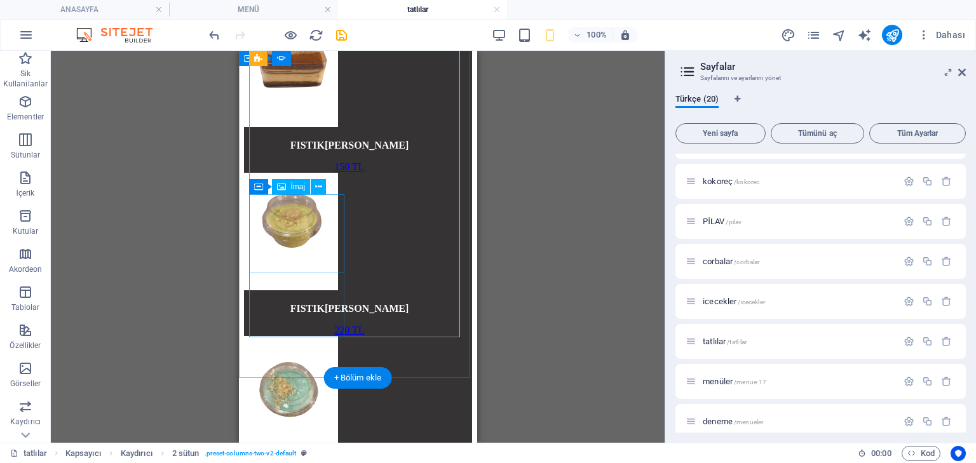
select select "px"
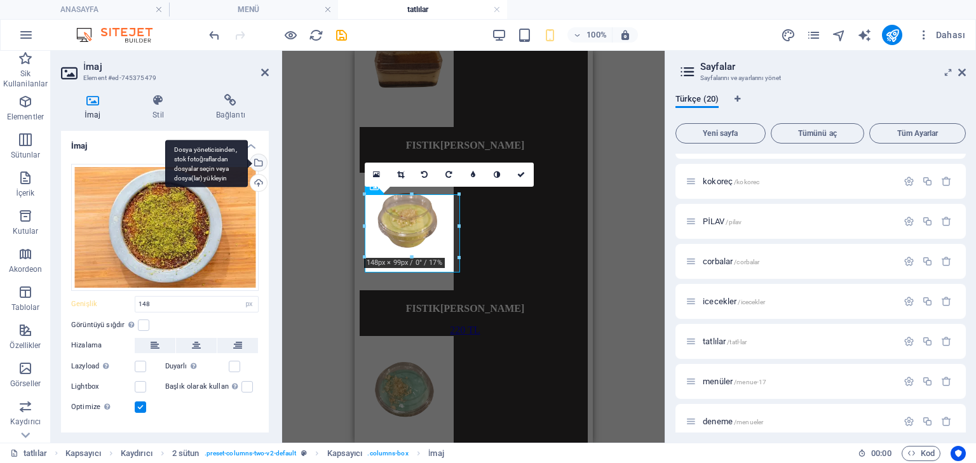
click at [263, 159] on div "Dosya yöneticisinden, stok fotoğraflardan dosyalar seçin veya dosya(lar) yükley…" at bounding box center [257, 163] width 19 height 19
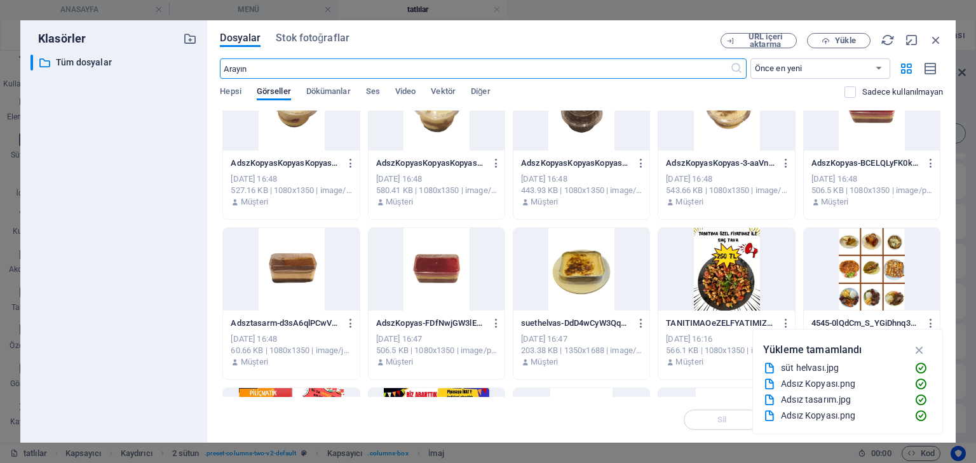
scroll to position [407, 0]
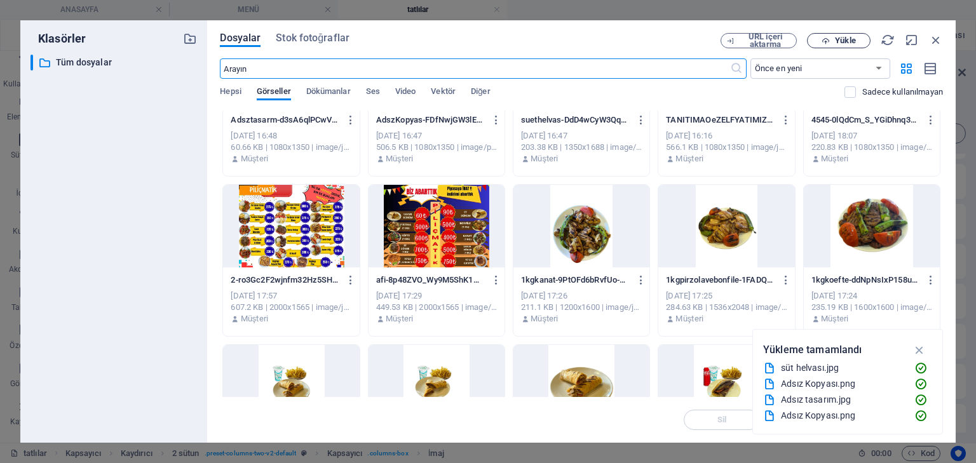
click at [839, 37] on span "Yükle" at bounding box center [845, 41] width 20 height 8
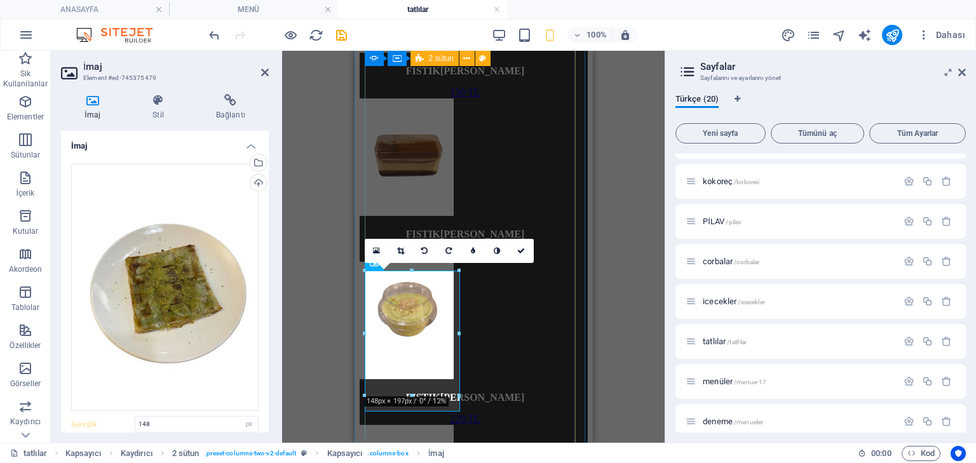
scroll to position [1042, 0]
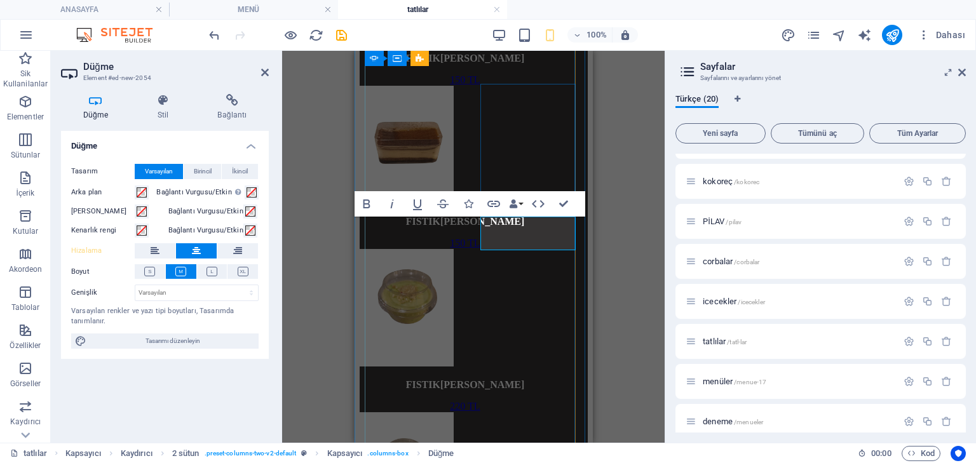
drag, startPoint x: 522, startPoint y: 226, endPoint x: 513, endPoint y: 227, distance: 8.5
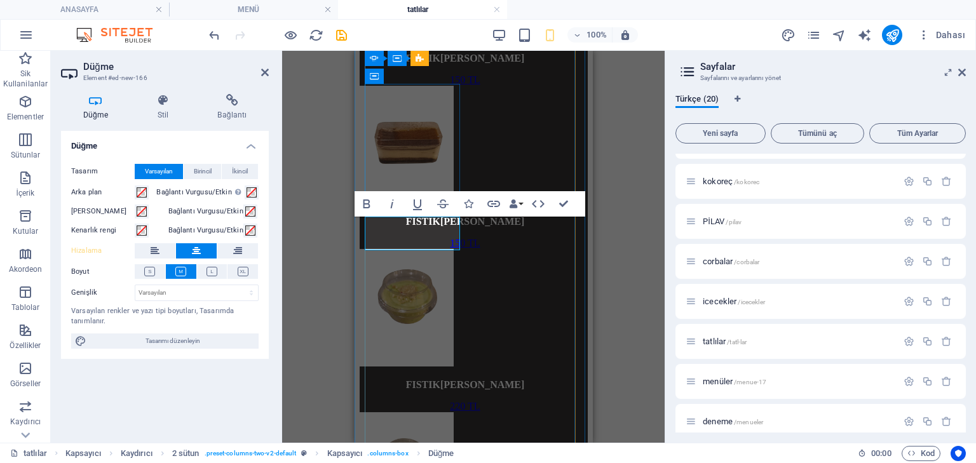
drag, startPoint x: 406, startPoint y: 231, endPoint x: 397, endPoint y: 232, distance: 8.9
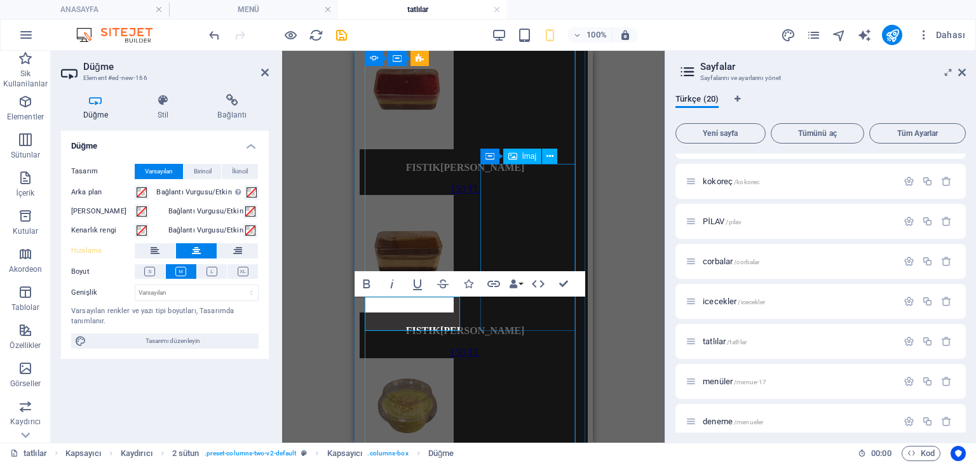
scroll to position [889, 0]
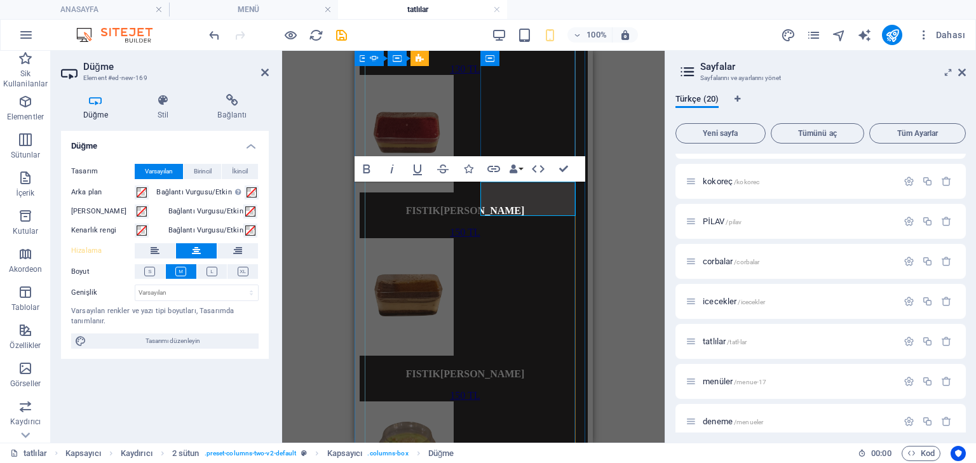
drag, startPoint x: 521, startPoint y: 197, endPoint x: 515, endPoint y: 198, distance: 6.5
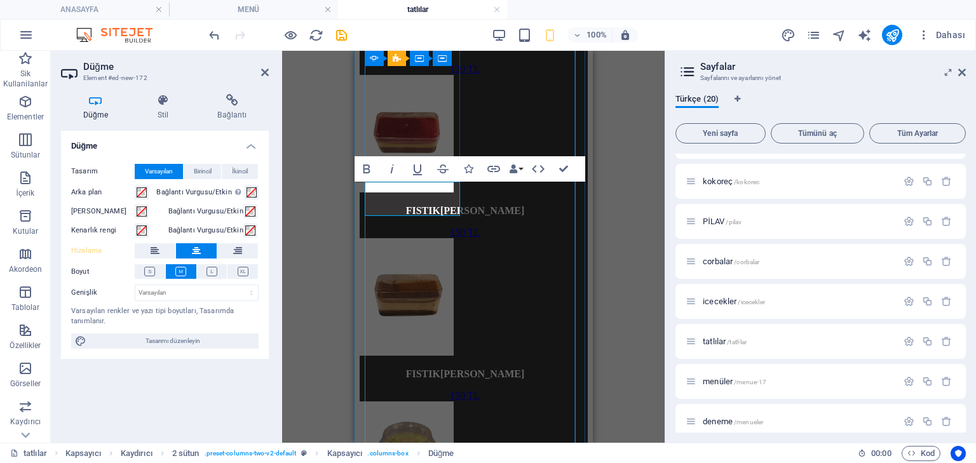
drag, startPoint x: 405, startPoint y: 198, endPoint x: 397, endPoint y: 199, distance: 8.5
drag, startPoint x: 397, startPoint y: 198, endPoint x: 407, endPoint y: 198, distance: 10.2
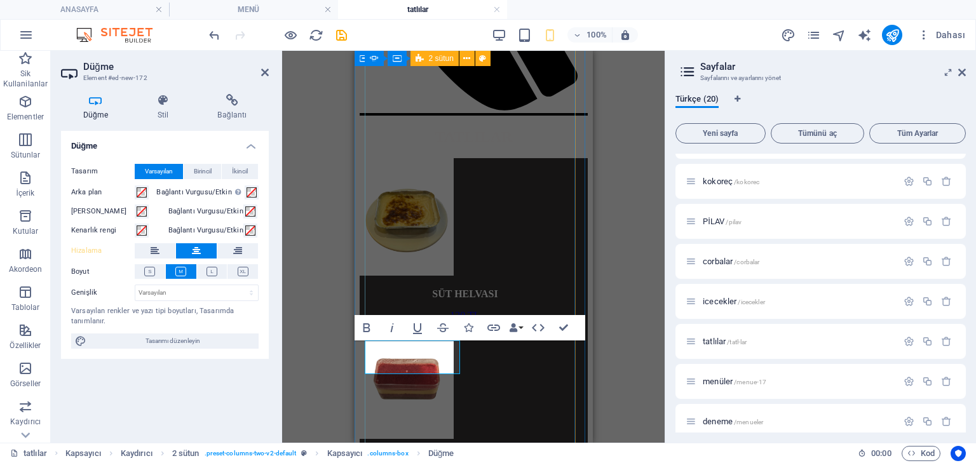
scroll to position [635, 0]
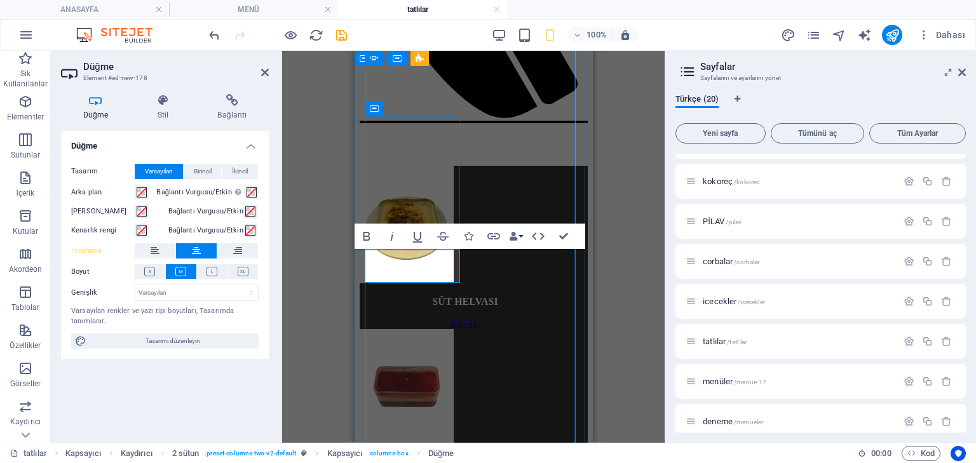
drag, startPoint x: 400, startPoint y: 262, endPoint x: 407, endPoint y: 262, distance: 7.0
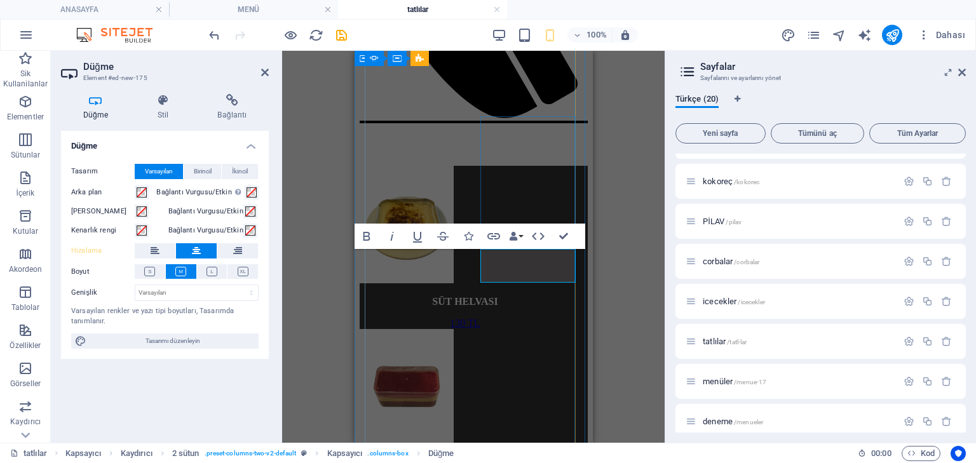
drag, startPoint x: 523, startPoint y: 264, endPoint x: 515, endPoint y: 266, distance: 8.4
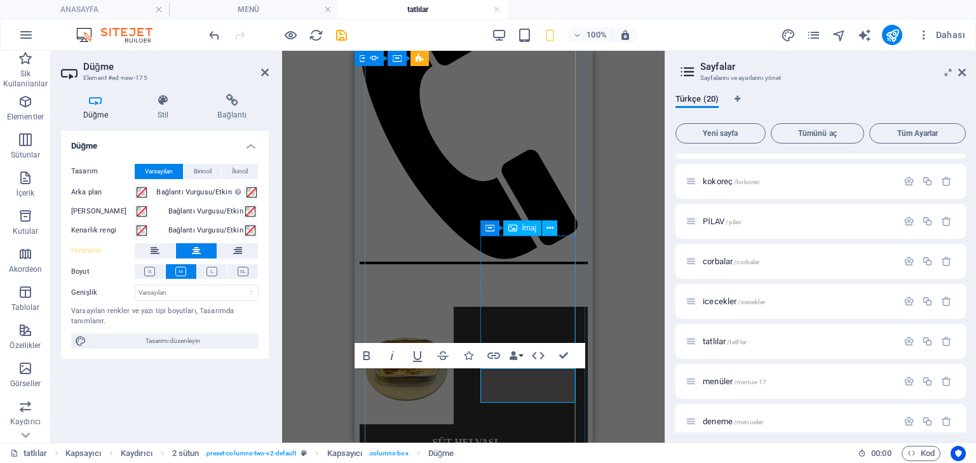
scroll to position [483, 0]
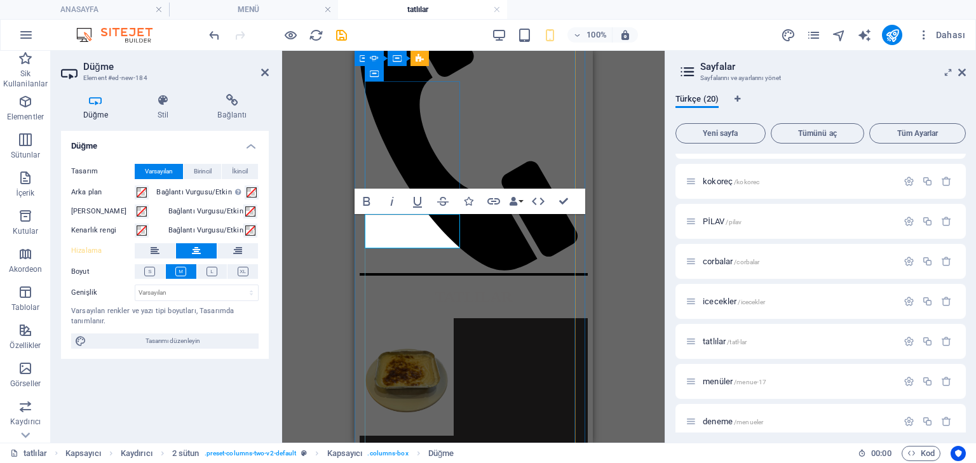
drag, startPoint x: 400, startPoint y: 229, endPoint x: 408, endPoint y: 231, distance: 8.5
drag, startPoint x: 398, startPoint y: 231, endPoint x: 407, endPoint y: 233, distance: 9.6
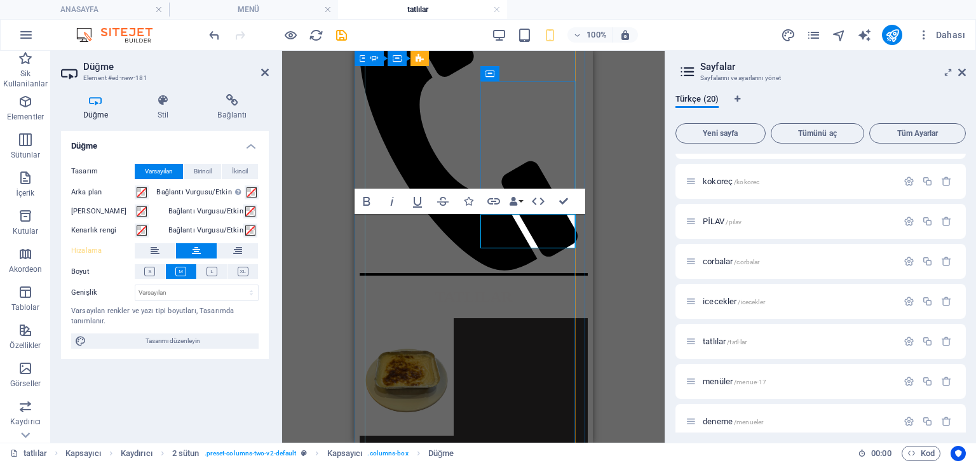
drag, startPoint x: 511, startPoint y: 229, endPoint x: 522, endPoint y: 231, distance: 10.2
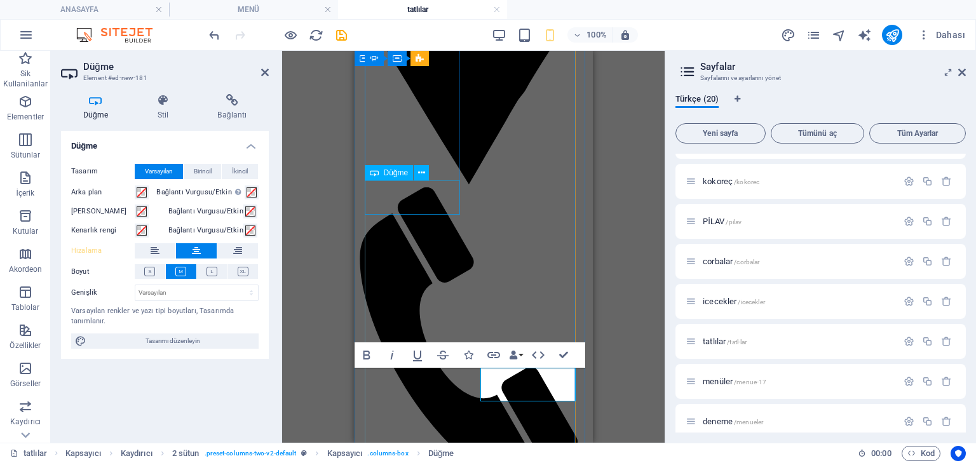
scroll to position [229, 0]
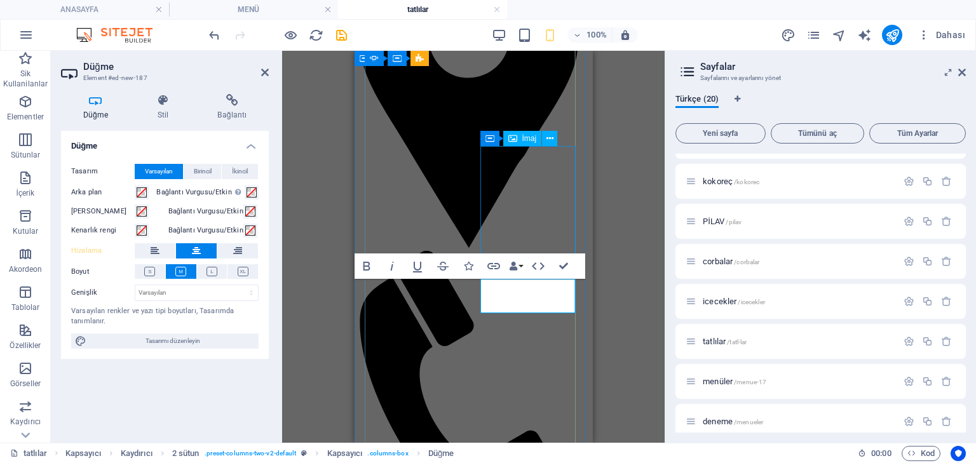
scroll to position [213, 0]
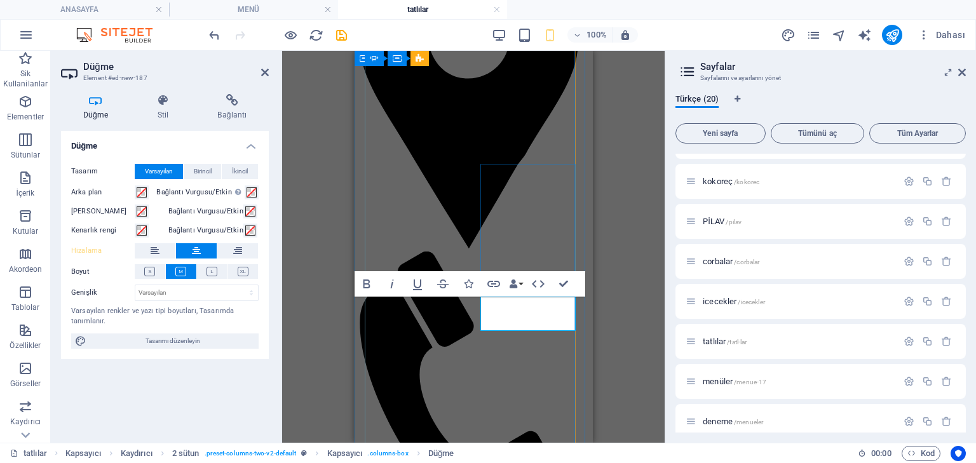
drag, startPoint x: 509, startPoint y: 313, endPoint x: 523, endPoint y: 313, distance: 13.3
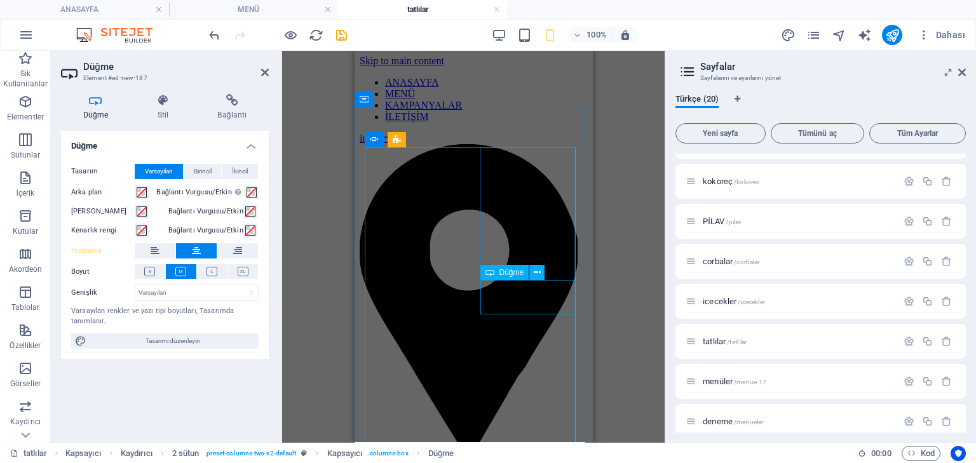
scroll to position [0, 0]
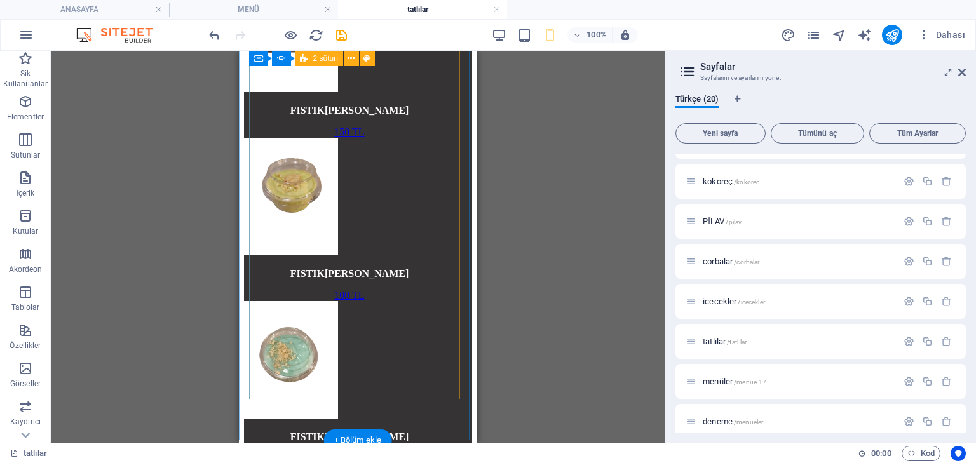
scroll to position [1169, 0]
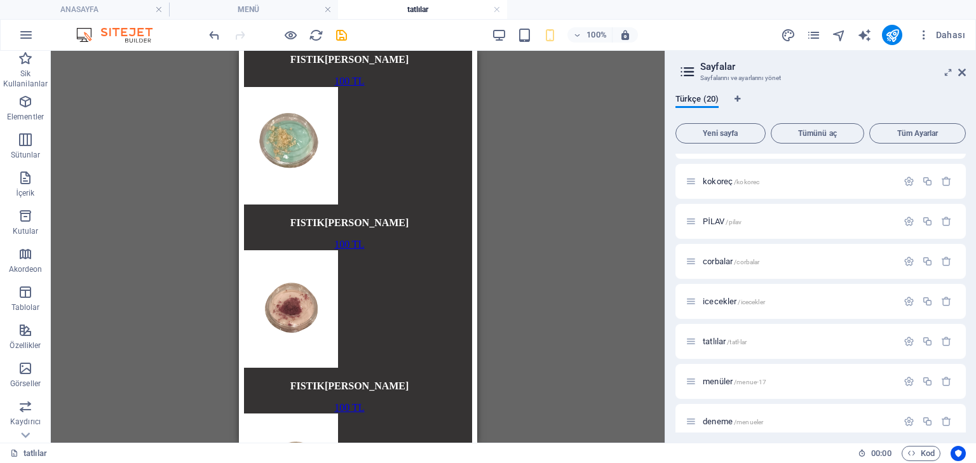
scroll to position [1382, 0]
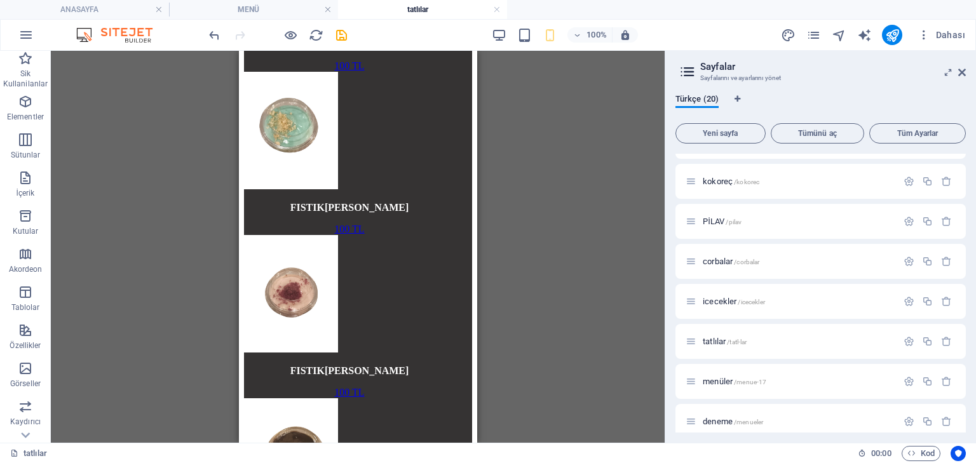
drag, startPoint x: 471, startPoint y: 326, endPoint x: 750, endPoint y: 421, distance: 295.1
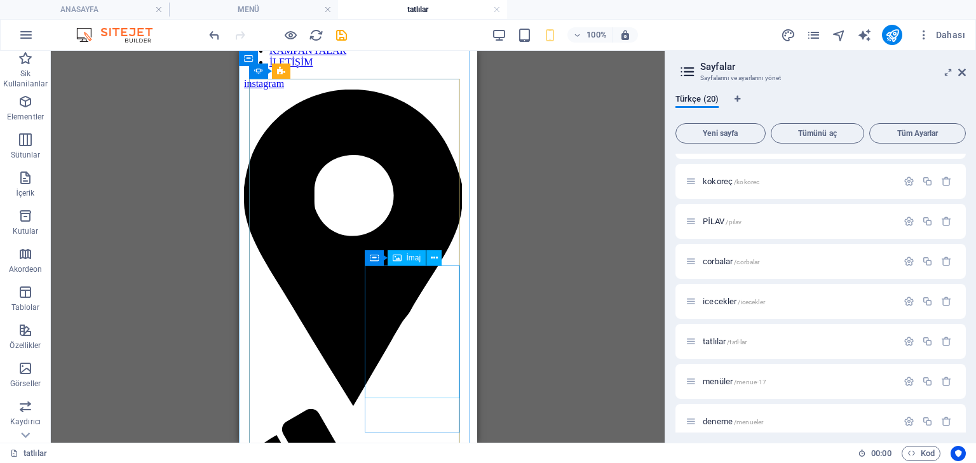
scroll to position [0, 0]
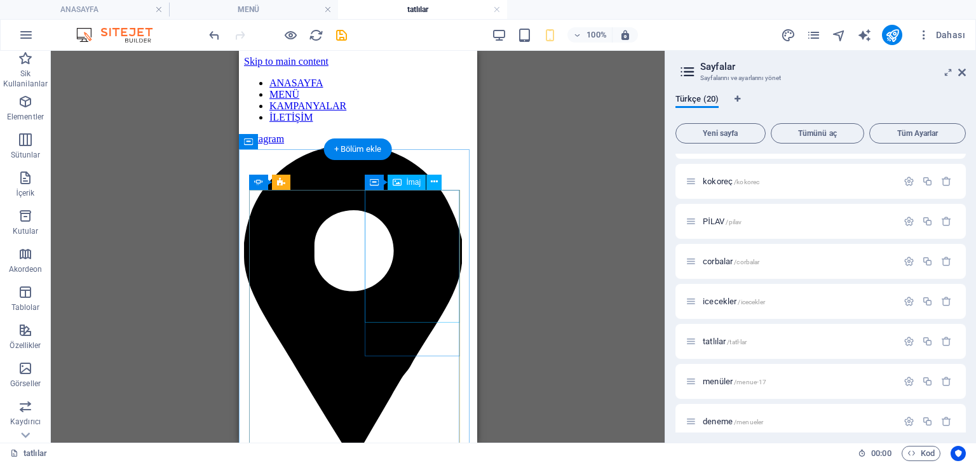
select select "px"
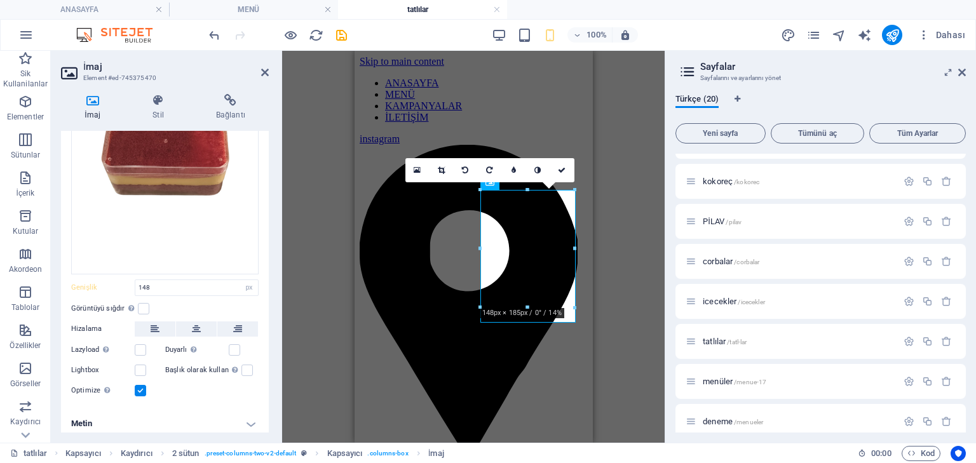
scroll to position [125, 0]
click at [201, 414] on h4 "Metin" at bounding box center [165, 421] width 208 height 30
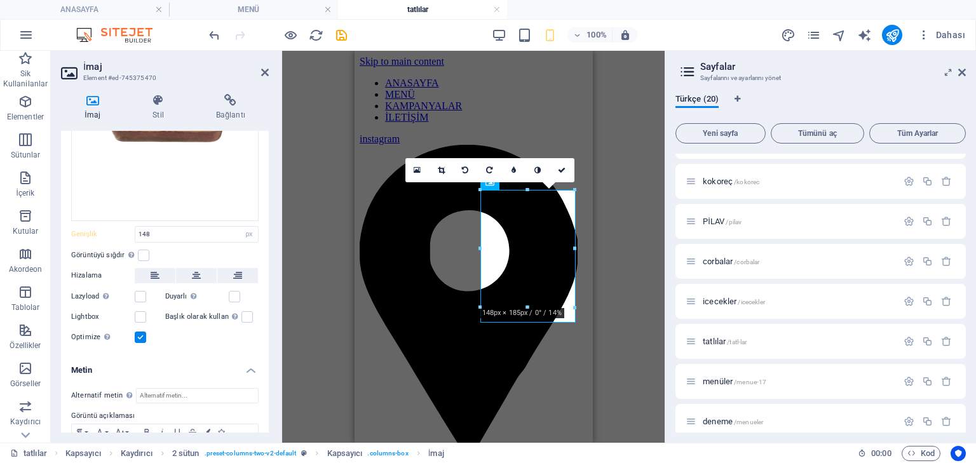
scroll to position [244, 0]
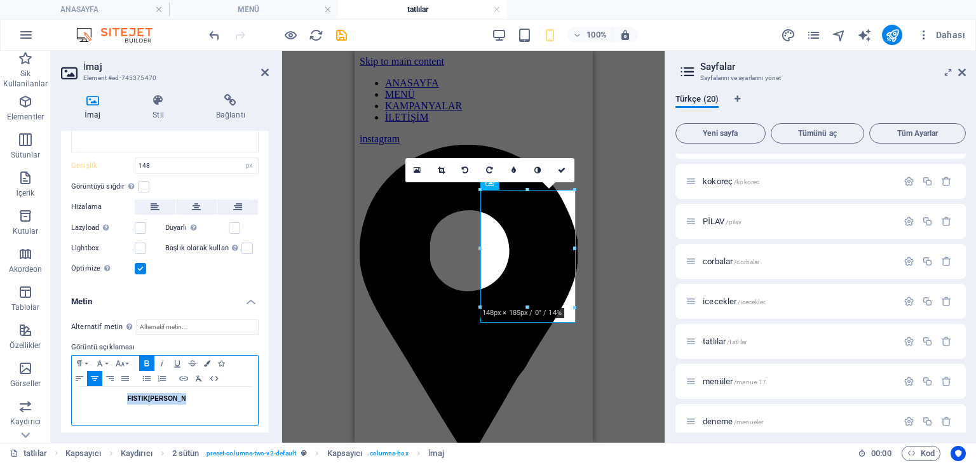
drag, startPoint x: 212, startPoint y: 391, endPoint x: 111, endPoint y: 382, distance: 101.4
click at [111, 387] on div "FISTIK[PERSON_NAME]" at bounding box center [165, 406] width 186 height 38
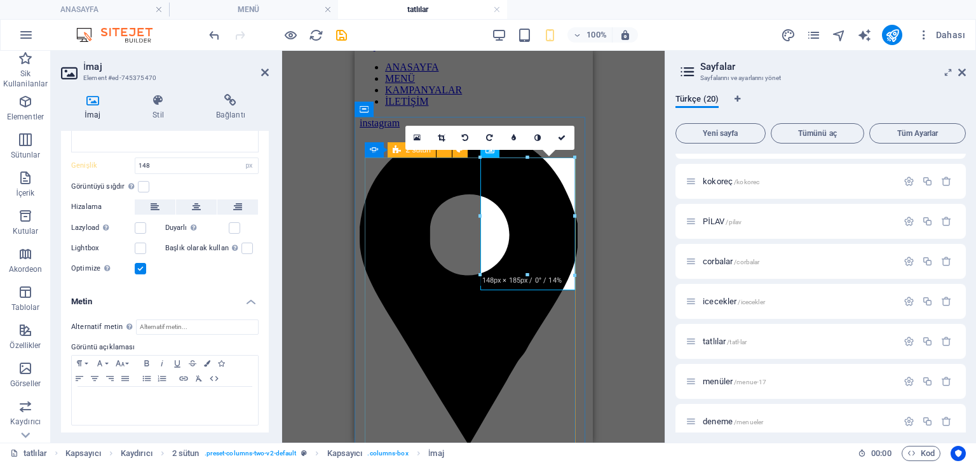
scroll to position [51, 0]
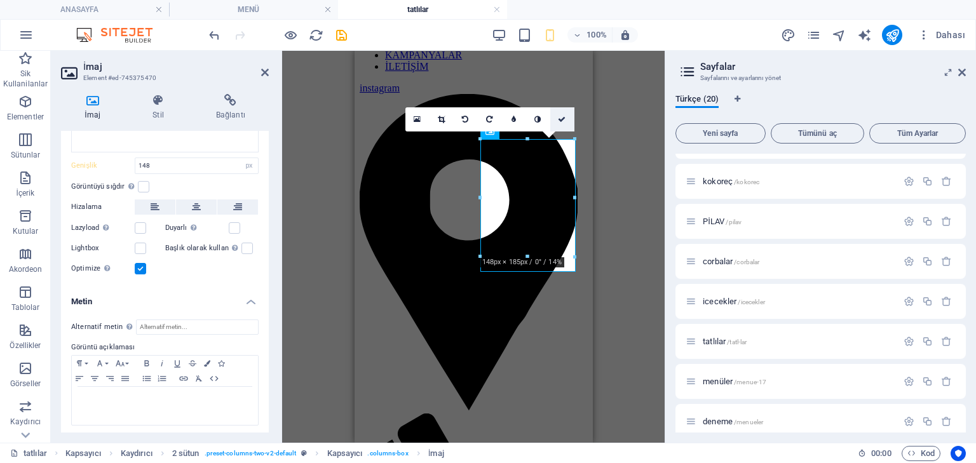
click at [562, 118] on icon at bounding box center [562, 120] width 8 height 8
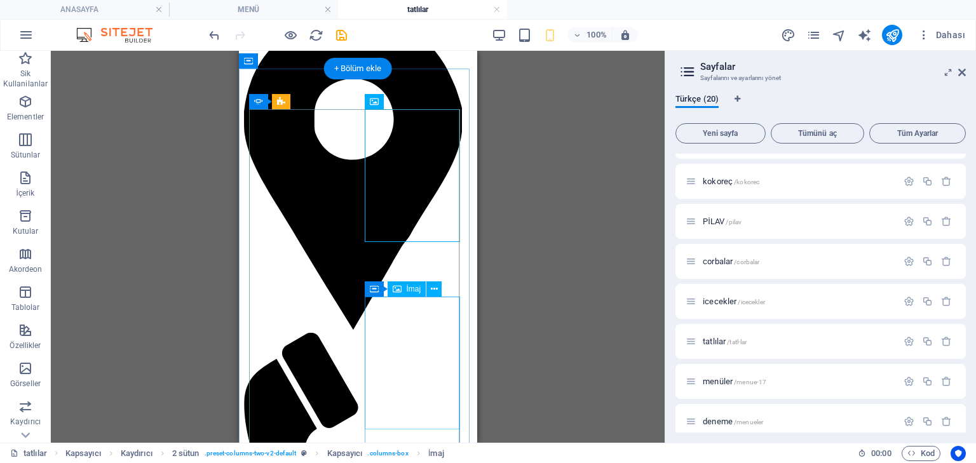
scroll to position [152, 0]
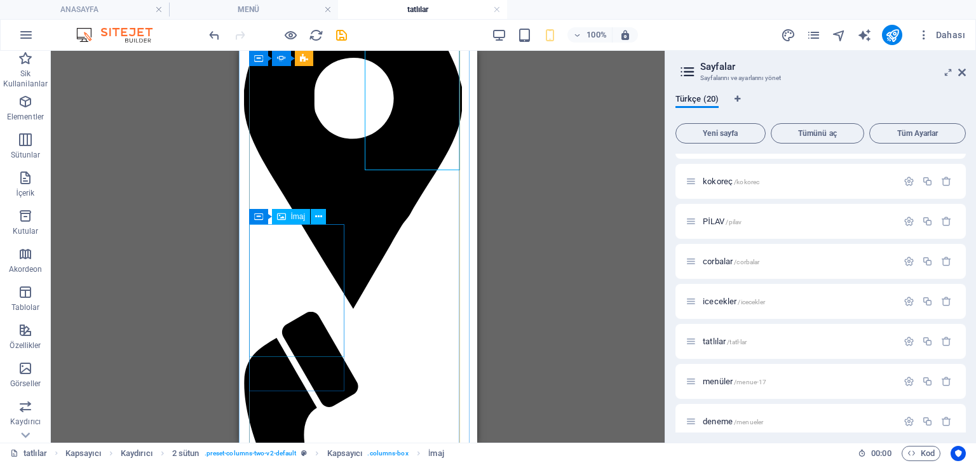
select select "px"
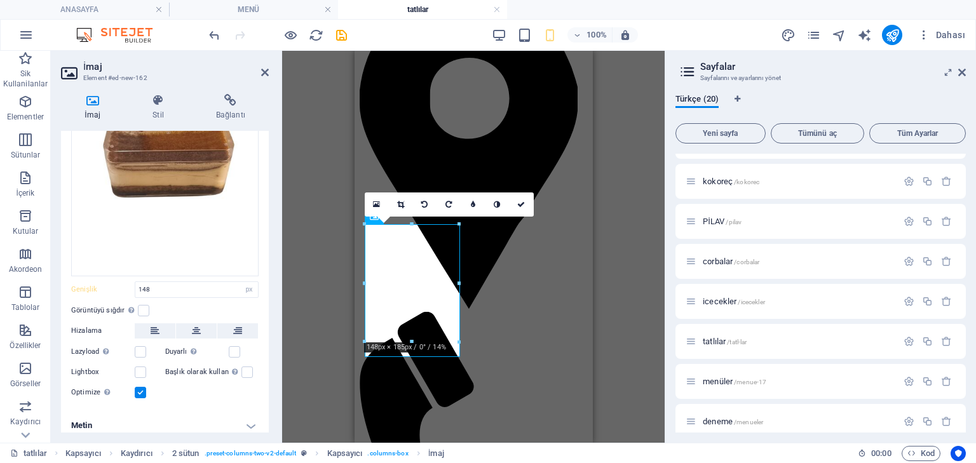
scroll to position [125, 0]
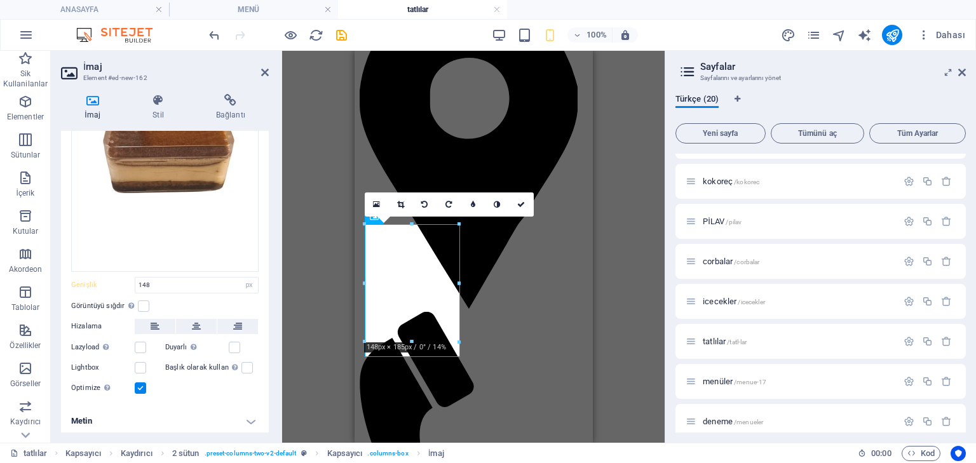
click at [246, 408] on h4 "Metin" at bounding box center [165, 421] width 208 height 30
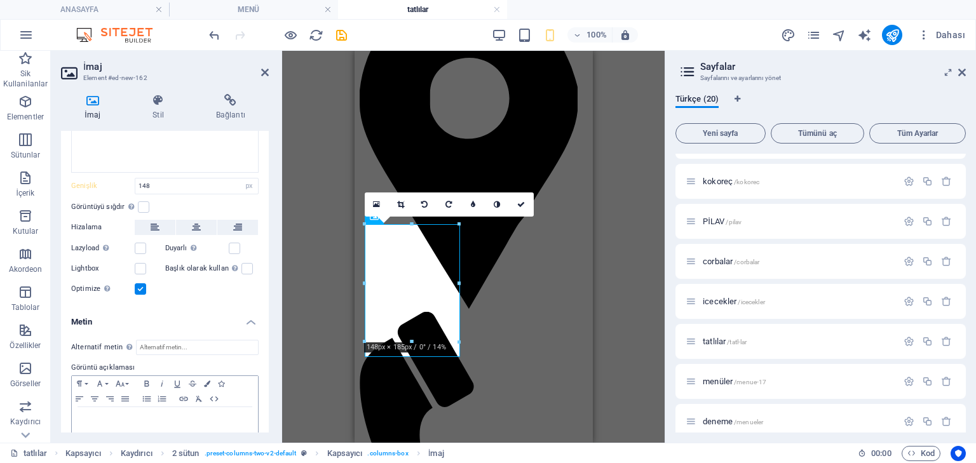
scroll to position [226, 0]
drag, startPoint x: 231, startPoint y: 412, endPoint x: 125, endPoint y: 400, distance: 107.4
click at [124, 405] on div "FISTIK[PERSON_NAME]" at bounding box center [165, 424] width 186 height 38
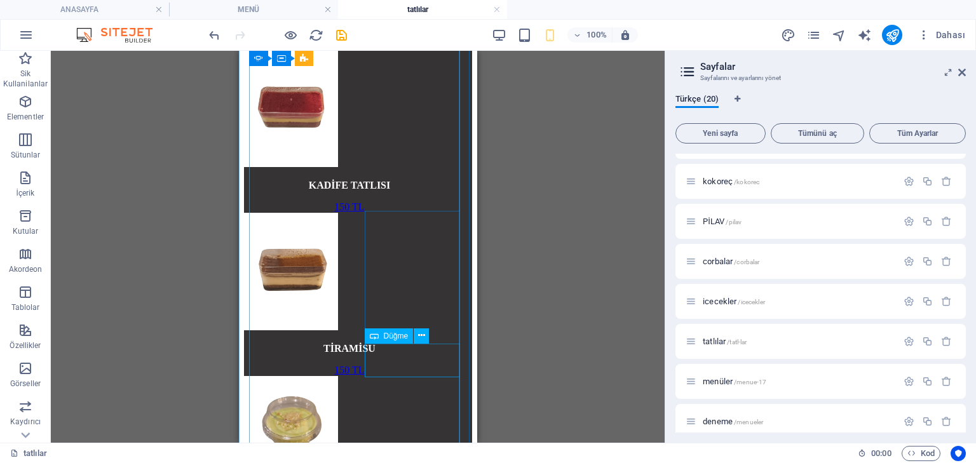
scroll to position [966, 0]
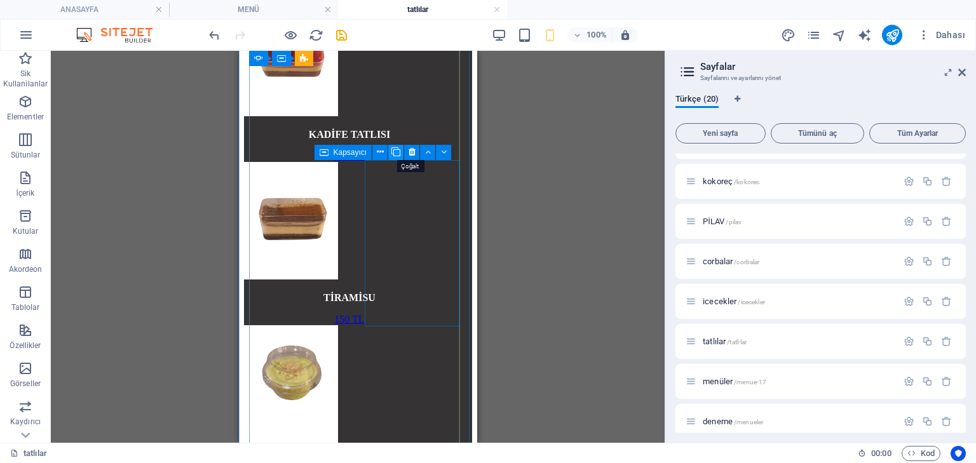
click at [395, 150] on icon at bounding box center [395, 151] width 9 height 13
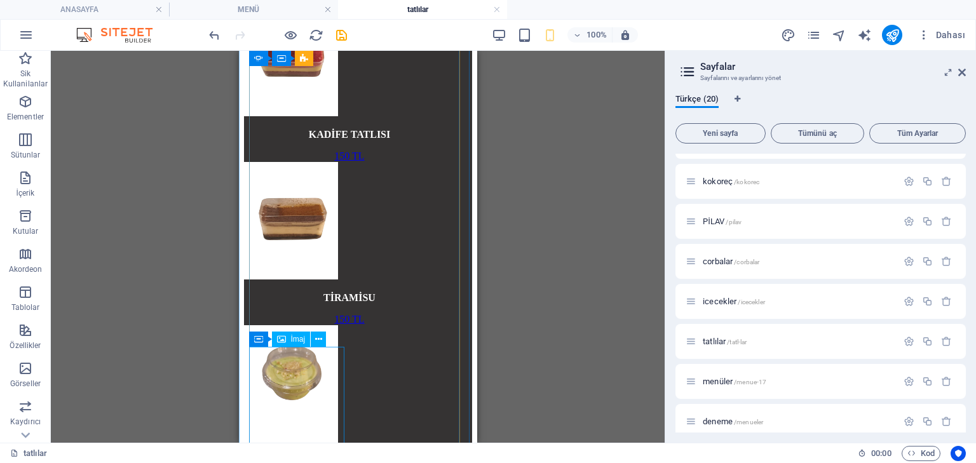
select select "px"
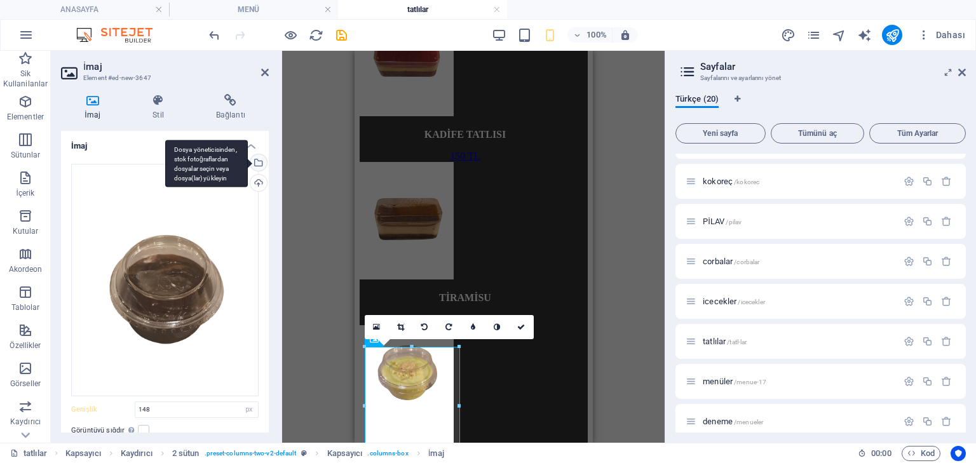
click at [259, 159] on div "Dosya yöneticisinden, stok fotoğraflardan dosyalar seçin veya dosya(lar) yükley…" at bounding box center [257, 163] width 19 height 19
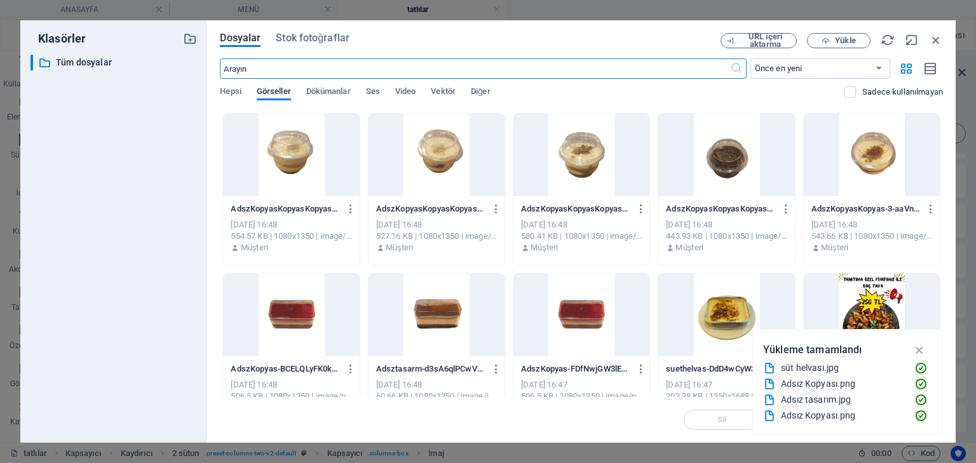
scroll to position [203, 0]
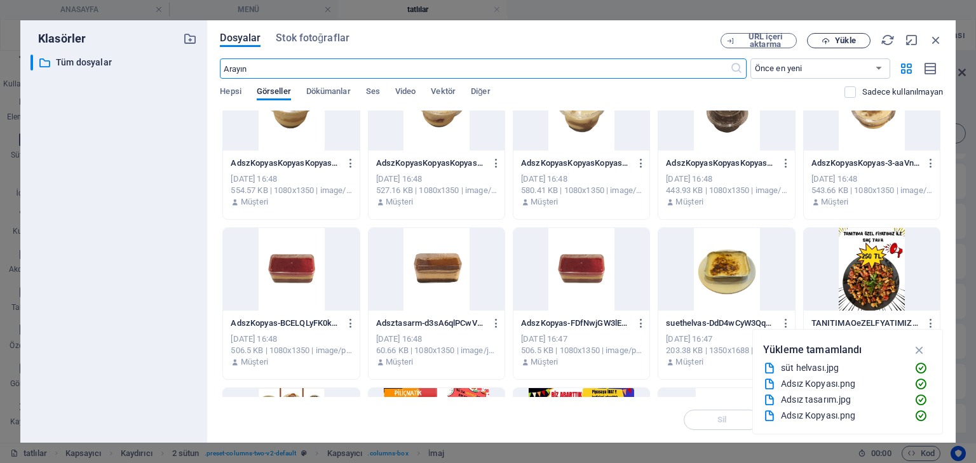
click at [821, 33] on button "Yükle" at bounding box center [839, 40] width 64 height 15
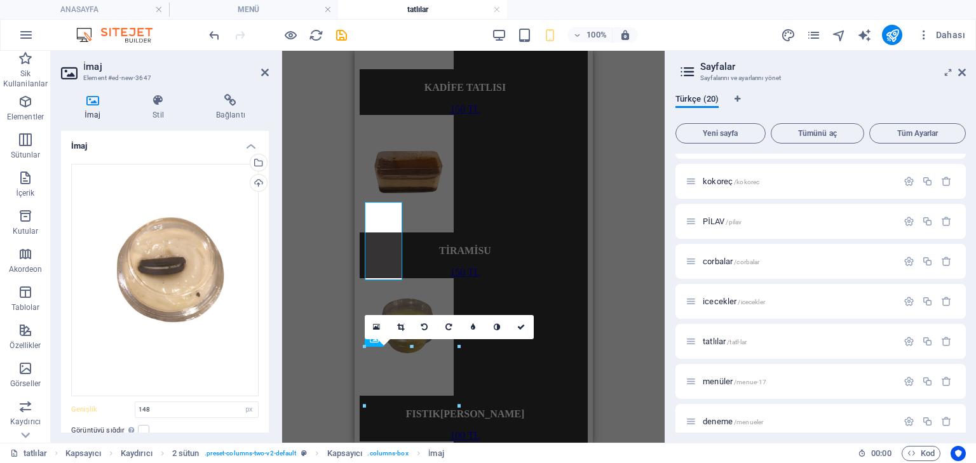
scroll to position [966, 0]
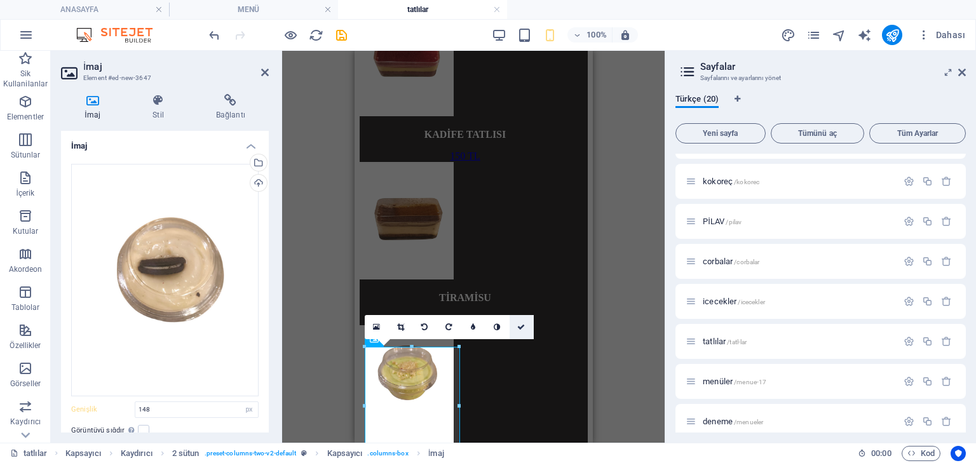
click at [524, 328] on icon at bounding box center [521, 327] width 8 height 8
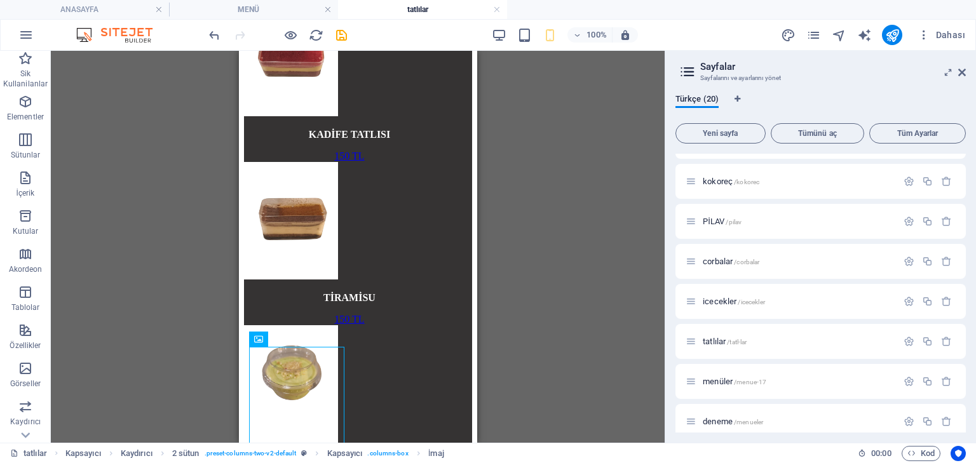
click at [86, 118] on div "H2 Kapsayıcı İmaj Kapsayıcı Kapsayıcı Kaydırıcı Kaydırıcı Kapsayıcı 2 sütun Kap…" at bounding box center [358, 247] width 614 height 392
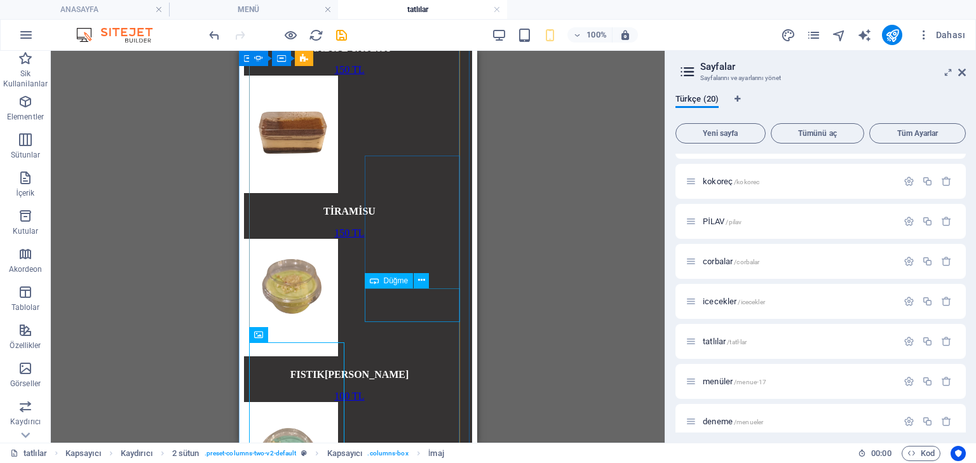
scroll to position [1067, 0]
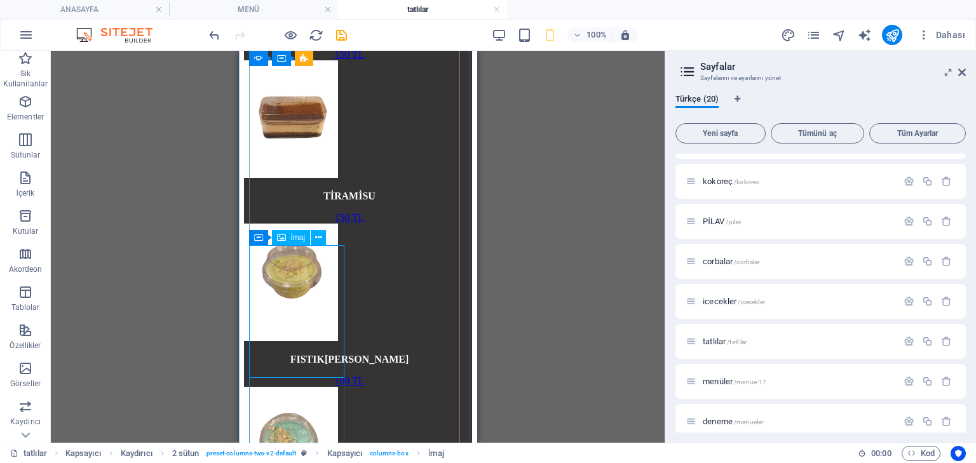
select select "px"
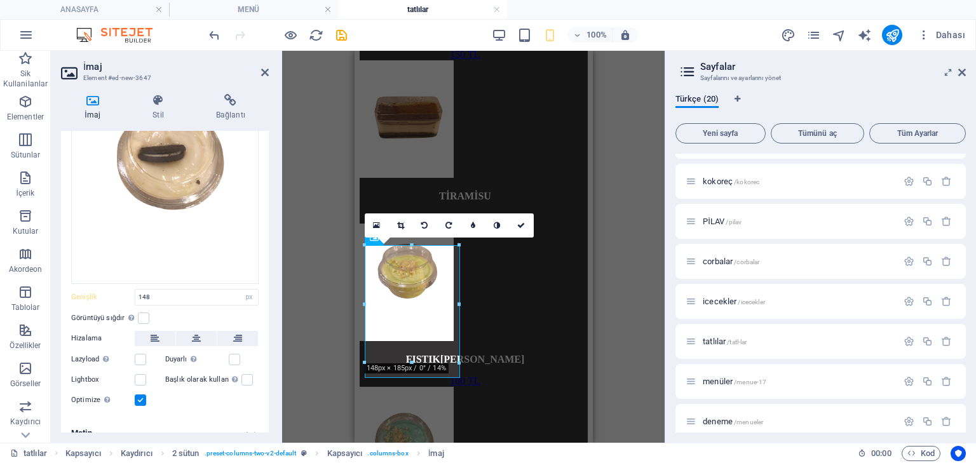
scroll to position [125, 0]
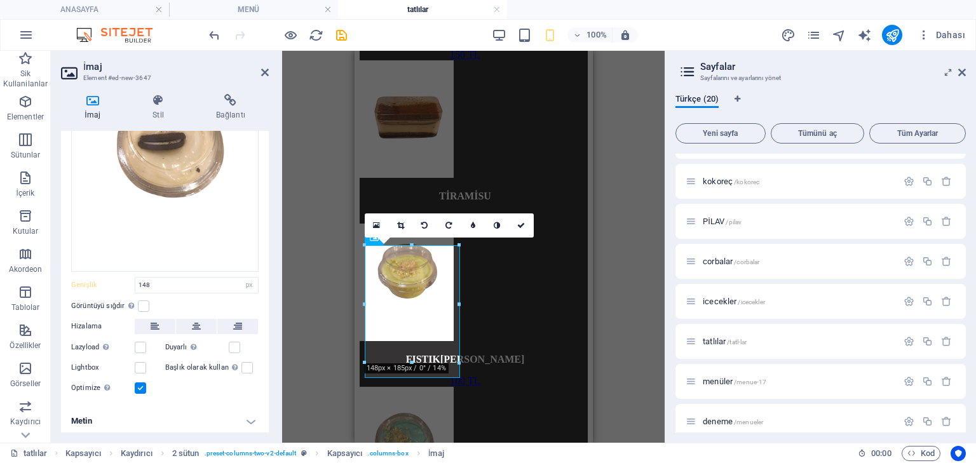
click at [201, 407] on h4 "Metin" at bounding box center [165, 421] width 208 height 30
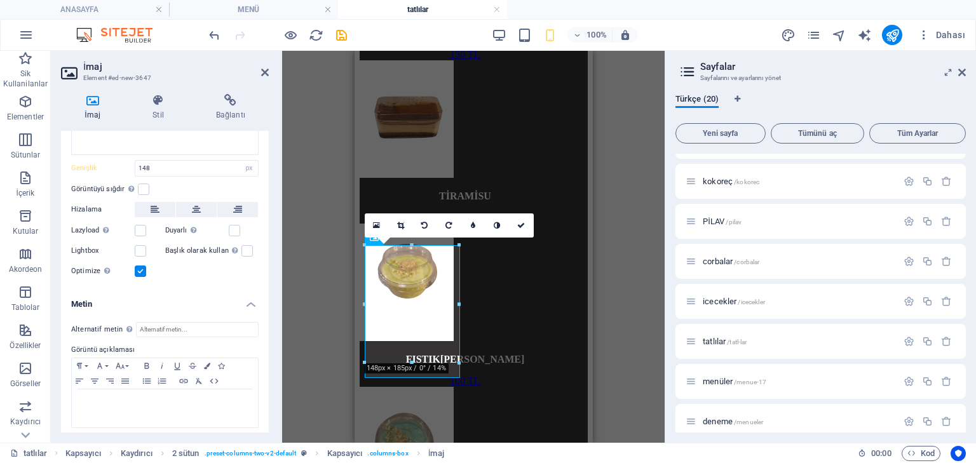
scroll to position [244, 0]
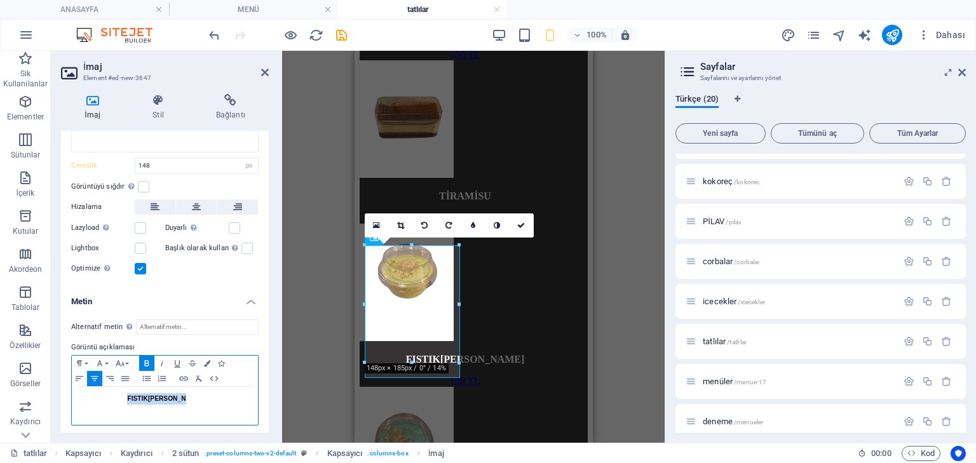
drag, startPoint x: 208, startPoint y: 402, endPoint x: 111, endPoint y: 389, distance: 98.0
click at [111, 389] on div "FISTIK[PERSON_NAME]" at bounding box center [165, 406] width 186 height 38
drag, startPoint x: 217, startPoint y: 405, endPoint x: 56, endPoint y: 386, distance: 161.9
click at [56, 386] on div "İmaj Stil Bağlantı İmaj Dosyaları buraya sürükleyin, dosyaları seçmek için tıkl…" at bounding box center [165, 263] width 228 height 359
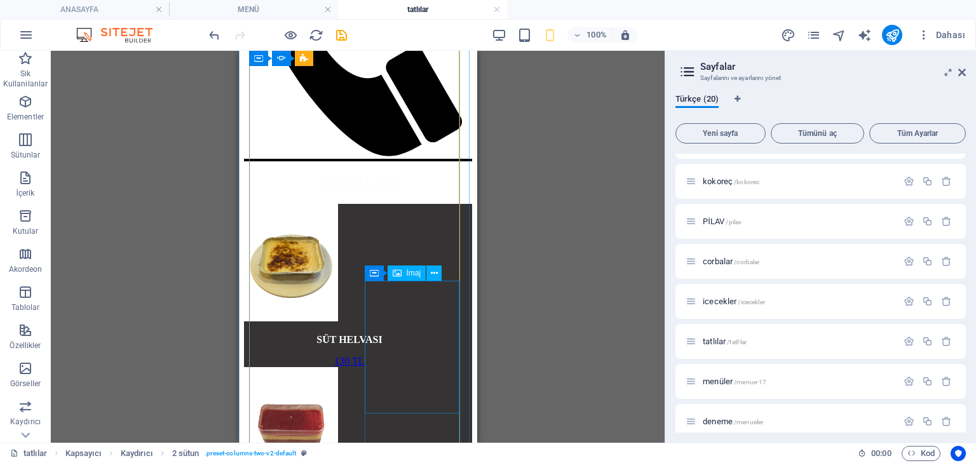
scroll to position [407, 0]
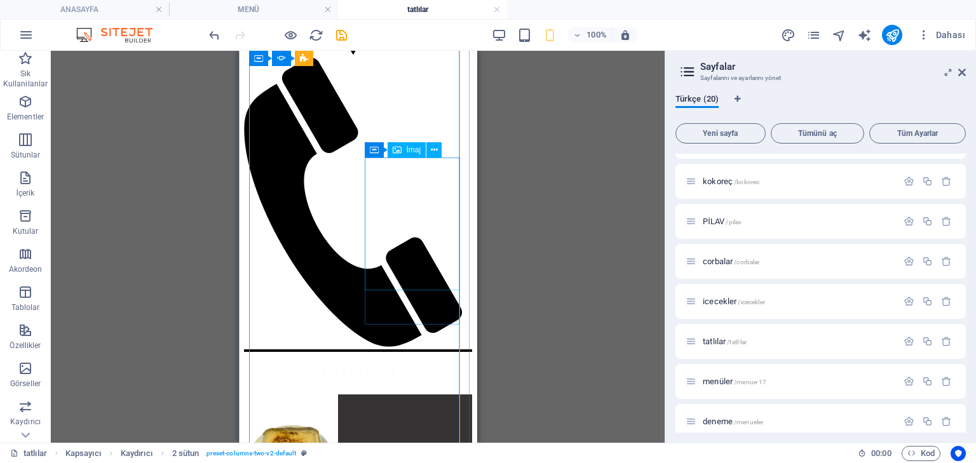
select select "px"
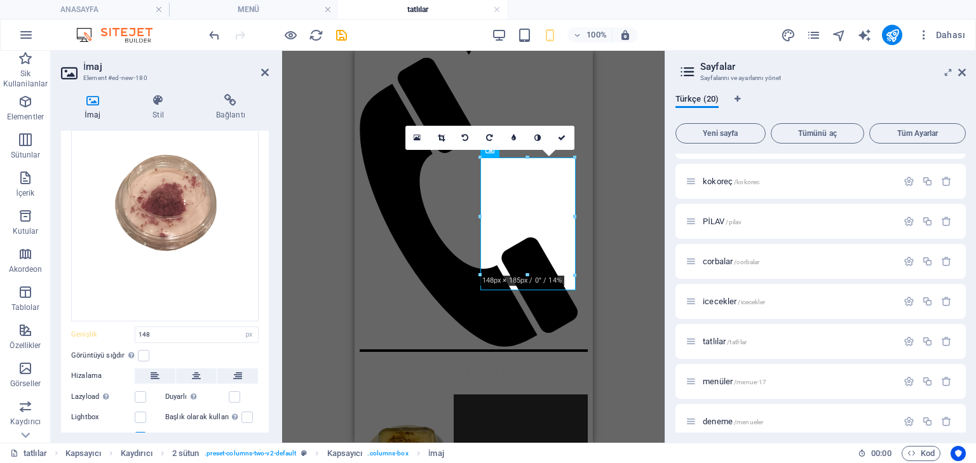
scroll to position [125, 0]
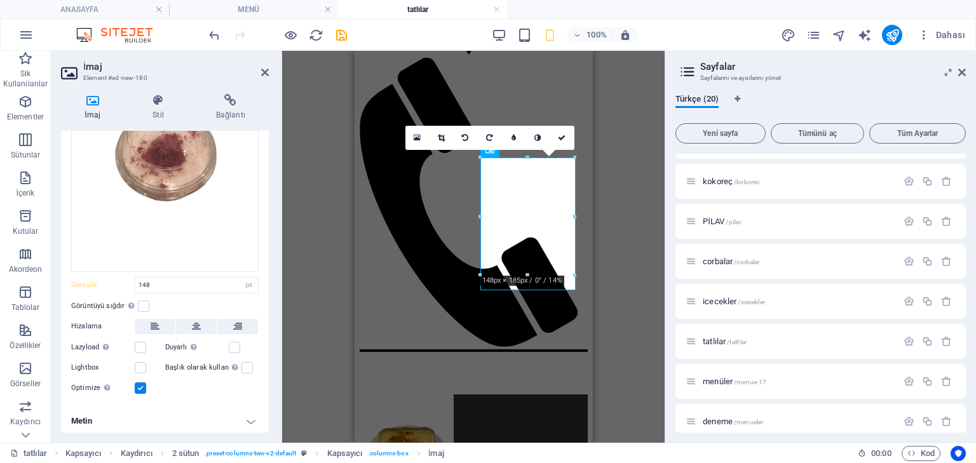
click at [165, 406] on h4 "Metin" at bounding box center [165, 421] width 208 height 30
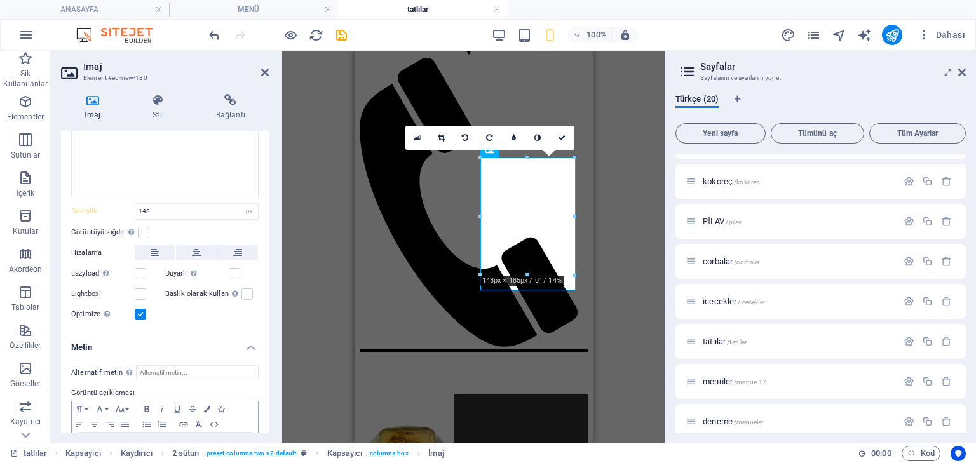
scroll to position [244, 0]
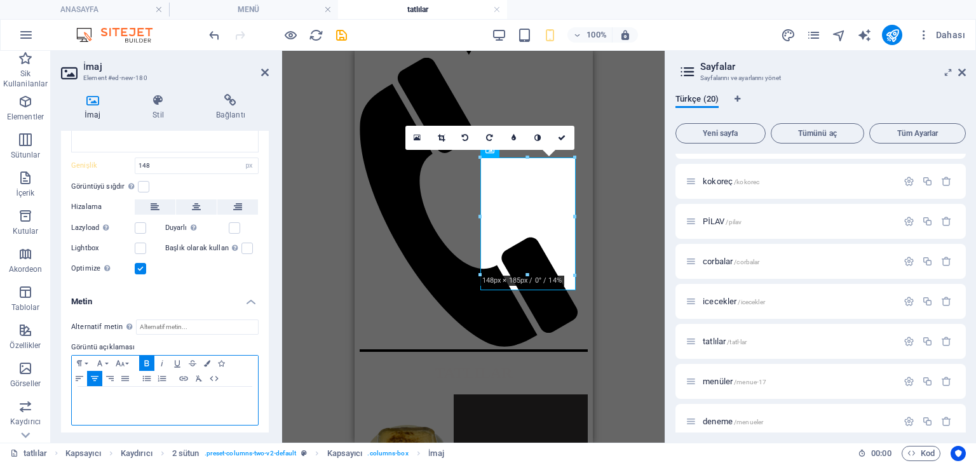
drag, startPoint x: 248, startPoint y: 384, endPoint x: 237, endPoint y: 391, distance: 12.9
click at [240, 389] on div "FISTIK[PERSON_NAME]" at bounding box center [165, 406] width 186 height 38
drag, startPoint x: 233, startPoint y: 394, endPoint x: 107, endPoint y: 379, distance: 126.7
click at [107, 379] on div "Paragraph Format Normal Heading 1 Heading 2 Heading 3 Heading 4 Heading 5 Headi…" at bounding box center [164, 390] width 187 height 71
drag, startPoint x: 187, startPoint y: 393, endPoint x: 67, endPoint y: 388, distance: 120.8
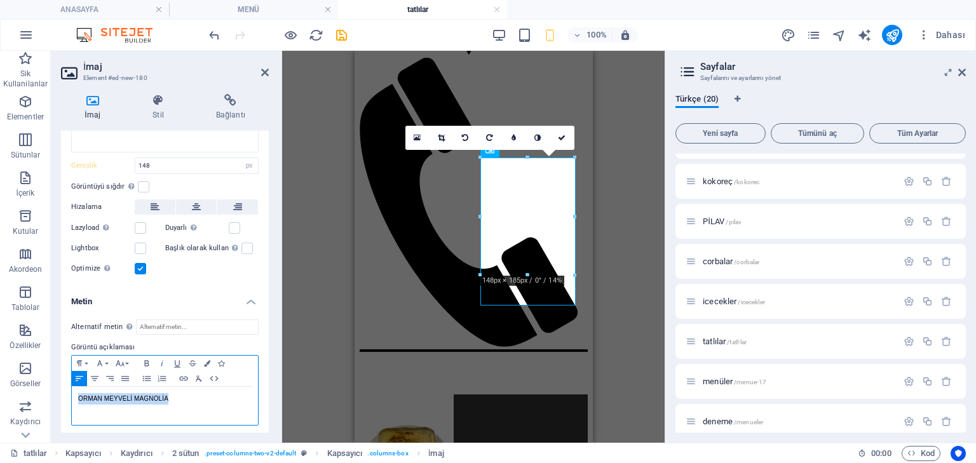
click at [67, 388] on div "Alternatif metin Alternatif metin, görselleri görüntüleyemeyen cihazlar tarafın…" at bounding box center [165, 372] width 208 height 127
click at [97, 376] on icon "button" at bounding box center [94, 379] width 15 height 10
click at [147, 360] on icon "button" at bounding box center [146, 363] width 15 height 10
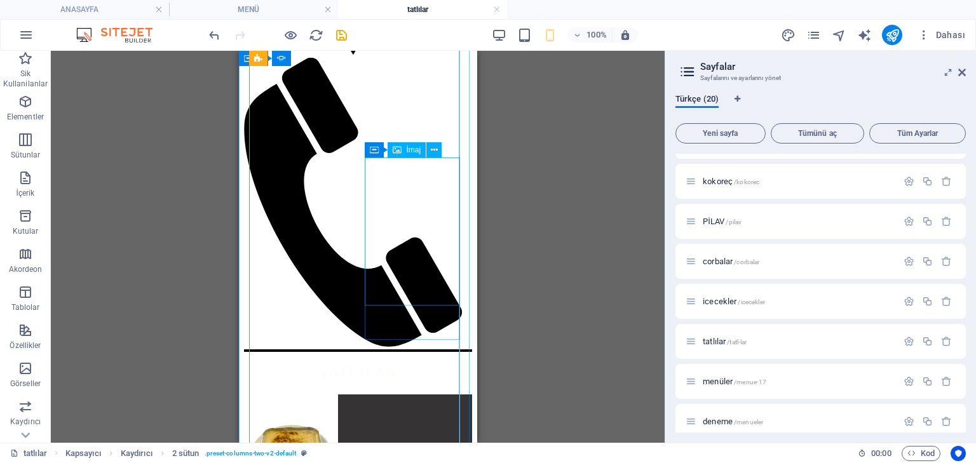
select select "px"
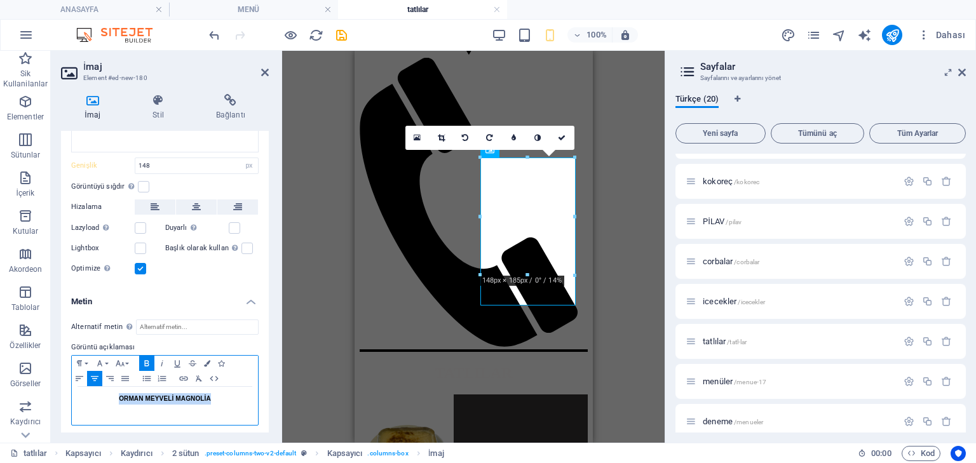
drag, startPoint x: 200, startPoint y: 386, endPoint x: 66, endPoint y: 381, distance: 134.1
click at [66, 381] on div "Alternatif metin Alternatif metin, görselleri görüntüleyemeyen cihazlar tarafın…" at bounding box center [165, 372] width 208 height 127
click at [208, 360] on icon "button" at bounding box center [207, 363] width 6 height 6
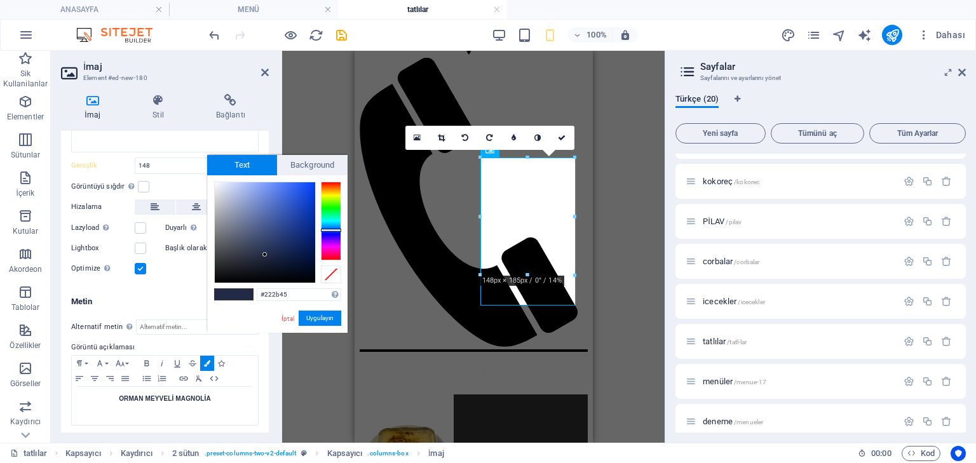
click at [213, 180] on div "#222b45 Desteklenen biçimler #0852ed rgb(8, 82, 237) rgba(8, 82, 237, %90) hsv(…" at bounding box center [277, 346] width 140 height 342
type input "#fbfbfb"
click at [214, 183] on div at bounding box center [265, 233] width 102 height 102
click at [323, 316] on button "Uygulayın" at bounding box center [320, 318] width 43 height 15
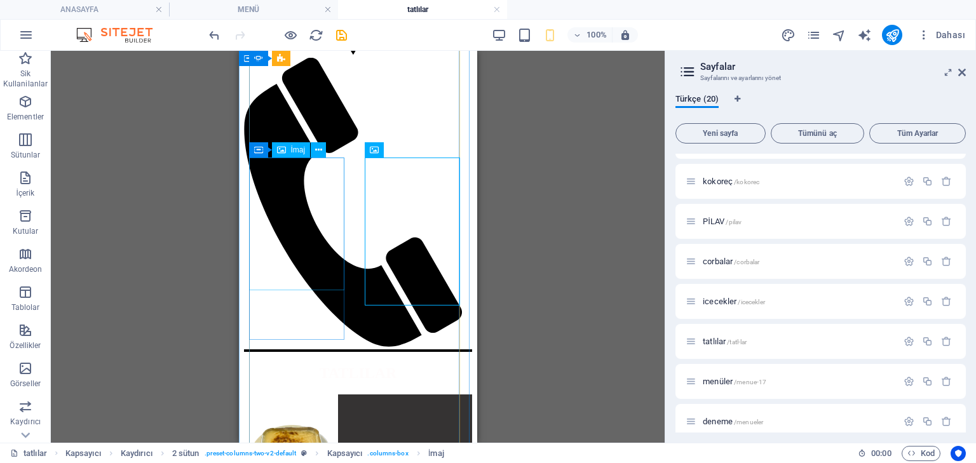
select select "px"
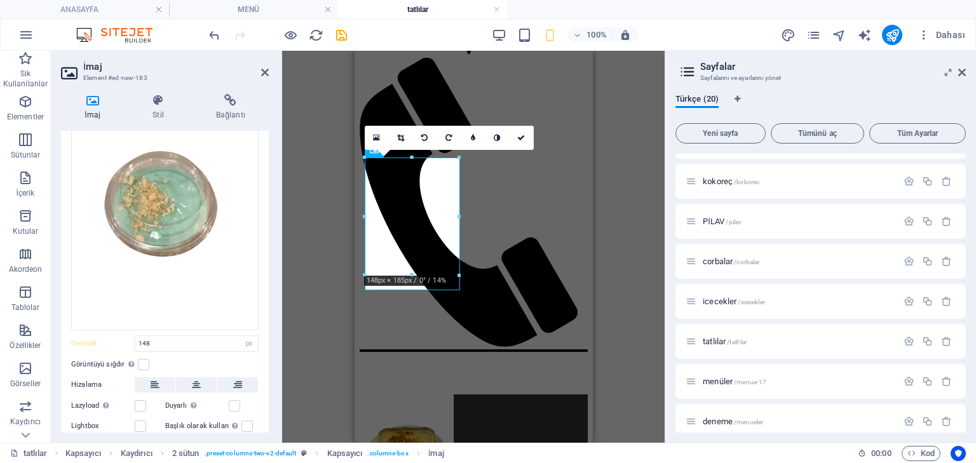
scroll to position [125, 0]
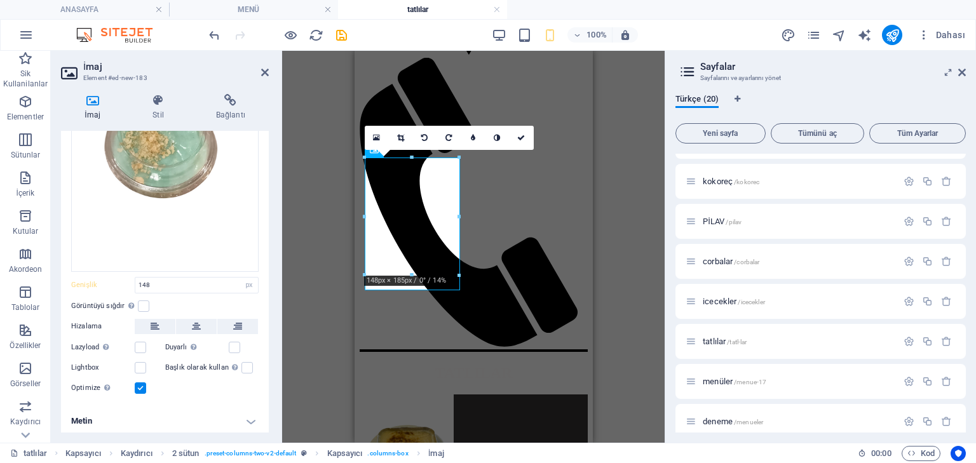
click at [203, 414] on h4 "Metin" at bounding box center [165, 421] width 208 height 30
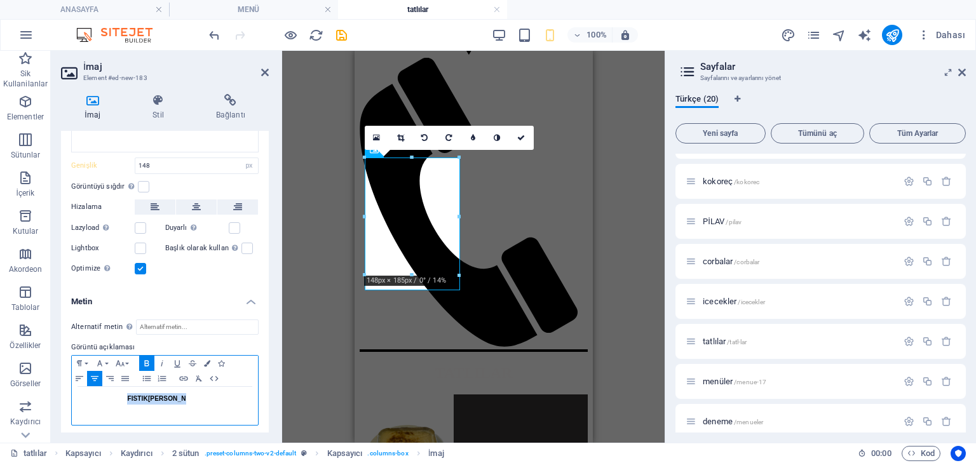
drag, startPoint x: 233, startPoint y: 401, endPoint x: 100, endPoint y: 395, distance: 133.0
click at [100, 395] on div "FISTIK[PERSON_NAME]" at bounding box center [165, 406] width 186 height 38
drag, startPoint x: 219, startPoint y: 404, endPoint x: 96, endPoint y: 376, distance: 125.8
click at [96, 376] on div "Paragraph Format Normal Heading 1 Heading 2 Heading 3 Heading 4 Heading 5 Headi…" at bounding box center [164, 390] width 187 height 71
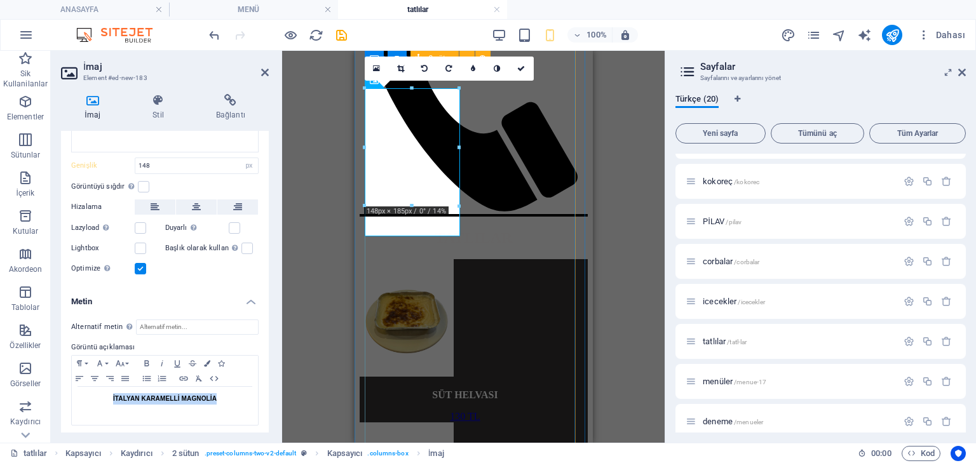
scroll to position [559, 0]
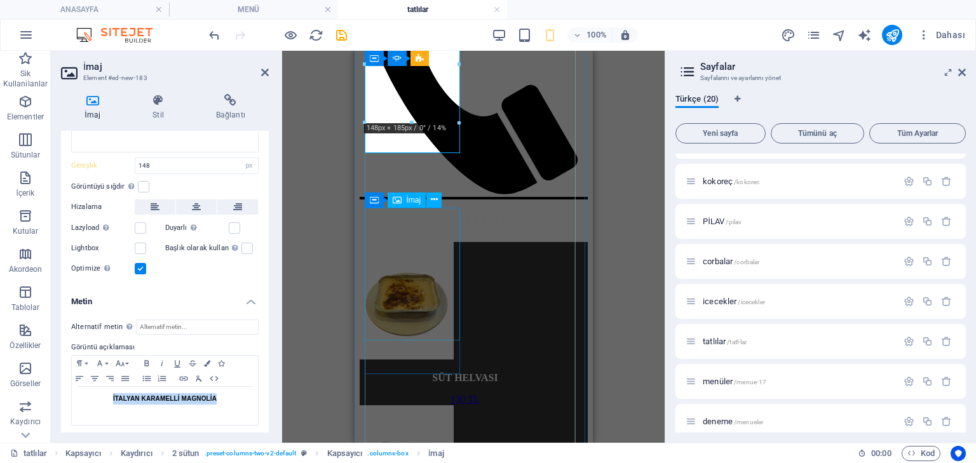
select select "px"
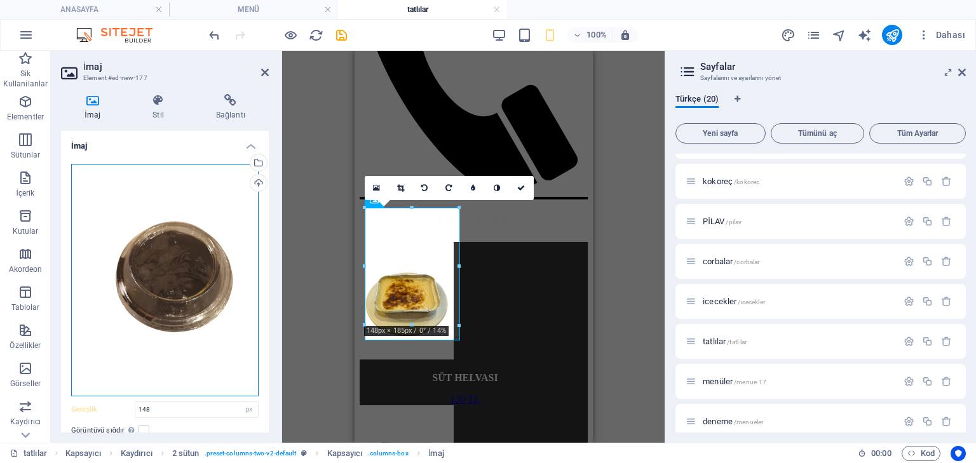
click at [132, 309] on div "Dosyaları buraya sürükleyin, dosyaları seçmek için tıklayın veya Dosyalardan ya…" at bounding box center [164, 280] width 187 height 233
click at [132, 309] on body "[DOMAIN_NAME] ANASAYFA MENÜ tatlılar Sik Kullanilanlar Elementler Sütunlar İçer…" at bounding box center [488, 231] width 976 height 463
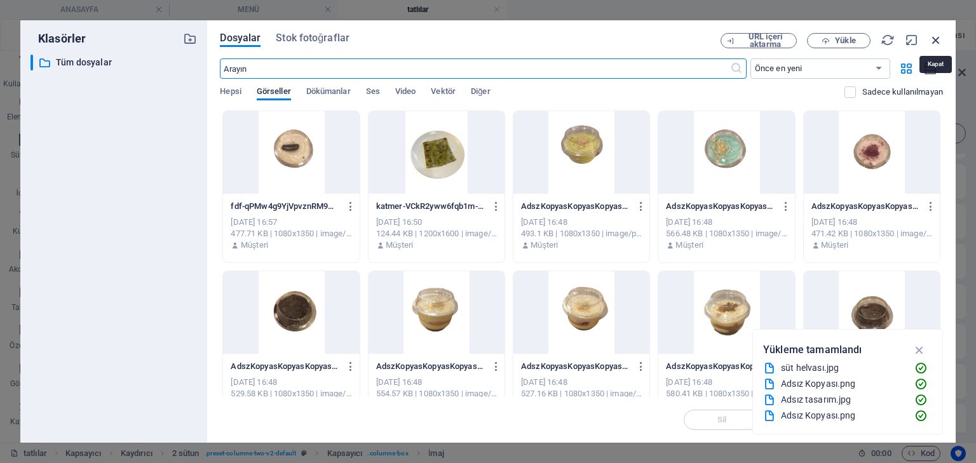
click at [940, 44] on icon "button" at bounding box center [936, 40] width 14 height 14
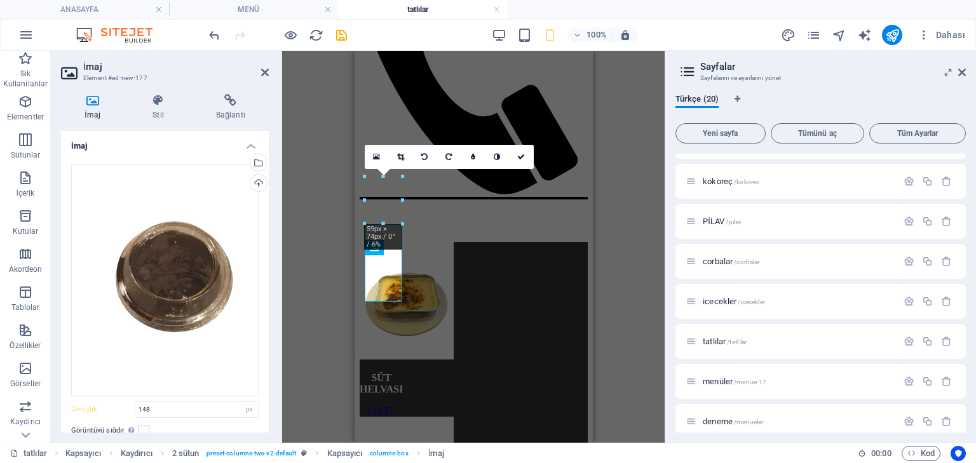
scroll to position [511, 0]
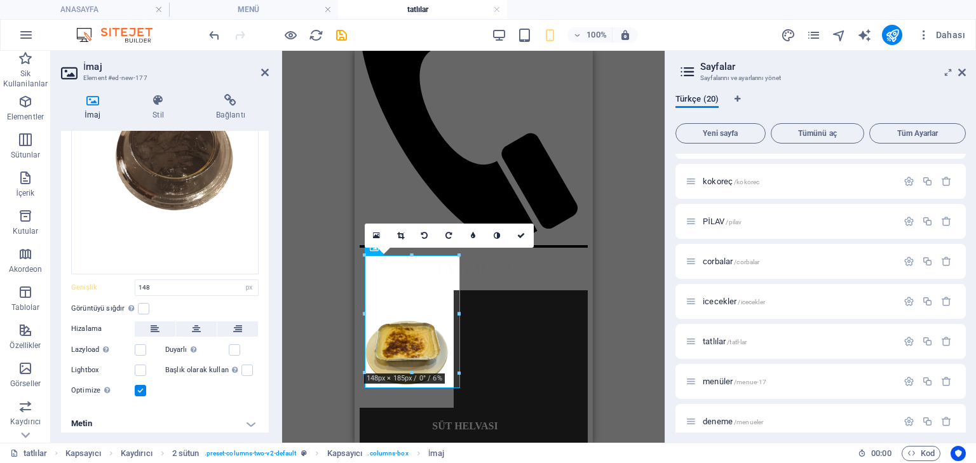
scroll to position [125, 0]
click at [234, 420] on h4 "Metin" at bounding box center [165, 421] width 208 height 30
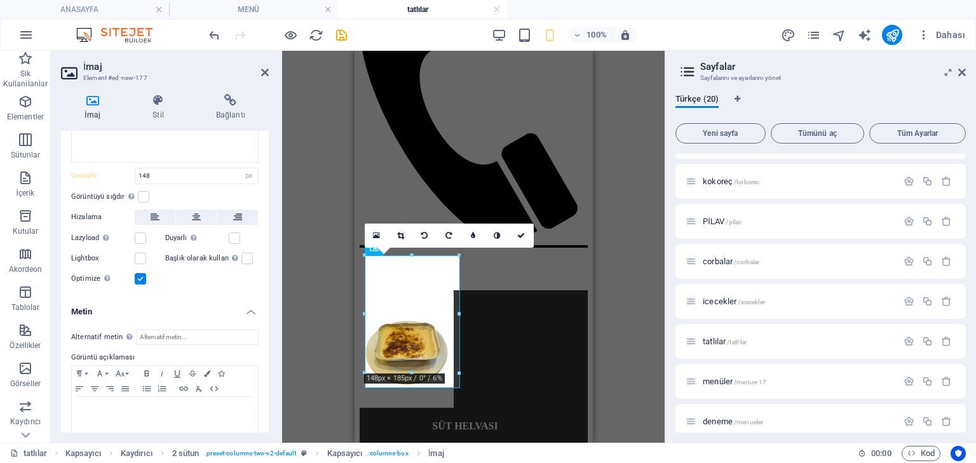
scroll to position [244, 0]
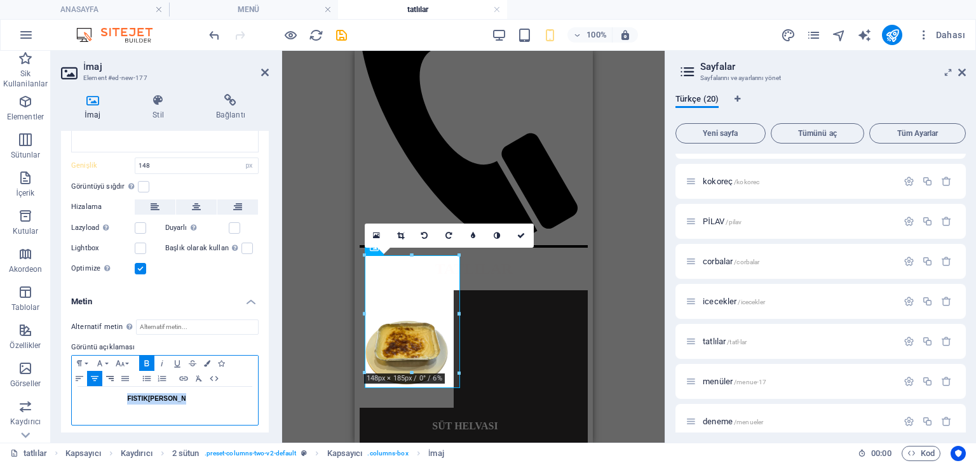
drag, startPoint x: 235, startPoint y: 401, endPoint x: 104, endPoint y: 381, distance: 133.1
click at [104, 381] on div "Paragraph Format Normal Heading 1 Heading 2 Heading 3 Heading 4 Heading 5 Headi…" at bounding box center [164, 390] width 187 height 71
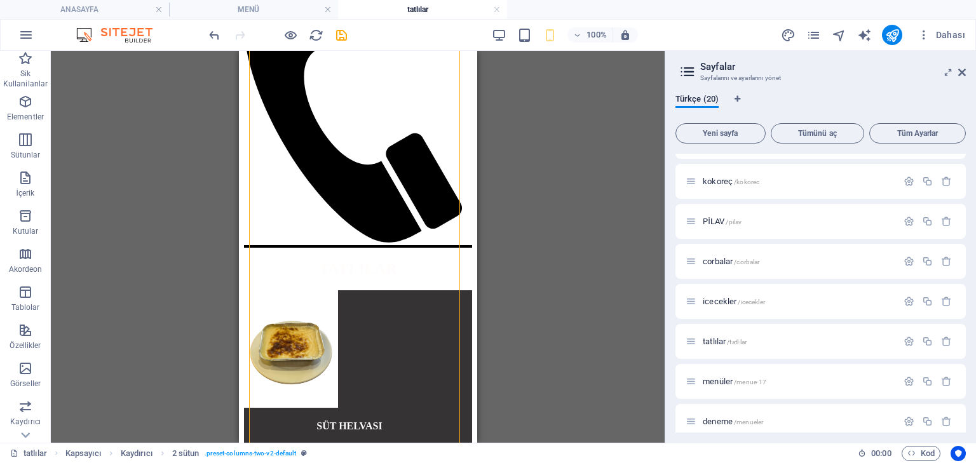
click at [178, 299] on div "H2 Kapsayıcı İmaj Kapsayıcı Kapsayıcı Kaydırıcı Kaydırıcı Kapsayıcı 2 sütun Kap…" at bounding box center [358, 247] width 614 height 392
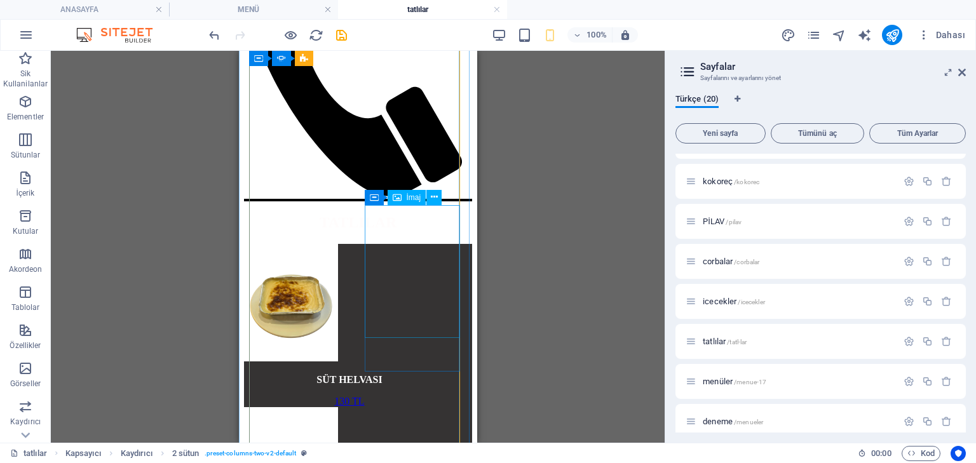
scroll to position [562, 0]
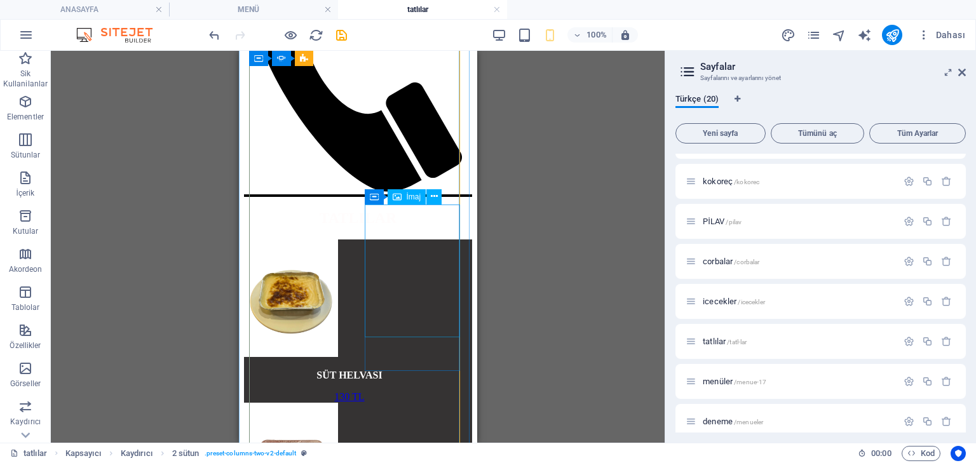
select select "px"
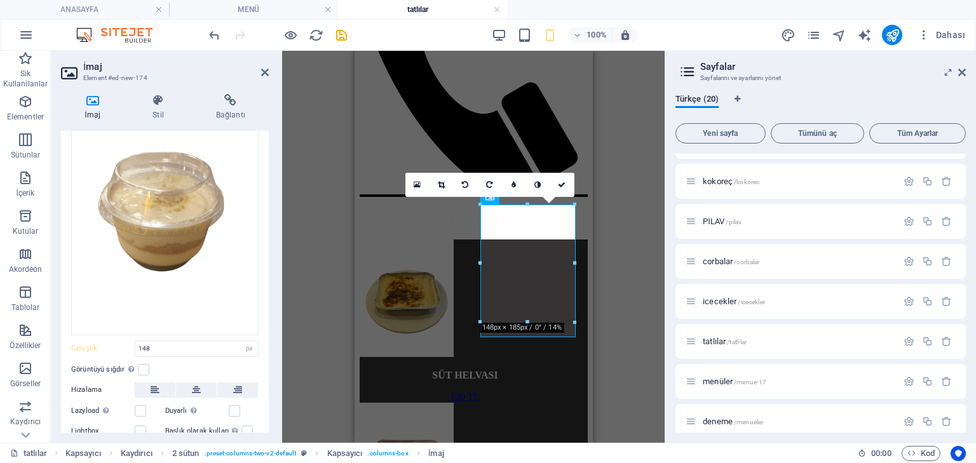
scroll to position [125, 0]
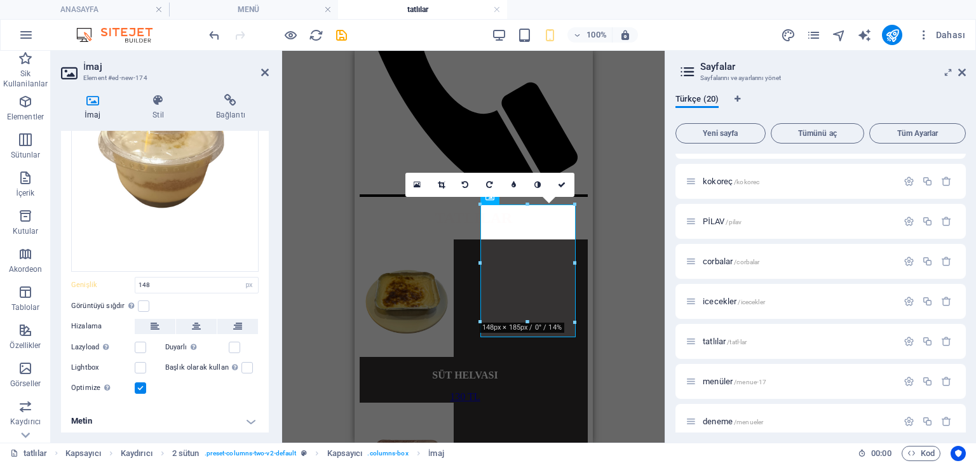
click at [248, 417] on h4 "Metin" at bounding box center [165, 421] width 208 height 30
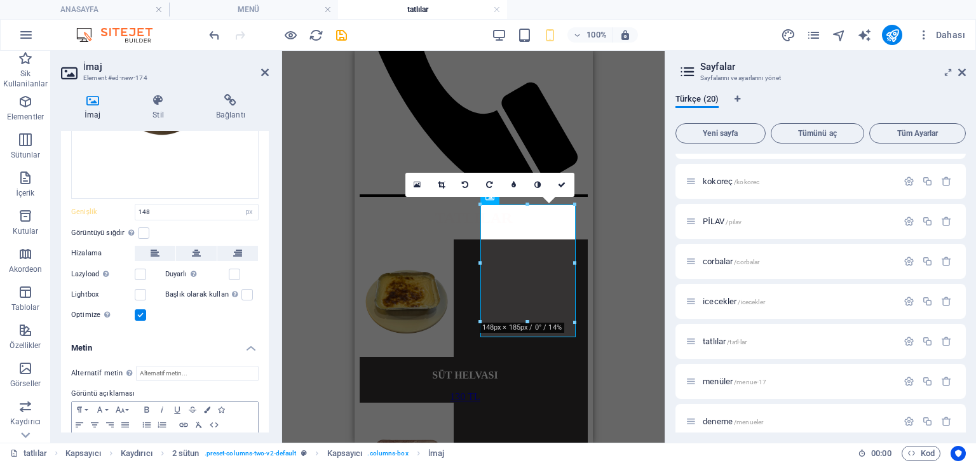
scroll to position [244, 0]
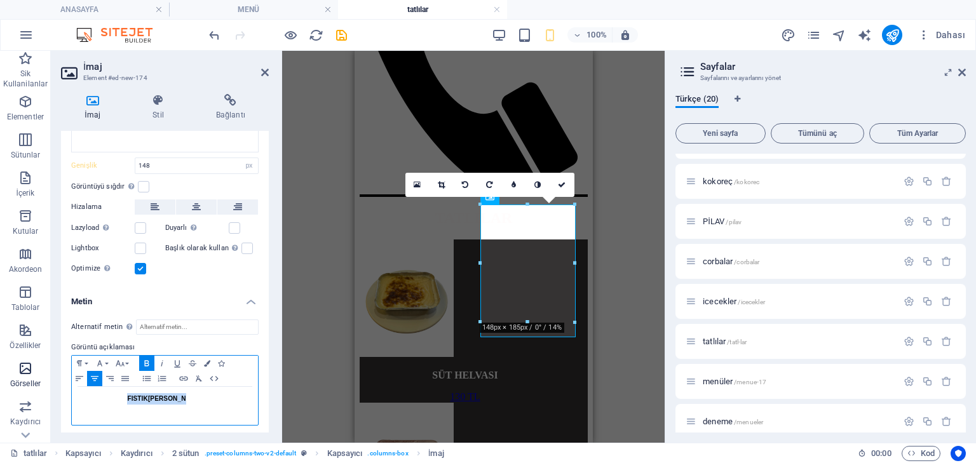
drag, startPoint x: 207, startPoint y: 401, endPoint x: 24, endPoint y: 365, distance: 186.6
click at [24, 365] on section "Sik Kullanilanlar Elementler Sütunlar İçerik Kutular Akordeon Tablolar Özellikl…" at bounding box center [332, 247] width 665 height 392
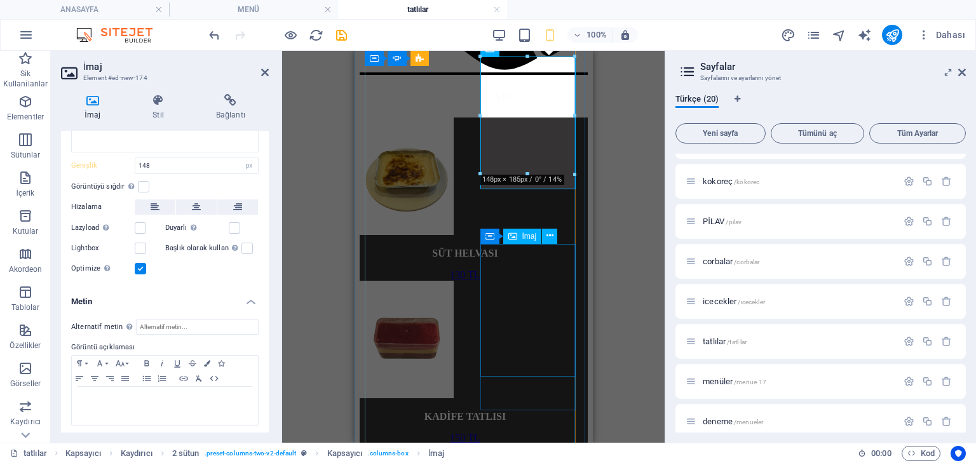
scroll to position [714, 0]
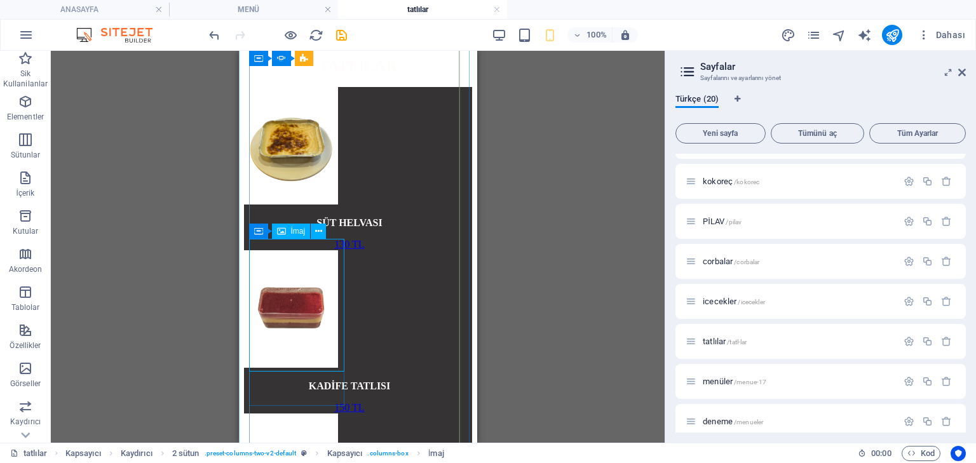
select select "px"
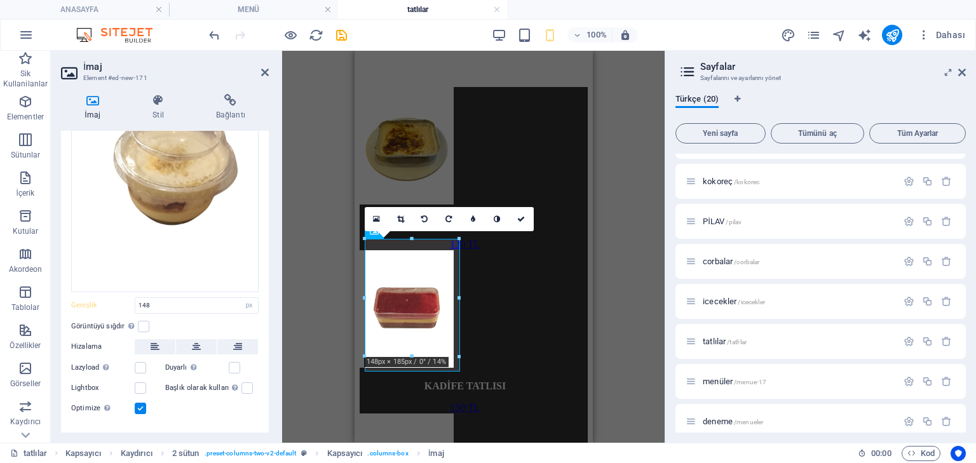
scroll to position [125, 0]
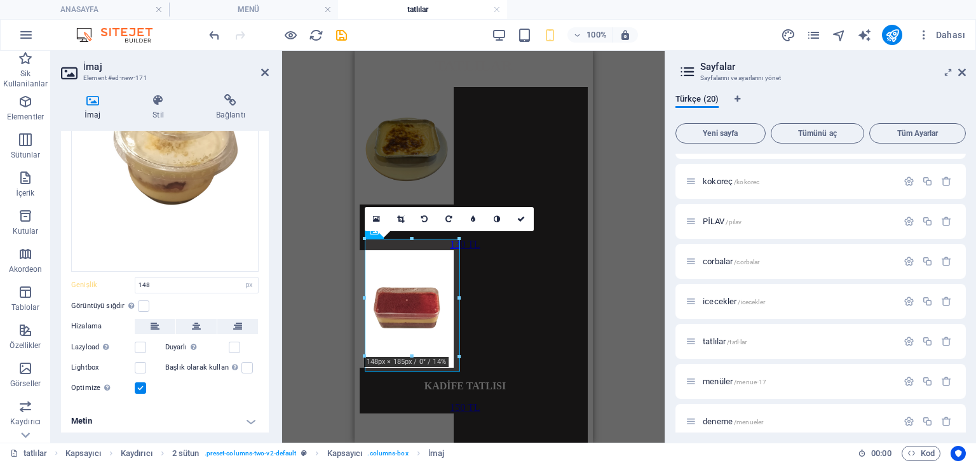
click at [246, 411] on h4 "Metin" at bounding box center [165, 421] width 208 height 30
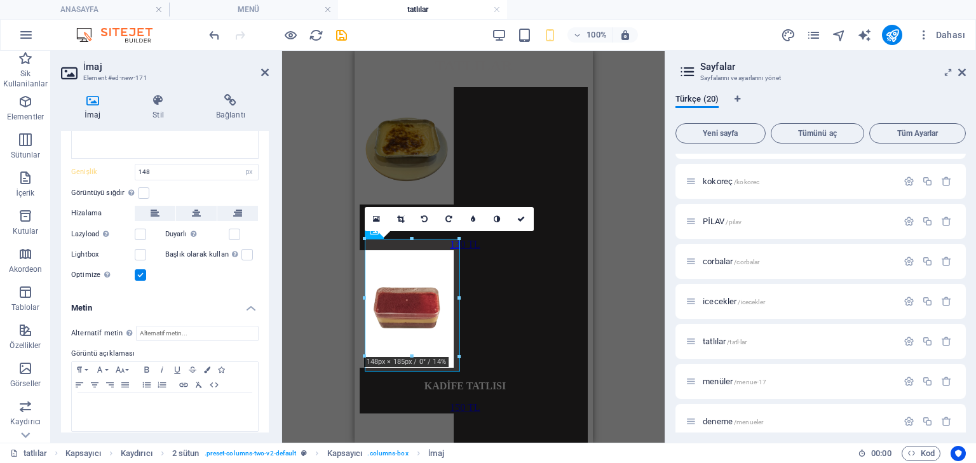
scroll to position [244, 0]
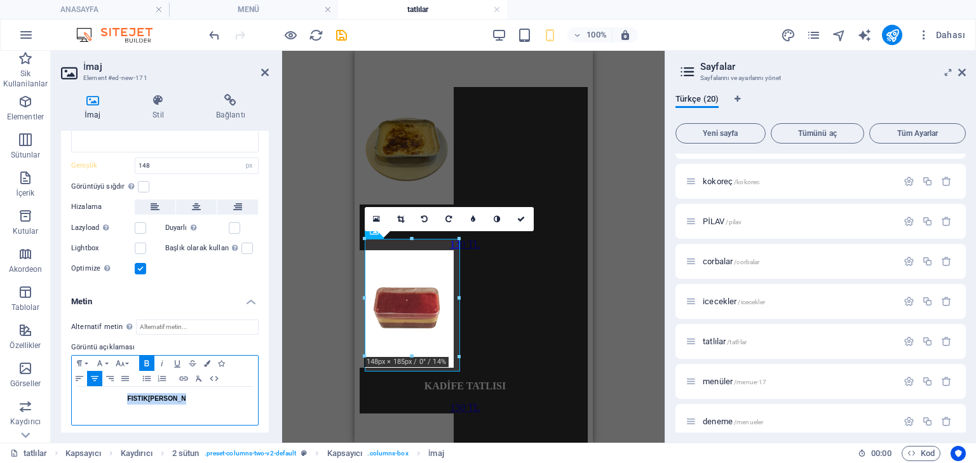
drag, startPoint x: 240, startPoint y: 396, endPoint x: 130, endPoint y: 395, distance: 110.6
click at [130, 395] on p "FISTIK[PERSON_NAME]" at bounding box center [164, 398] width 173 height 11
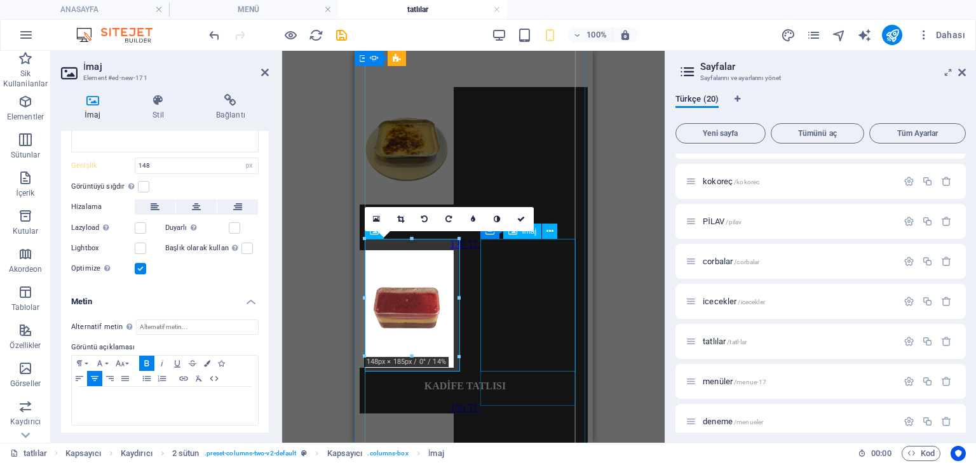
select select "px"
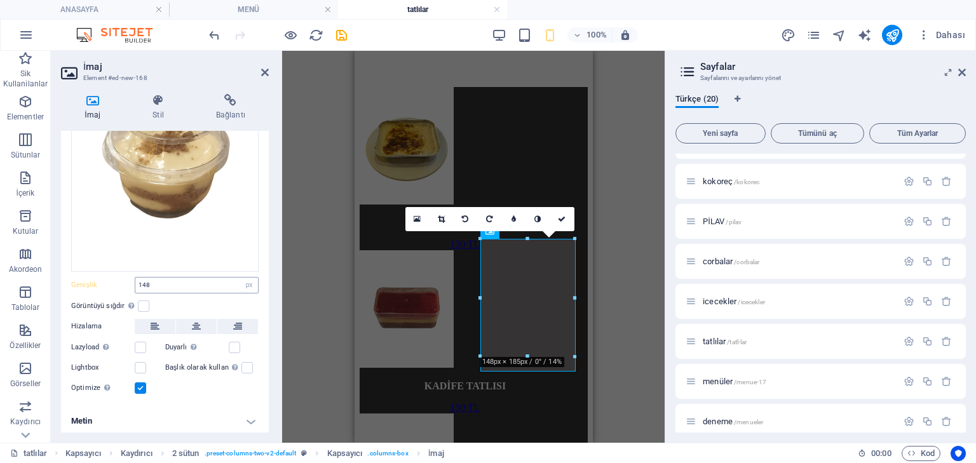
scroll to position [125, 0]
click at [195, 410] on h4 "Metin" at bounding box center [165, 421] width 208 height 30
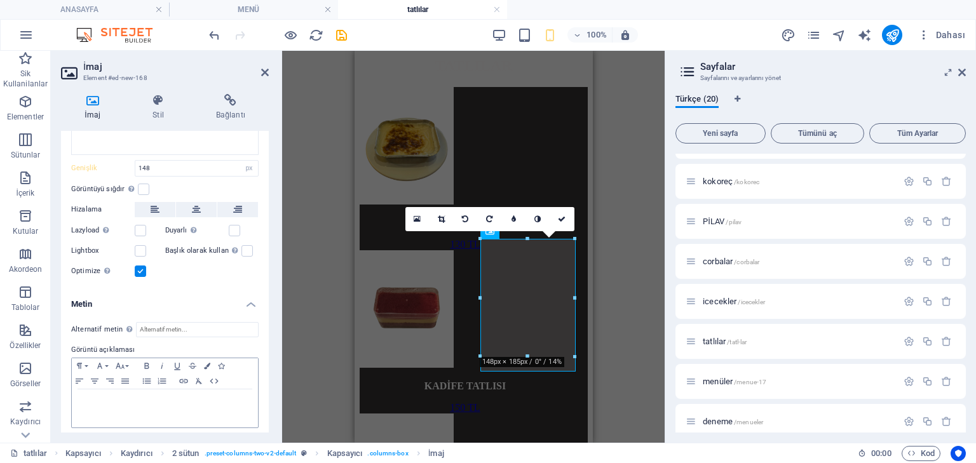
scroll to position [244, 0]
drag, startPoint x: 208, startPoint y: 400, endPoint x: 114, endPoint y: 377, distance: 97.4
click at [114, 377] on div "Paragraph Format Normal Heading 1 Heading 2 Heading 3 Heading 4 Heading 5 Headi…" at bounding box center [164, 390] width 187 height 71
click at [606, 368] on div "H2 Kapsayıcı İmaj Kapsayıcı Kapsayıcı Kaydırıcı Kapsayıcı Kaydırıcı 2 sütun Kap…" at bounding box center [473, 247] width 382 height 392
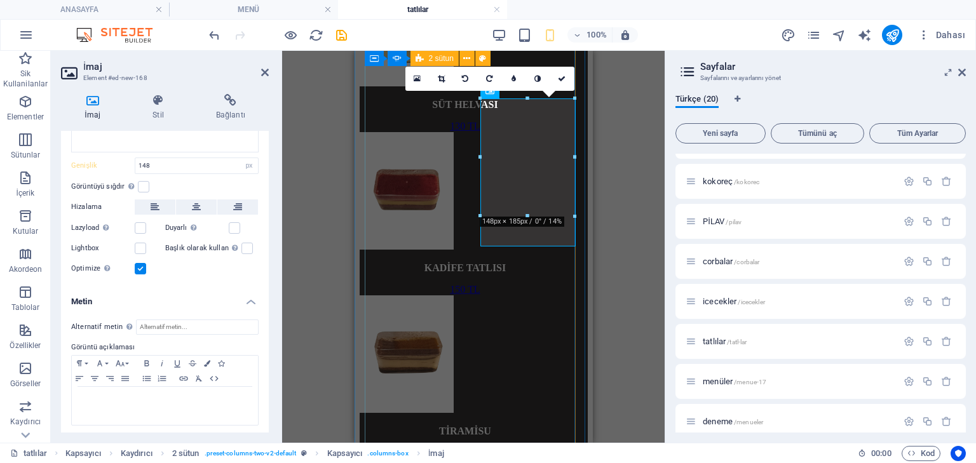
scroll to position [867, 0]
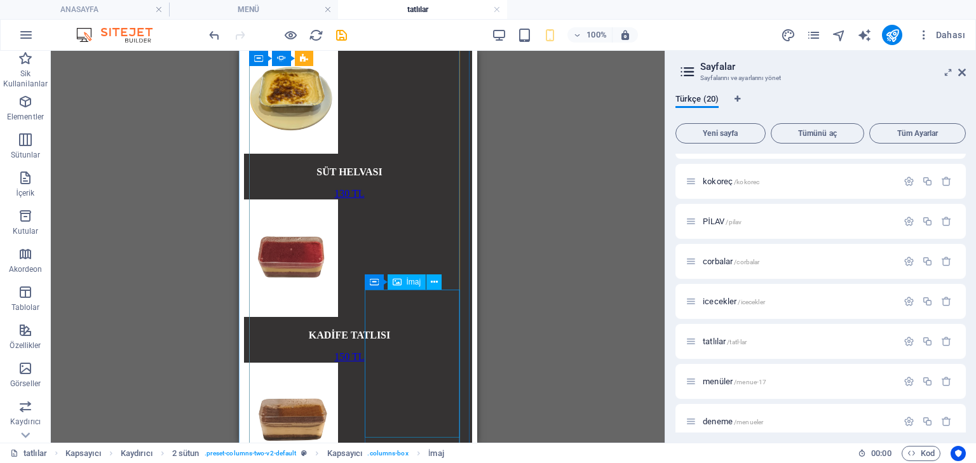
scroll to position [917, 0]
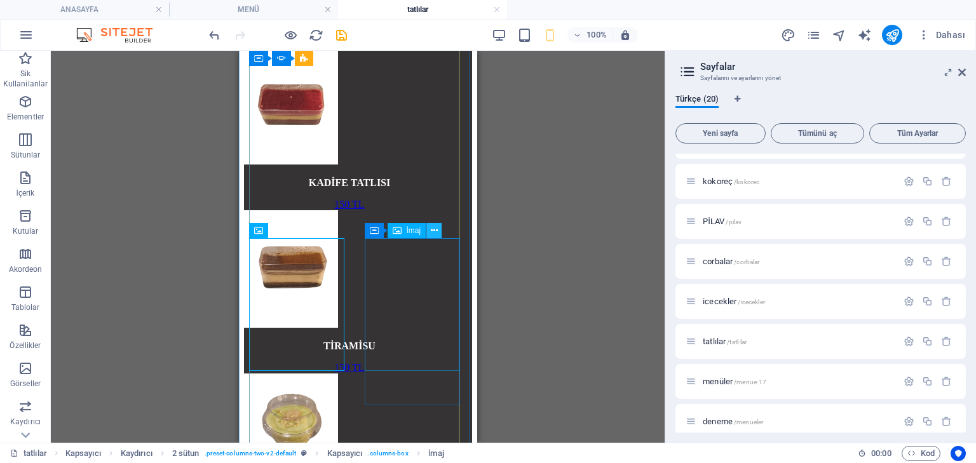
click at [439, 234] on button at bounding box center [433, 230] width 15 height 15
click at [408, 229] on icon at bounding box center [411, 230] width 7 height 13
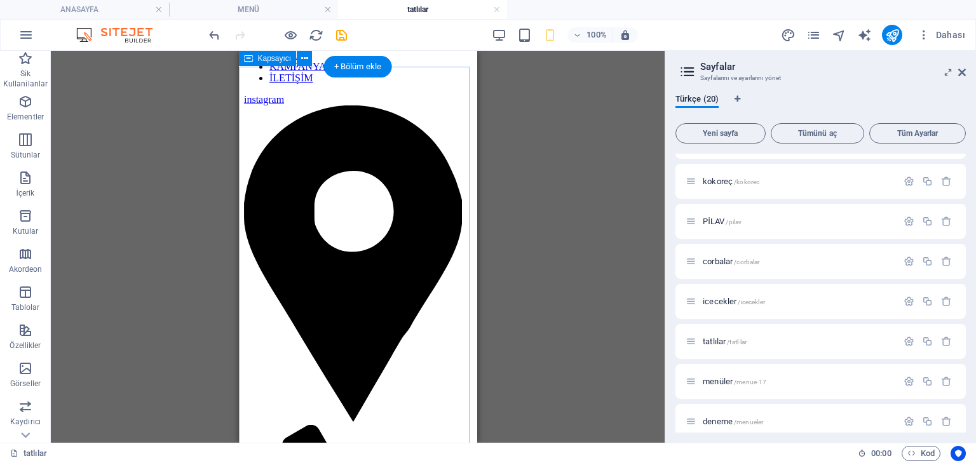
scroll to position [3, 0]
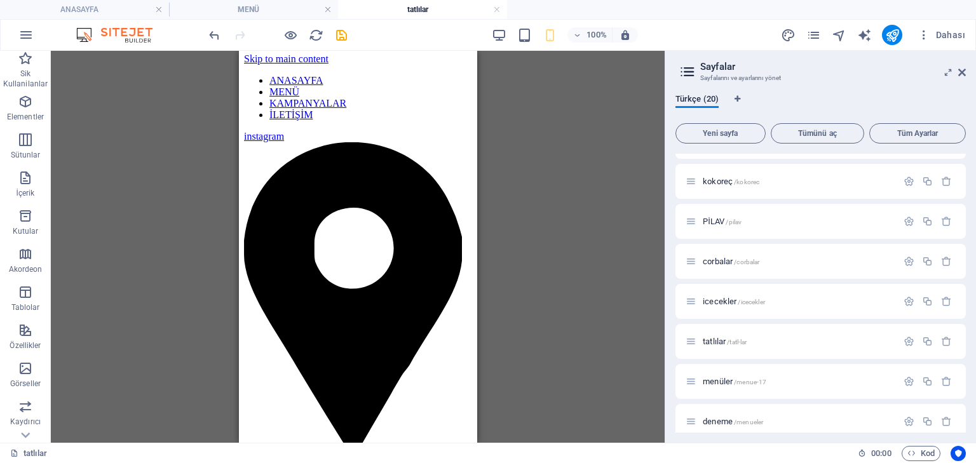
click at [172, 211] on div "H2 Kapsayıcı İmaj Kapsayıcı Kapsayıcı Kaydırıcı Kaydırıcı 2 sütun Kapsayıcı Düğ…" at bounding box center [358, 247] width 614 height 392
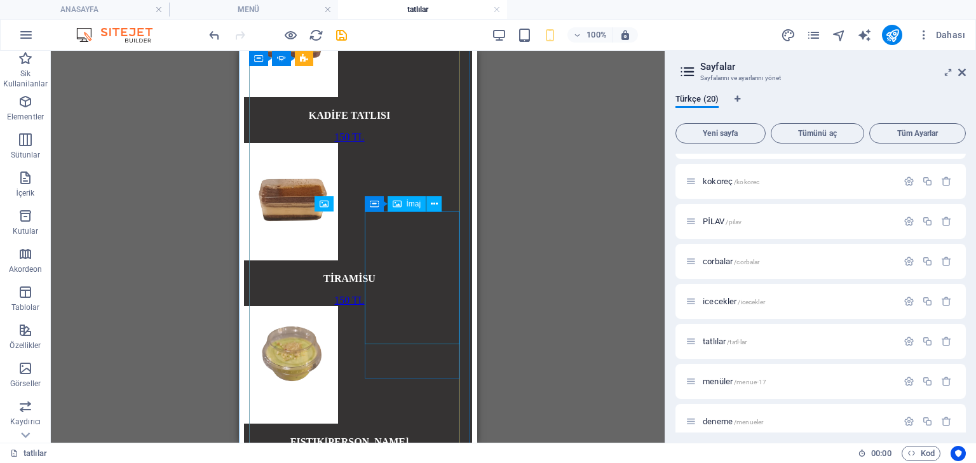
scroll to position [1019, 0]
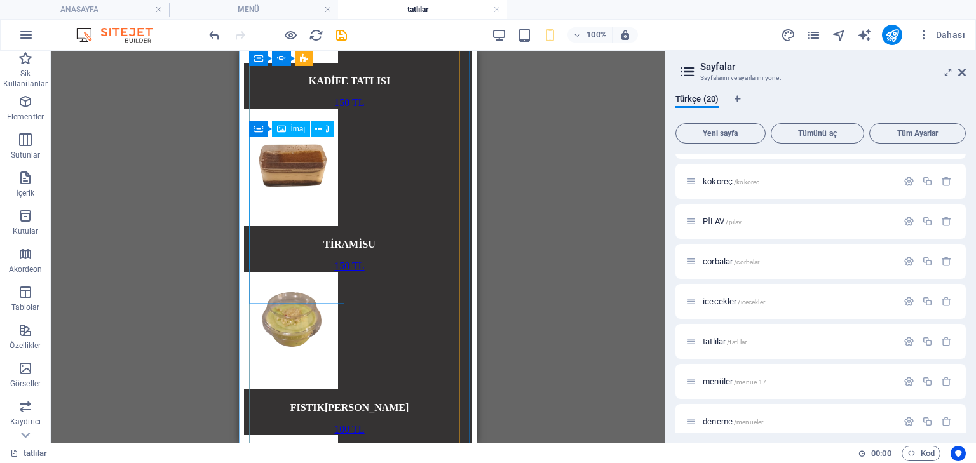
select select "px"
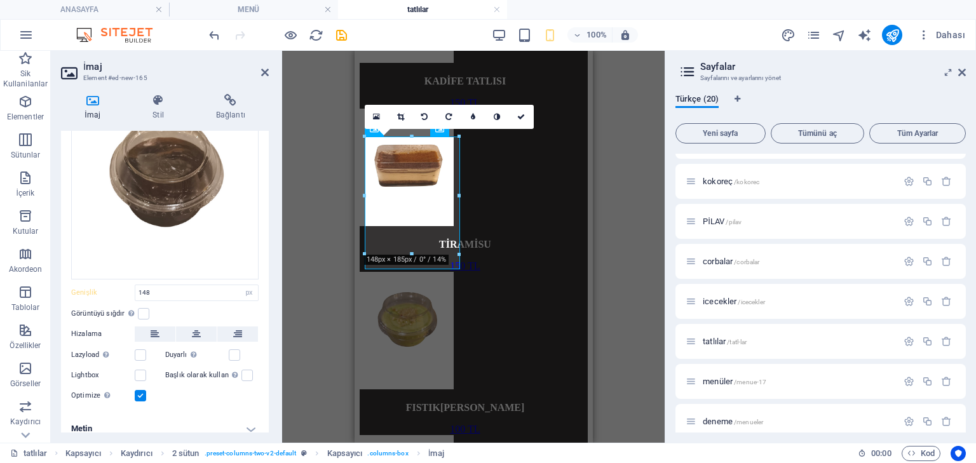
scroll to position [125, 0]
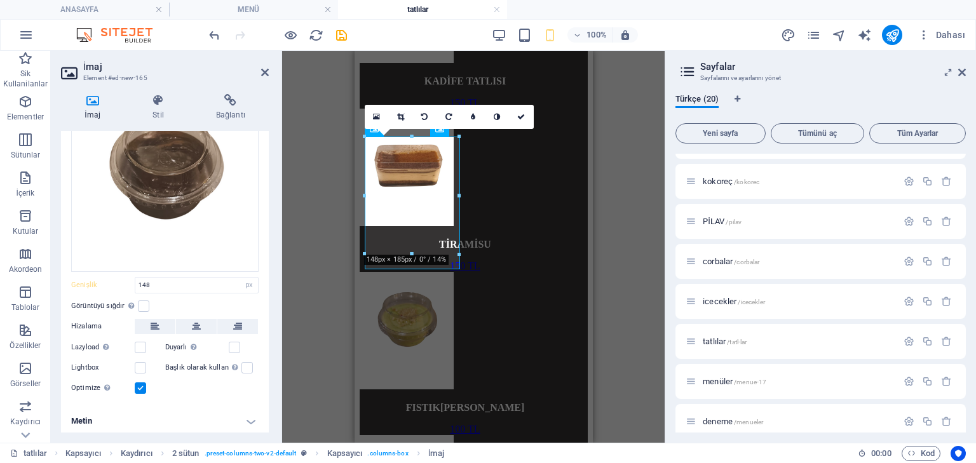
click at [236, 421] on h4 "Metin" at bounding box center [165, 421] width 208 height 30
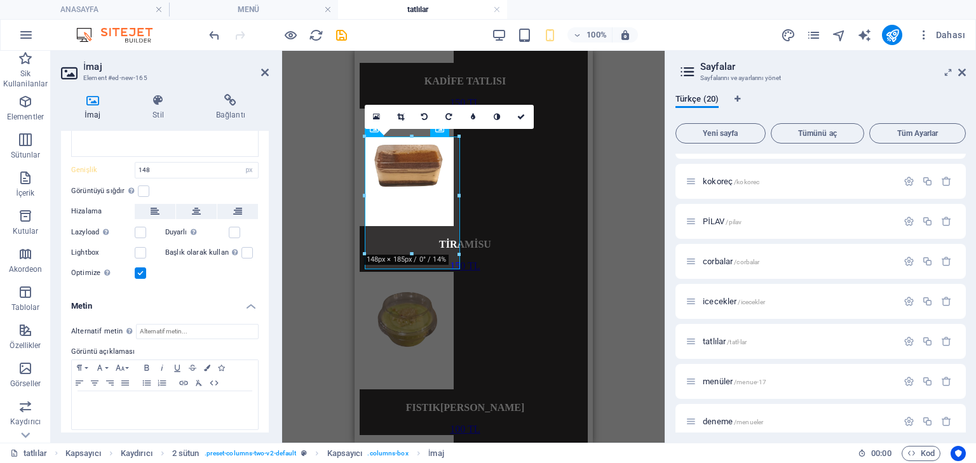
scroll to position [244, 0]
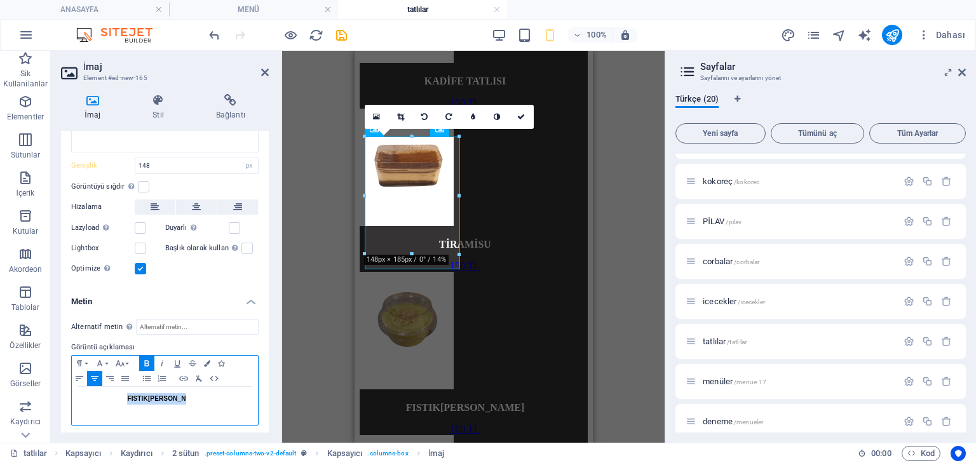
drag, startPoint x: 231, startPoint y: 396, endPoint x: 125, endPoint y: 386, distance: 107.2
click at [125, 387] on div "FISTIK[PERSON_NAME]" at bounding box center [165, 406] width 186 height 38
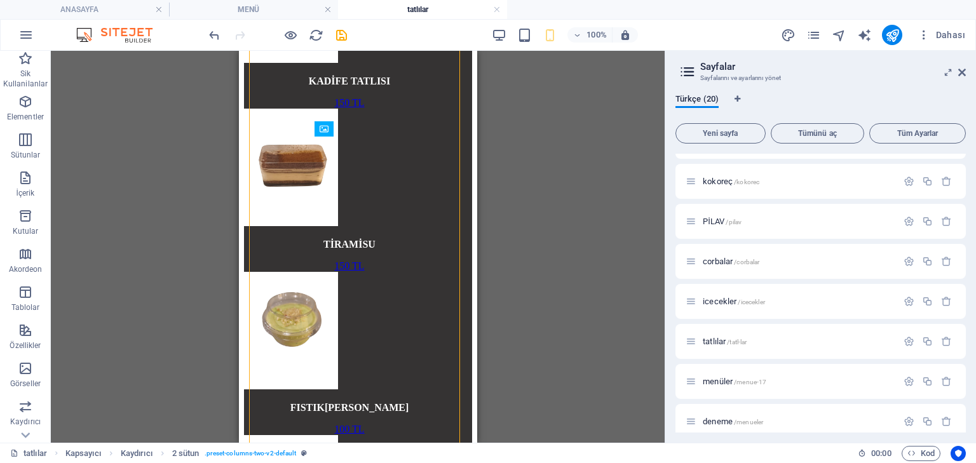
click at [546, 245] on div "H2 Kapsayıcı İmaj Kapsayıcı Kapsayıcı Kaydırıcı 2 sütun Kapsayıcı Düğme Kapsayı…" at bounding box center [358, 247] width 614 height 392
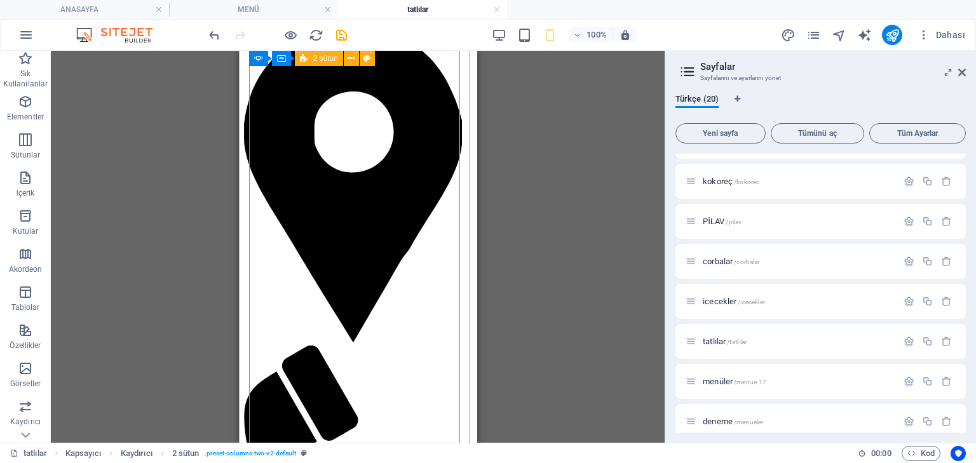
scroll to position [104, 0]
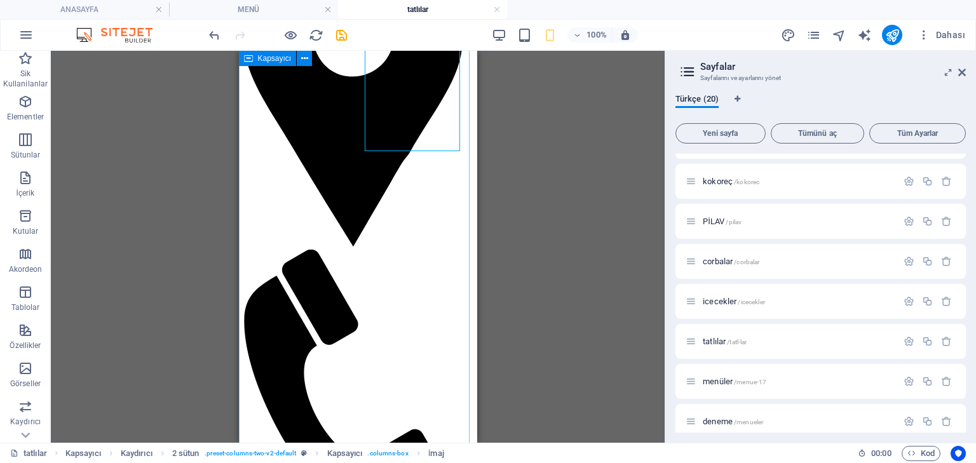
scroll to position [206, 0]
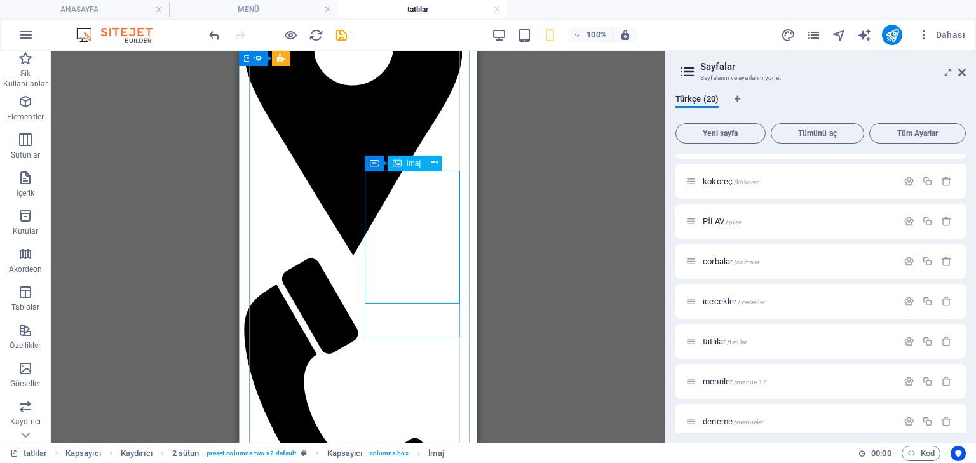
select select "px"
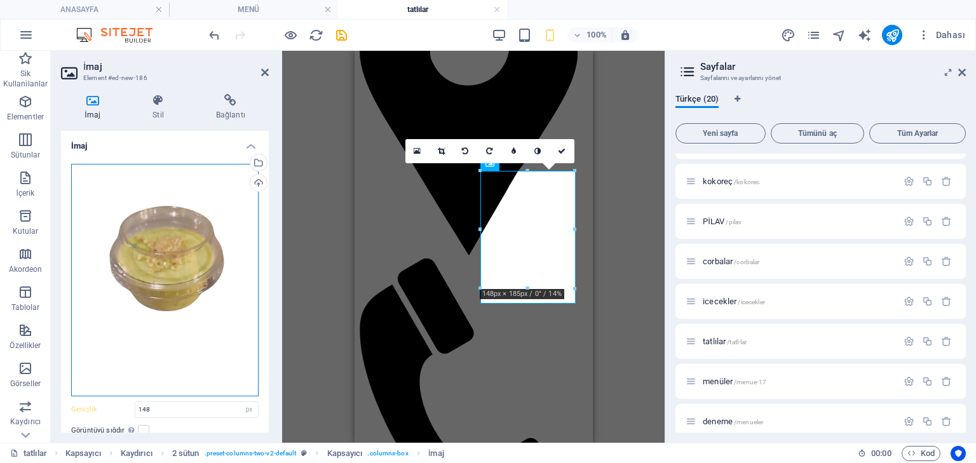
click at [173, 346] on div "Dosyaları buraya sürükleyin, dosyaları seçmek için tıklayın veya Dosyalardan ya…" at bounding box center [164, 280] width 187 height 233
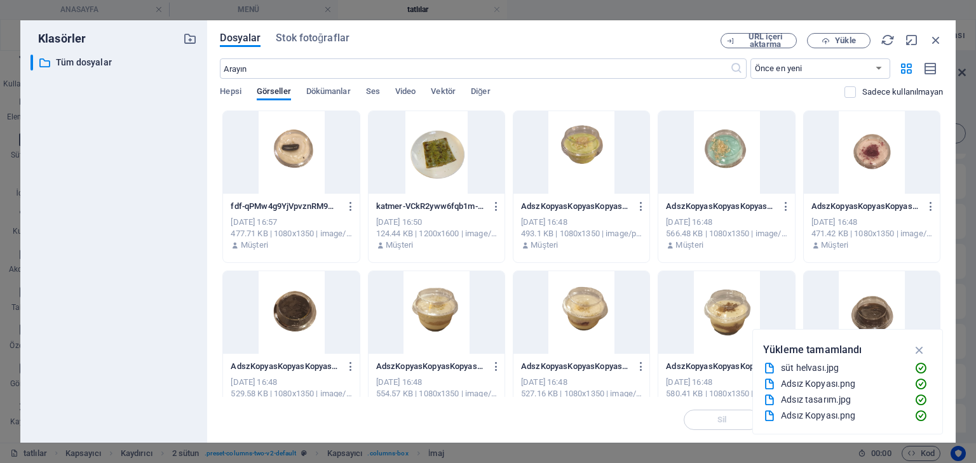
click at [934, 48] on div "Dosyalar Stok fotoğraflar URL içeri aktarma Yükle ​ Önce en yeni Önce en eski A…" at bounding box center [581, 231] width 723 height 397
click at [938, 44] on icon "button" at bounding box center [936, 40] width 14 height 14
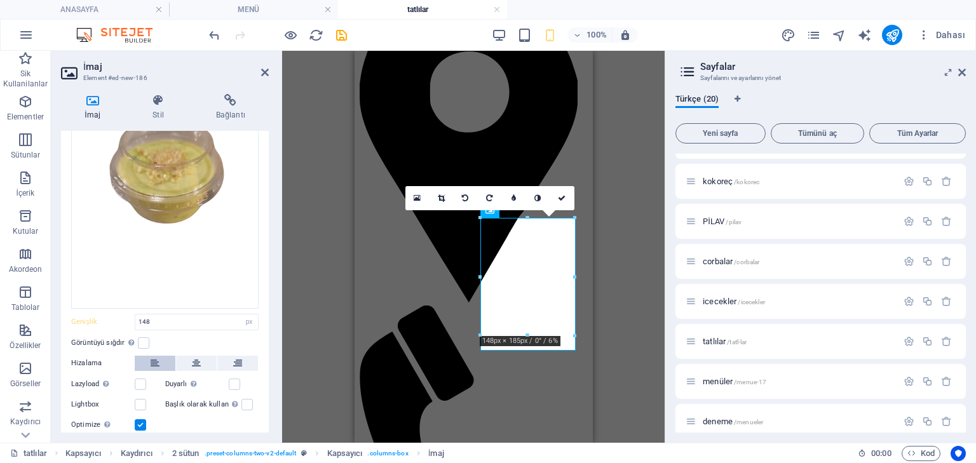
scroll to position [125, 0]
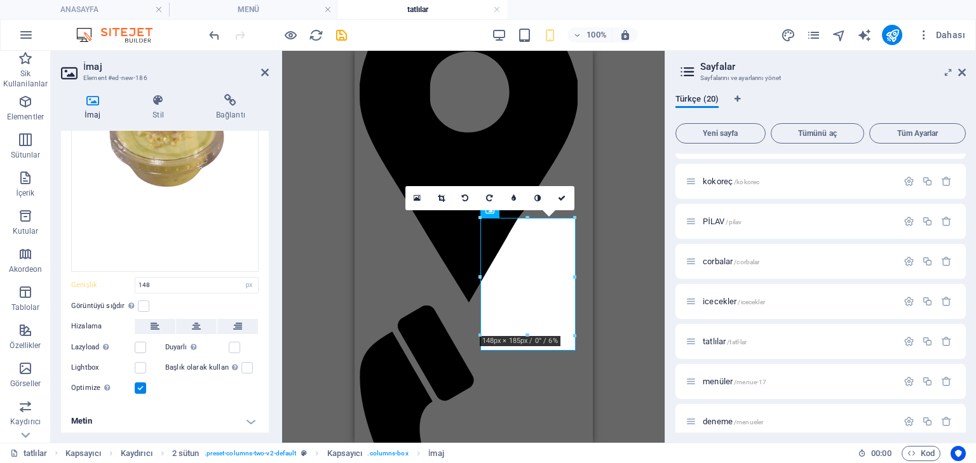
click at [145, 423] on h4 "Metin" at bounding box center [165, 421] width 208 height 30
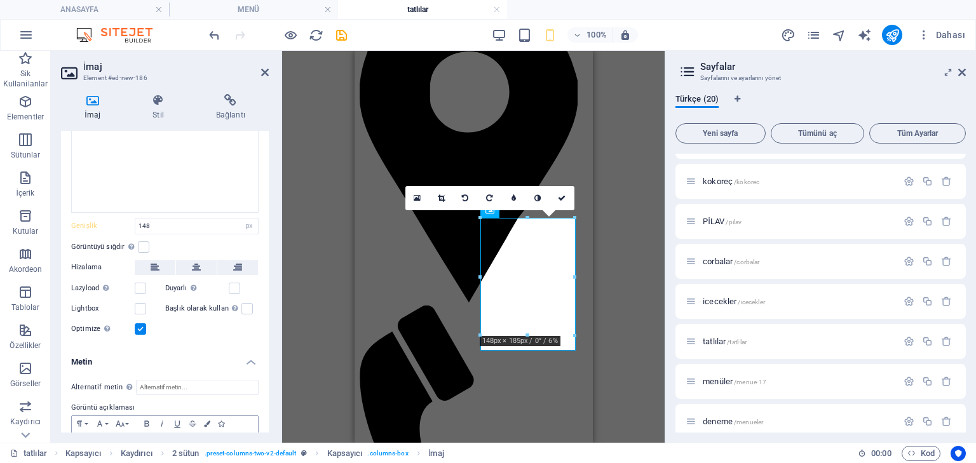
scroll to position [244, 0]
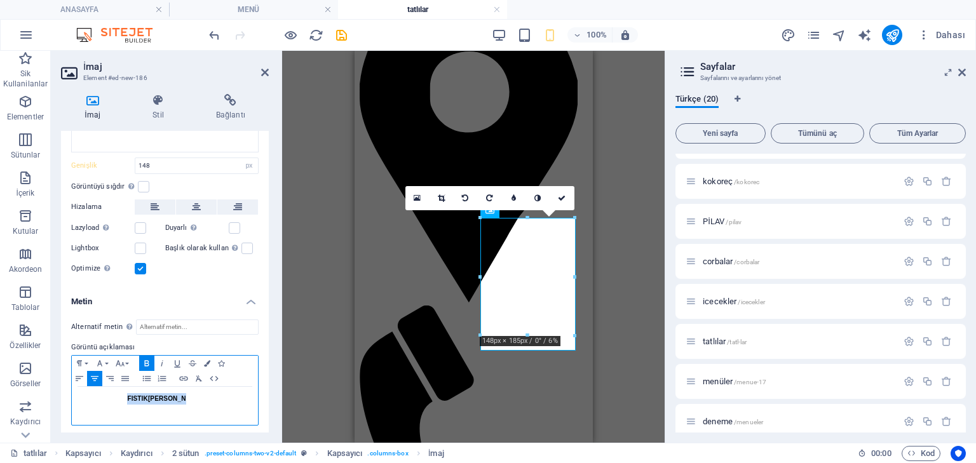
drag, startPoint x: 218, startPoint y: 393, endPoint x: 94, endPoint y: 386, distance: 124.1
click at [94, 387] on div "FISTIK[PERSON_NAME]" at bounding box center [165, 406] width 186 height 38
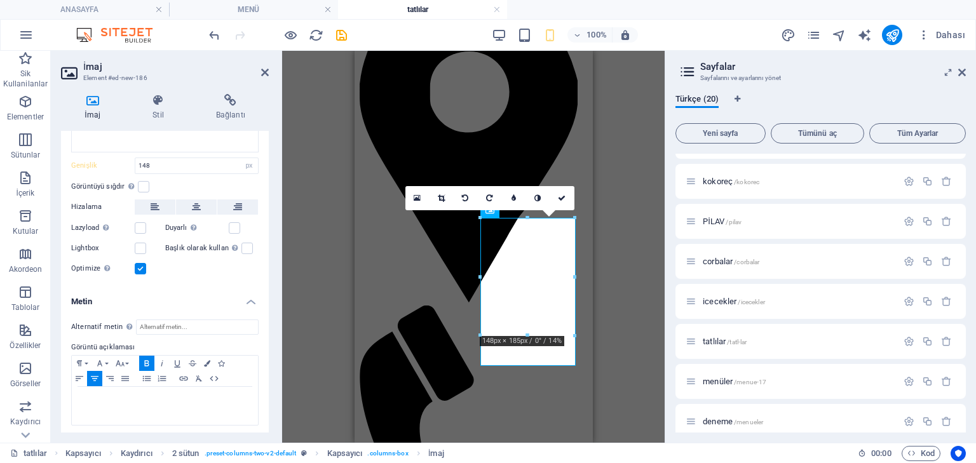
click at [645, 402] on div "H2 Kapsayıcı İmaj Kapsayıcı Kapsayıcı Kaydırıcı Kaydırıcı 2 sütun Kapsayıcı Düğ…" at bounding box center [473, 247] width 382 height 392
click at [568, 198] on link at bounding box center [562, 198] width 24 height 24
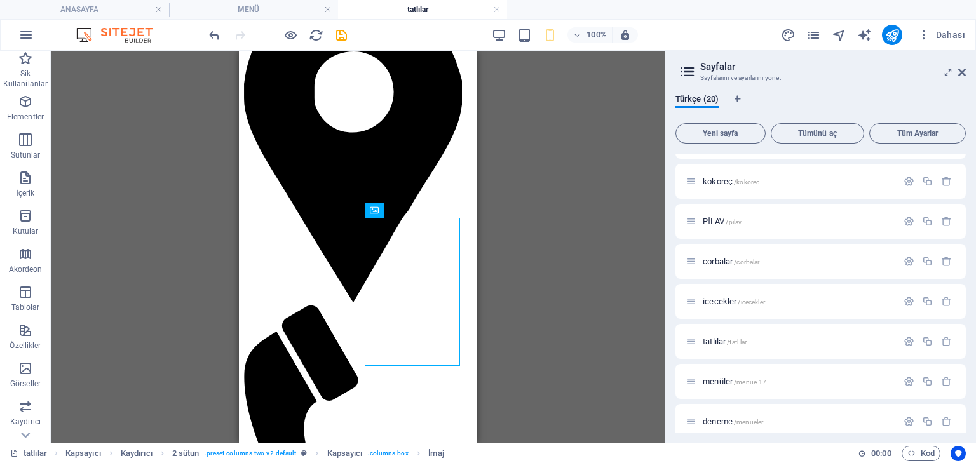
click at [538, 260] on div "H2 Kapsayıcı İmaj Kapsayıcı Kapsayıcı Kaydırıcı Kaydırıcı 2 sütun Kapsayıcı Düğ…" at bounding box center [358, 247] width 614 height 392
click at [562, 329] on div "H2 Kapsayıcı İmaj Kapsayıcı Kapsayıcı Kaydırıcı Kaydırıcı 2 sütun Kapsayıcı Düğ…" at bounding box center [358, 247] width 614 height 392
click at [339, 30] on icon "save" at bounding box center [341, 35] width 15 height 15
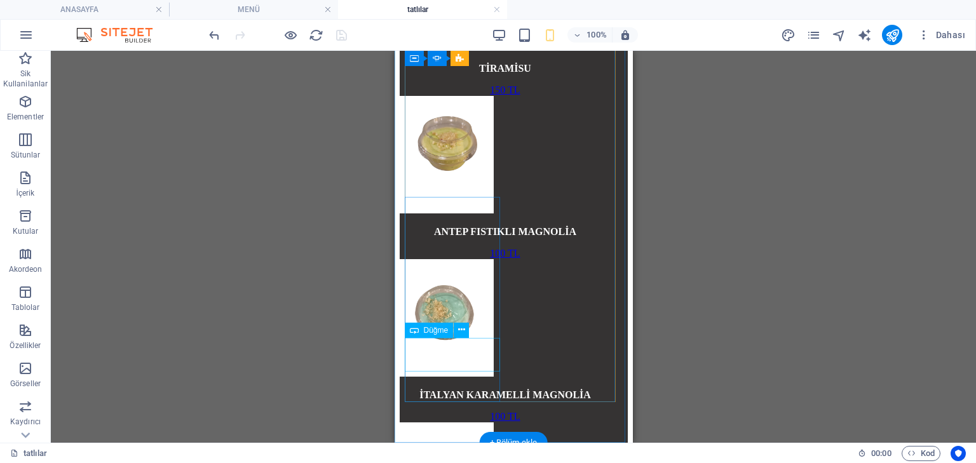
scroll to position [1220, 0]
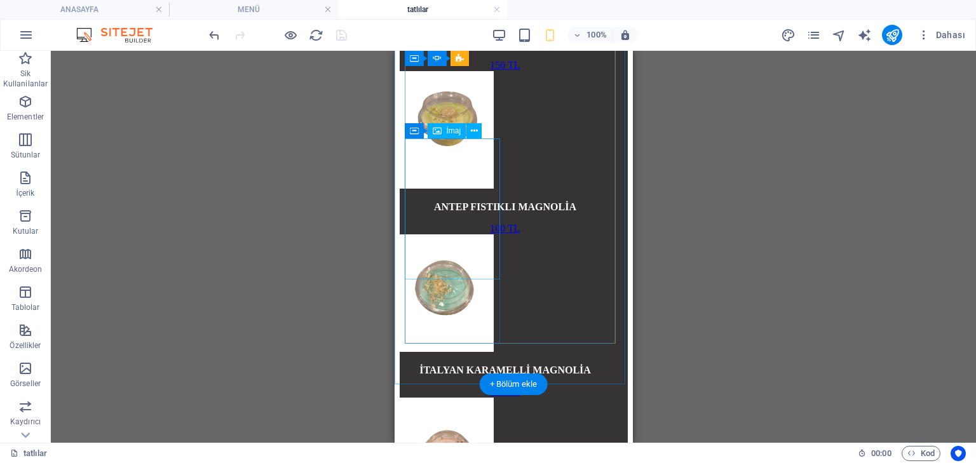
select select "px"
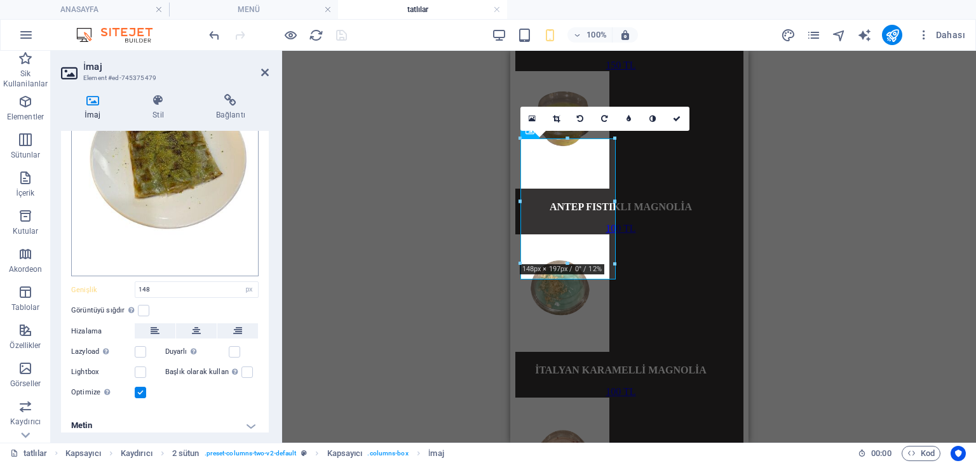
scroll to position [140, 0]
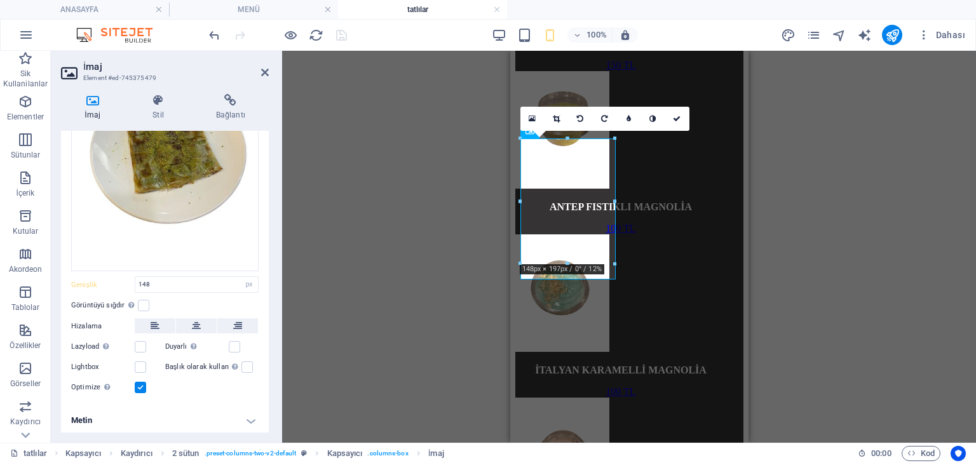
click at [190, 412] on h4 "Metin" at bounding box center [165, 420] width 208 height 30
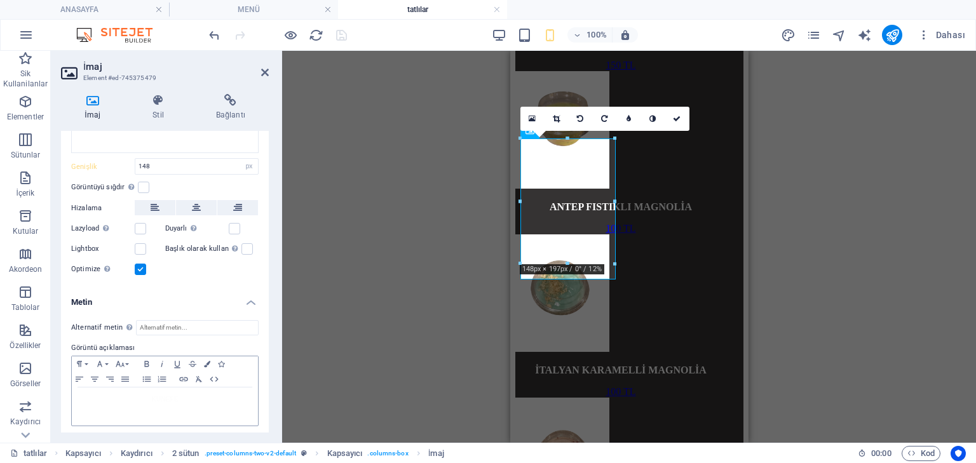
scroll to position [259, 0]
drag, startPoint x: 206, startPoint y: 381, endPoint x: 196, endPoint y: 401, distance: 22.7
click at [177, 401] on div "Paragraph Format Normal Heading 1 Heading 2 Heading 3 Heading 4 Heading 5 Headi…" at bounding box center [164, 389] width 187 height 71
drag, startPoint x: 197, startPoint y: 401, endPoint x: 65, endPoint y: 393, distance: 132.4
click at [65, 393] on div "Alternatif metin Alternatif metin, görselleri görüntüleyemeyen cihazlar tarafın…" at bounding box center [165, 372] width 208 height 127
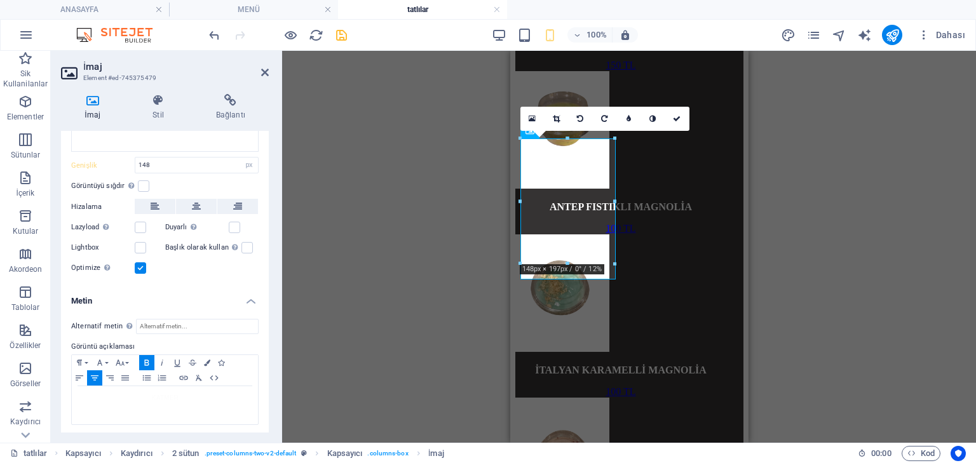
click at [344, 33] on icon "save" at bounding box center [341, 35] width 15 height 15
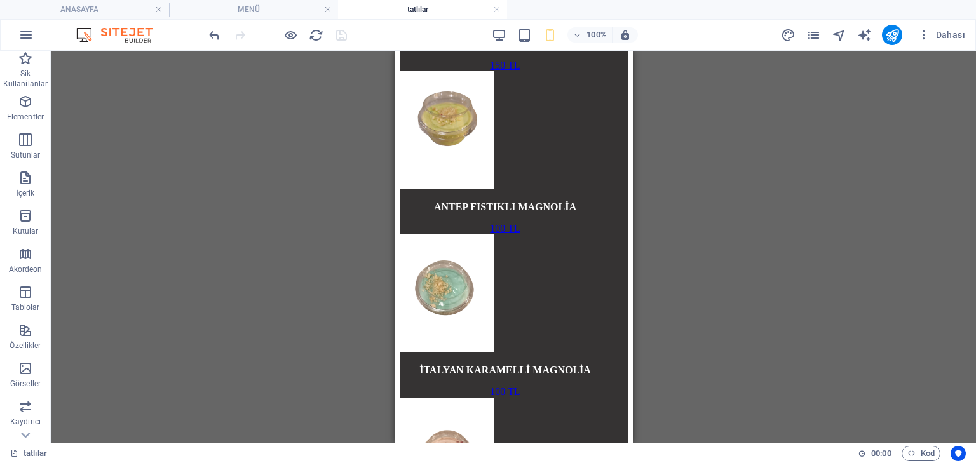
click at [189, 142] on div "H2 Kapsayıcı İmaj Kapsayıcı Kapsayıcı Kaydırıcı Kaydırıcı 2 sütun Kapsayıcı Düğ…" at bounding box center [513, 247] width 925 height 392
click at [890, 34] on icon "publish" at bounding box center [892, 35] width 15 height 15
